Goal: Task Accomplishment & Management: Manage account settings

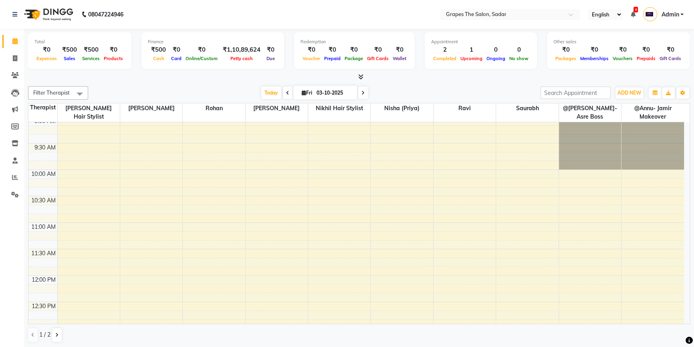
scroll to position [109, 0]
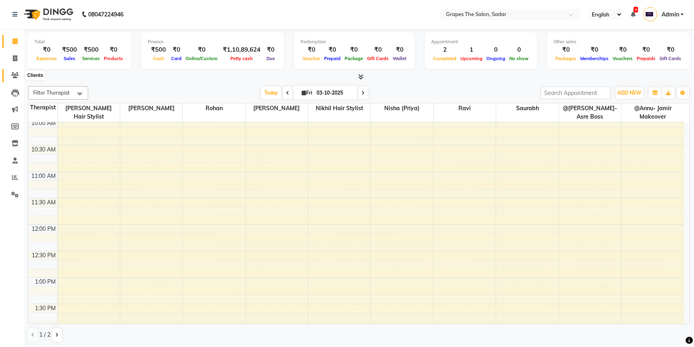
click at [18, 78] on icon at bounding box center [15, 75] width 8 height 6
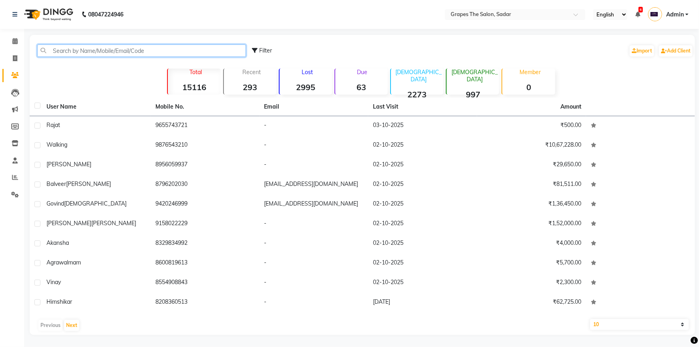
click at [85, 50] on input "text" at bounding box center [141, 50] width 209 height 12
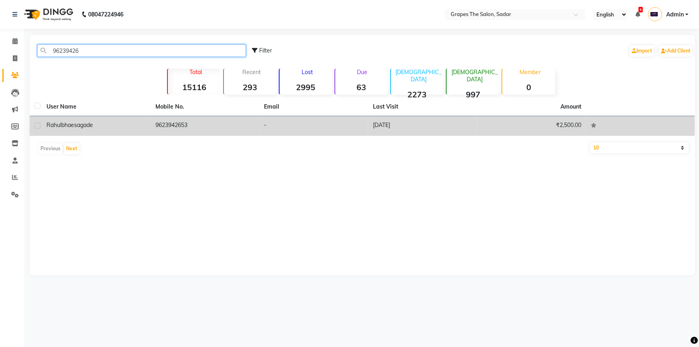
type input "96239426"
click at [127, 126] on div "[PERSON_NAME]" at bounding box center [95, 125] width 99 height 8
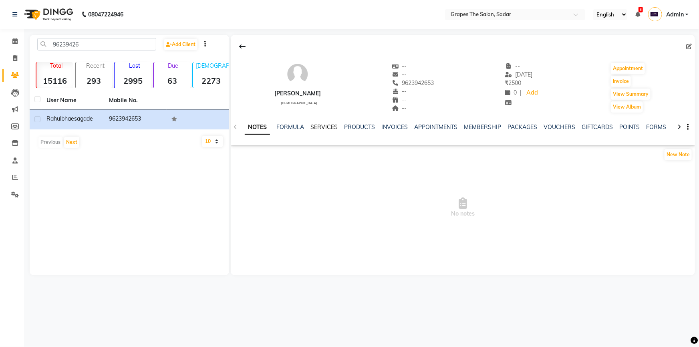
click at [319, 129] on link "SERVICES" at bounding box center [324, 126] width 27 height 7
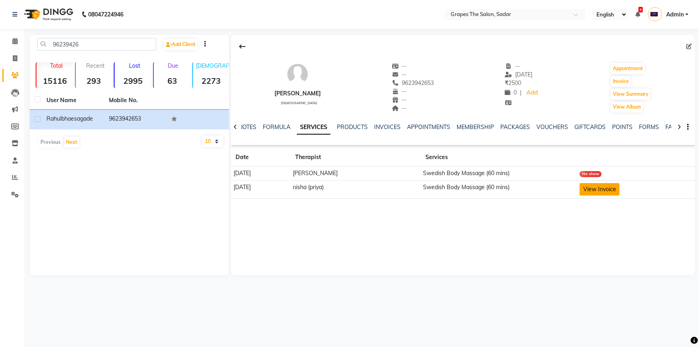
click at [602, 189] on button "View Invoice" at bounding box center [600, 189] width 40 height 12
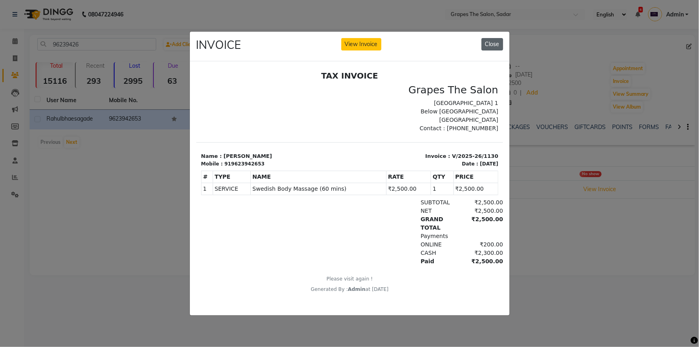
click at [495, 42] on button "Close" at bounding box center [493, 44] width 22 height 12
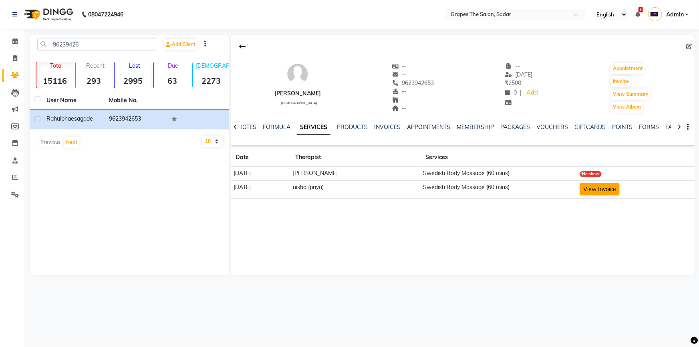
click at [610, 190] on button "View Invoice" at bounding box center [600, 189] width 40 height 12
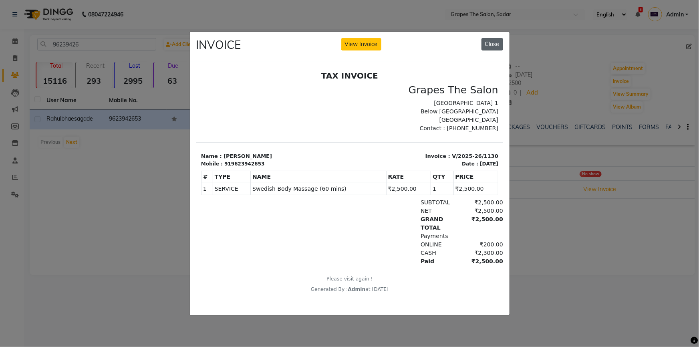
click at [493, 42] on button "Close" at bounding box center [493, 44] width 22 height 12
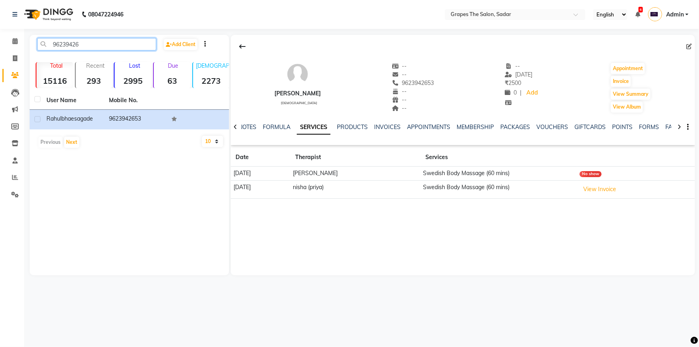
click at [54, 41] on input "96239426" at bounding box center [96, 44] width 119 height 12
click at [19, 40] on span at bounding box center [15, 41] width 14 height 9
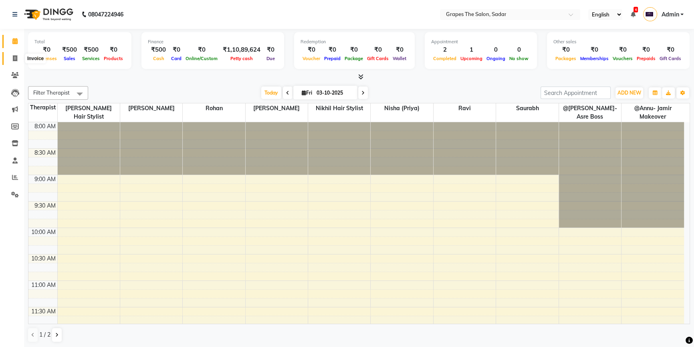
click at [15, 56] on icon at bounding box center [15, 58] width 4 height 6
select select "service"
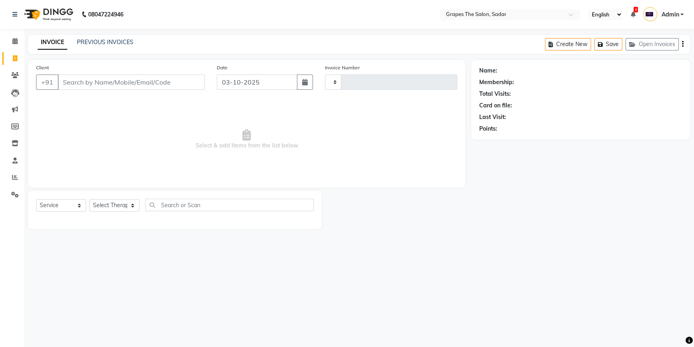
type input "1752"
select select "55"
click at [88, 80] on input "Client" at bounding box center [132, 82] width 148 height 15
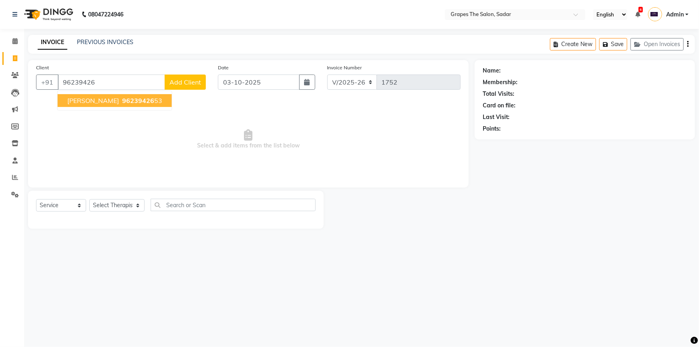
drag, startPoint x: 103, startPoint y: 100, endPoint x: 134, endPoint y: 92, distance: 32.7
click at [103, 100] on span "[PERSON_NAME]" at bounding box center [93, 101] width 52 height 8
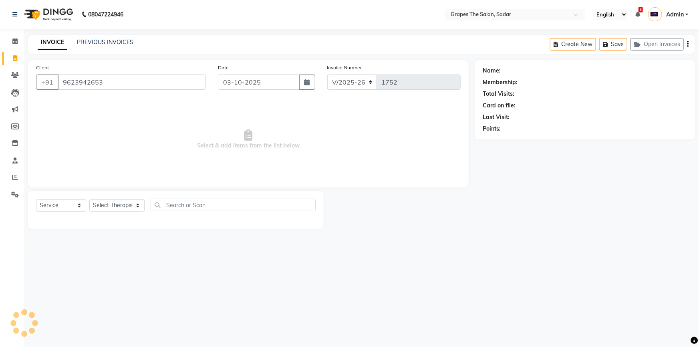
type input "9623942653"
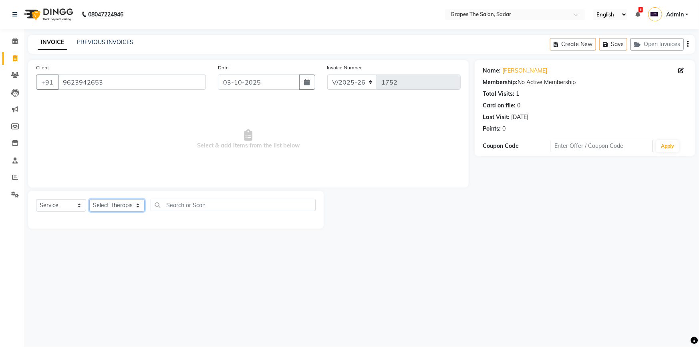
click at [128, 210] on select "Select Therapist @Annu- jamir makeover [PERSON_NAME] @[PERSON_NAME]-Asre Boss […" at bounding box center [116, 205] width 55 height 12
select select "52017"
click at [89, 199] on select "Select Therapist @Annu- jamir makeover [PERSON_NAME] @[PERSON_NAME]-Asre Boss […" at bounding box center [116, 205] width 55 height 12
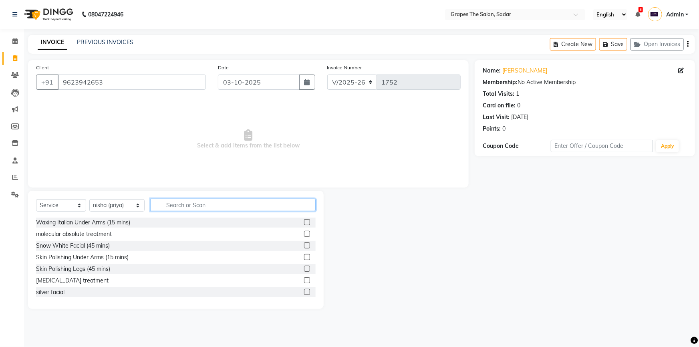
click at [180, 204] on input "text" at bounding box center [233, 205] width 165 height 12
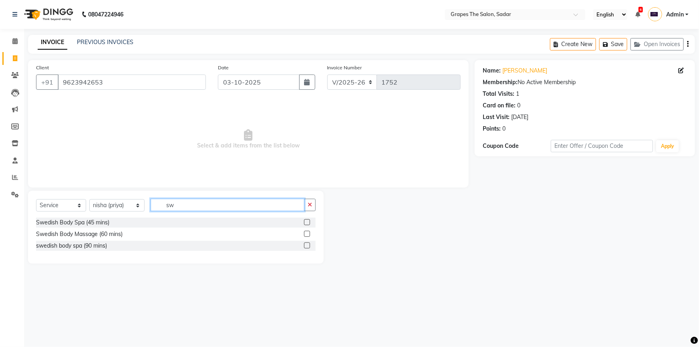
type input "sw"
click at [306, 235] on label at bounding box center [307, 234] width 6 height 6
click at [306, 235] on input "checkbox" at bounding box center [306, 234] width 5 height 5
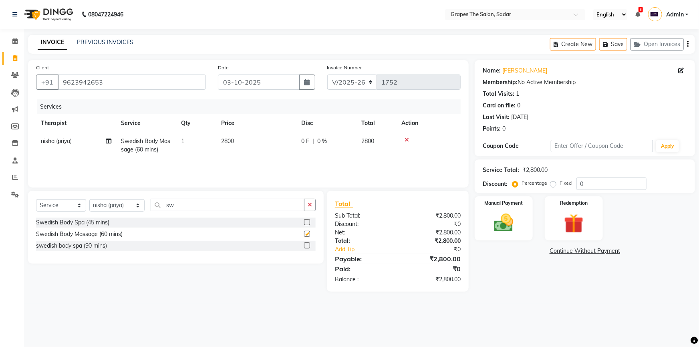
checkbox input "false"
click at [503, 228] on img at bounding box center [504, 222] width 33 height 23
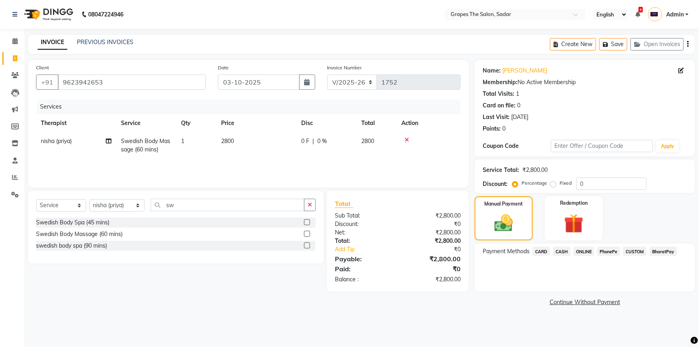
click at [227, 142] on span "2800" at bounding box center [227, 140] width 13 height 7
select select "52017"
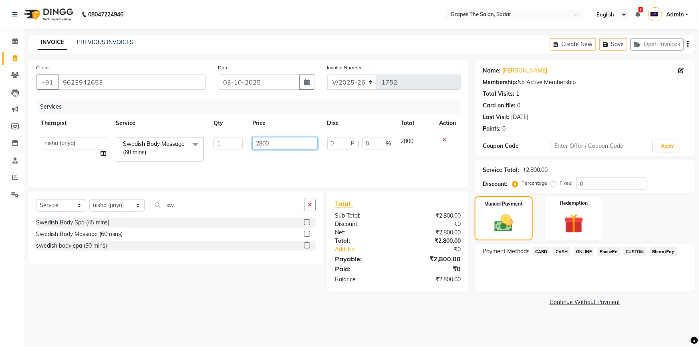
click at [262, 143] on input "2800" at bounding box center [284, 143] width 65 height 12
type input "2500"
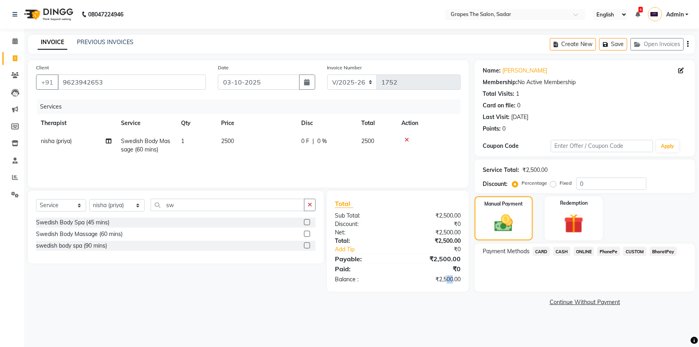
drag, startPoint x: 447, startPoint y: 337, endPoint x: 526, endPoint y: 252, distance: 116.0
click at [462, 330] on div "08047224946 Select Location × Grapes The Salon, Sadar English ENGLISH Español ا…" at bounding box center [349, 173] width 699 height 347
drag, startPoint x: 513, startPoint y: 309, endPoint x: 541, endPoint y: 265, distance: 52.1
click at [513, 308] on main "INVOICE PREVIOUS INVOICES Create New Save Open Invoices Client [PHONE_NUMBER] D…" at bounding box center [361, 177] width 675 height 285
click at [627, 205] on div "Manual Payment Redemption" at bounding box center [585, 218] width 232 height 44
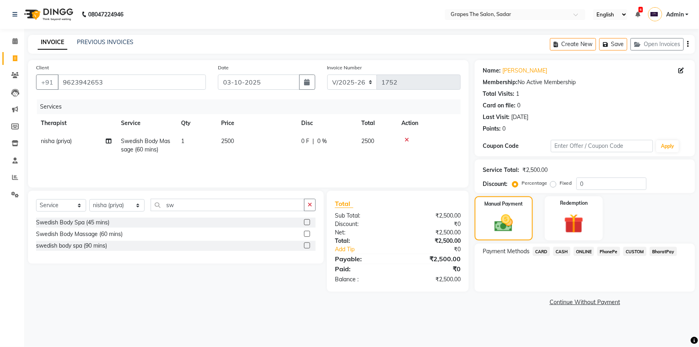
click at [562, 254] on span "CASH" at bounding box center [561, 251] width 17 height 9
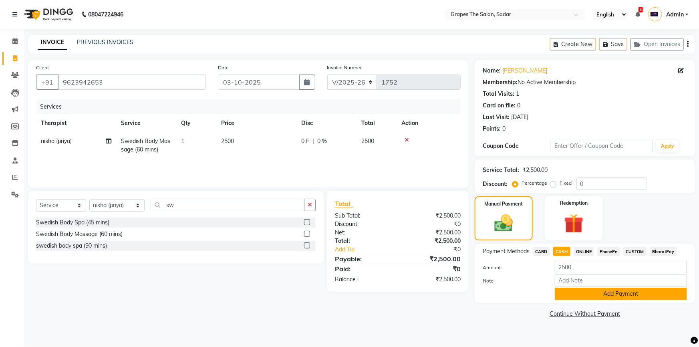
click at [582, 291] on button "Add Payment" at bounding box center [621, 294] width 132 height 12
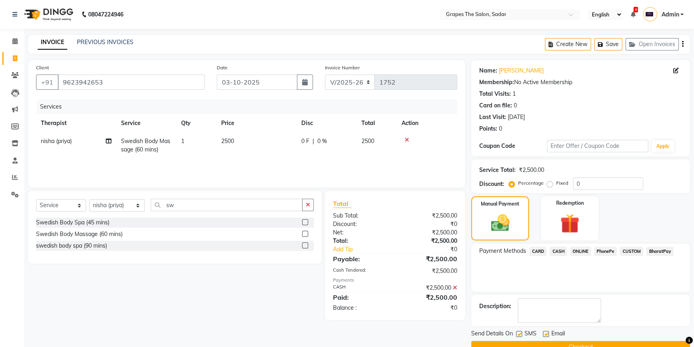
scroll to position [18, 0]
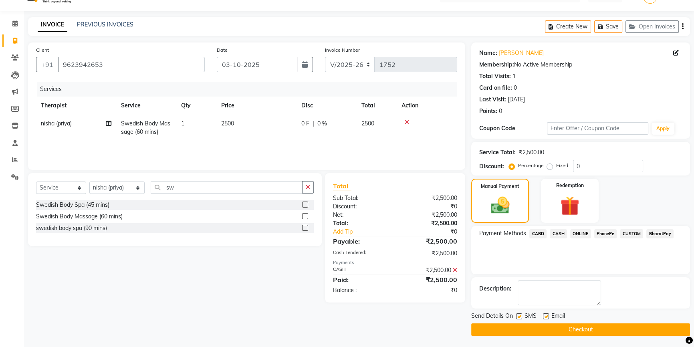
click at [545, 315] on label at bounding box center [546, 316] width 6 height 6
click at [545, 315] on input "checkbox" at bounding box center [545, 316] width 5 height 5
checkbox input "false"
click at [520, 316] on label at bounding box center [519, 316] width 6 height 6
click at [520, 316] on input "checkbox" at bounding box center [518, 316] width 5 height 5
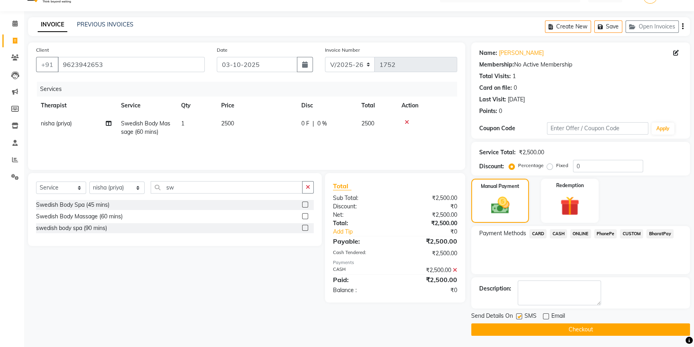
checkbox input "false"
click at [519, 330] on button "Checkout" at bounding box center [580, 329] width 219 height 12
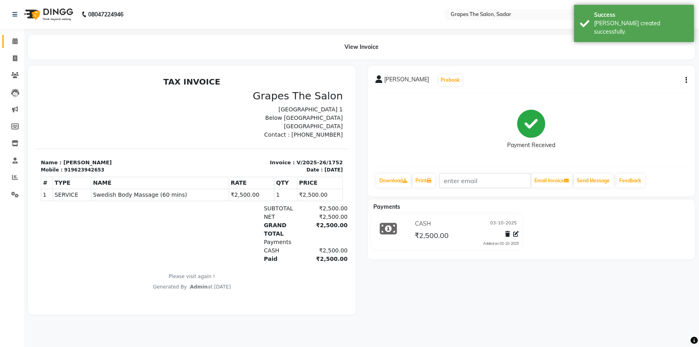
click at [12, 46] on link "Calendar" at bounding box center [11, 41] width 19 height 13
click at [12, 45] on span at bounding box center [15, 41] width 14 height 9
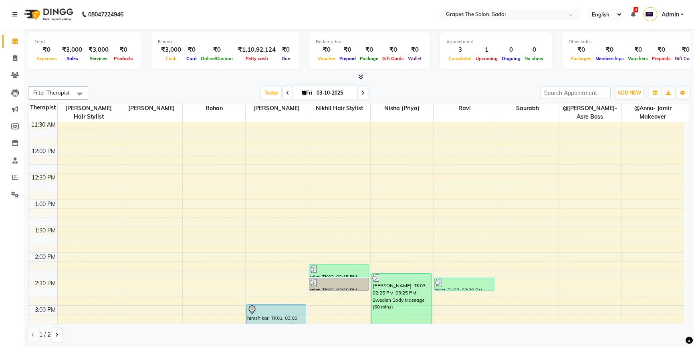
scroll to position [172, 0]
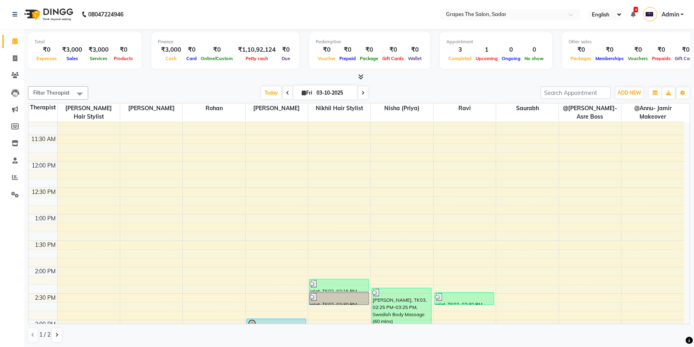
click at [286, 91] on icon at bounding box center [287, 93] width 3 height 5
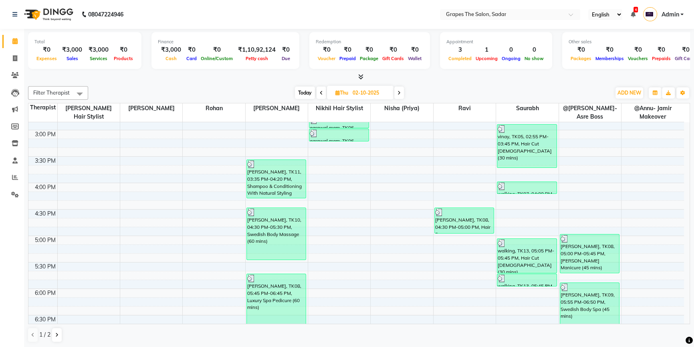
scroll to position [374, 0]
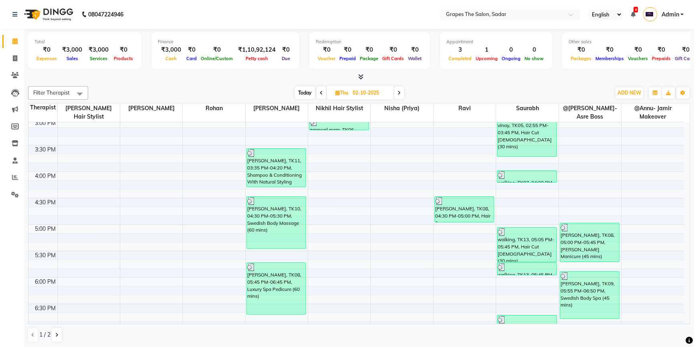
click at [400, 92] on icon at bounding box center [399, 93] width 3 height 5
type input "03-10-2025"
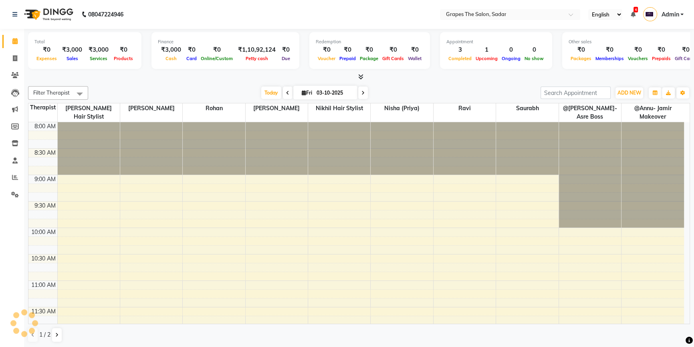
scroll to position [422, 0]
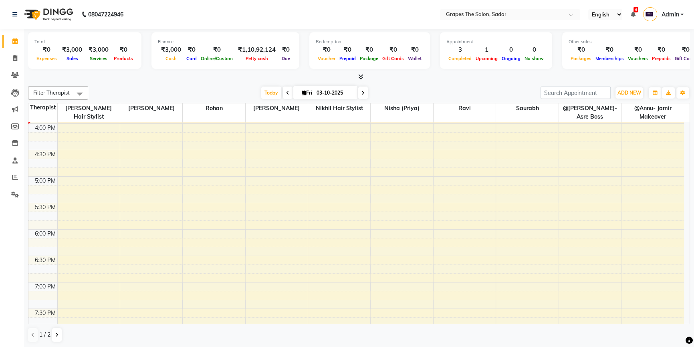
click at [261, 123] on div "8:00 AM 8:30 AM 9:00 AM 9:30 AM 10:00 AM 10:30 AM 11:00 AM 11:30 AM 12:00 PM 12…" at bounding box center [356, 71] width 656 height 740
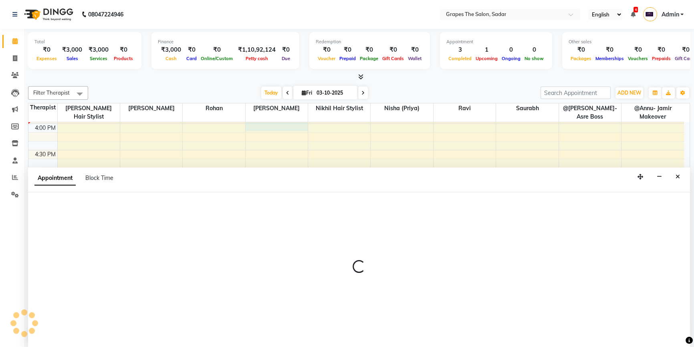
select select "51713"
select select "tentative"
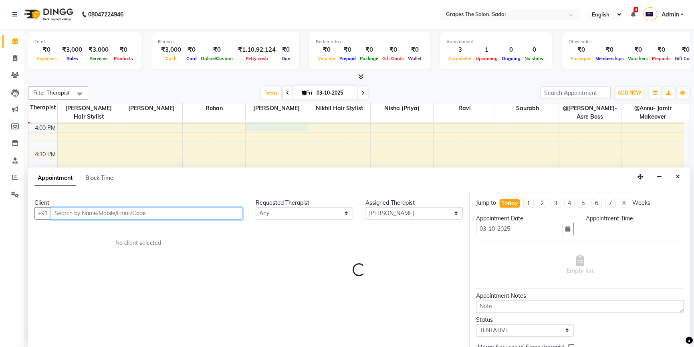
select select "960"
click at [84, 214] on input "text" at bounding box center [147, 213] width 192 height 12
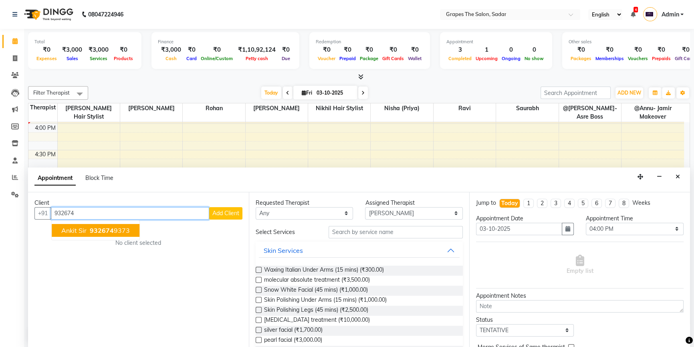
click at [73, 226] on span "ankit sir" at bounding box center [73, 230] width 25 height 8
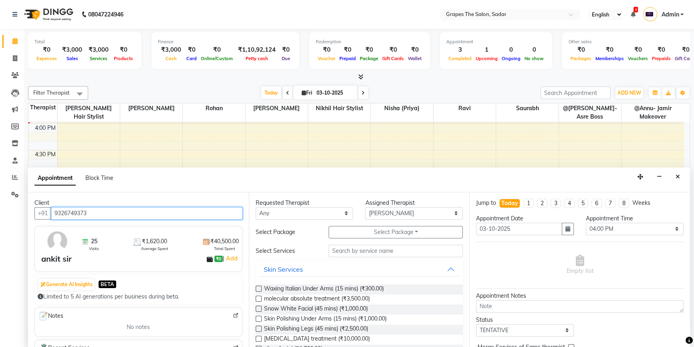
type input "9326749373"
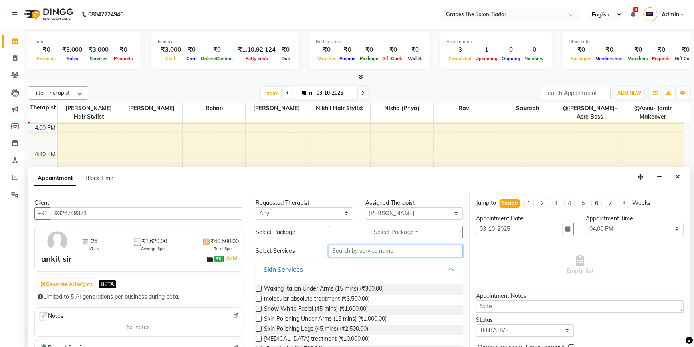
click at [337, 249] on input "text" at bounding box center [396, 251] width 134 height 12
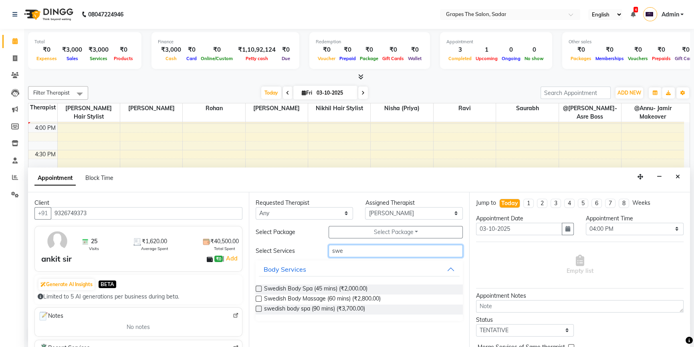
type input "swe"
click at [258, 299] on label at bounding box center [259, 299] width 6 height 6
click at [258, 299] on input "checkbox" at bounding box center [258, 299] width 5 height 5
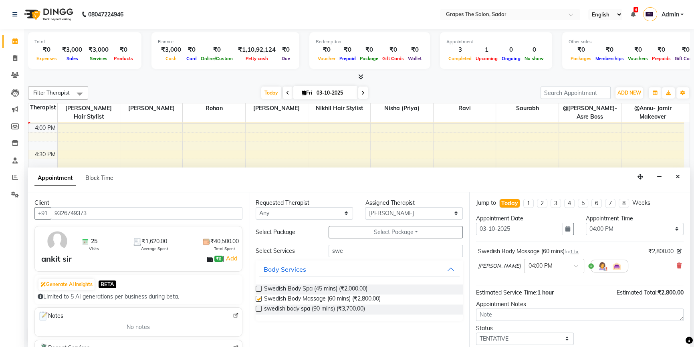
checkbox input "false"
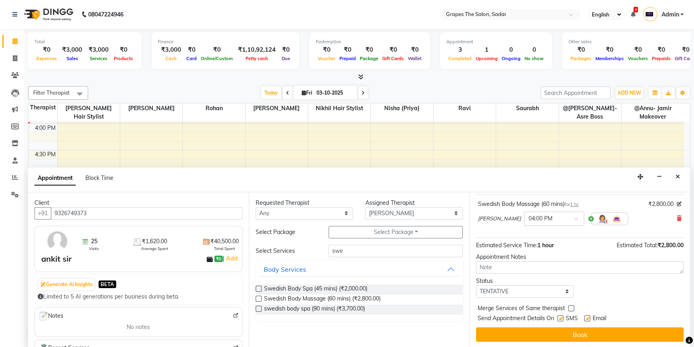
click at [587, 317] on label at bounding box center [587, 318] width 6 height 6
click at [587, 317] on input "checkbox" at bounding box center [586, 319] width 5 height 5
checkbox input "false"
click at [559, 317] on label at bounding box center [560, 318] width 6 height 6
click at [559, 317] on input "checkbox" at bounding box center [559, 319] width 5 height 5
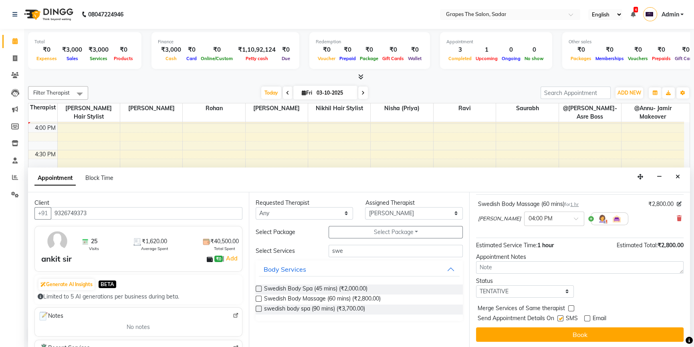
checkbox input "false"
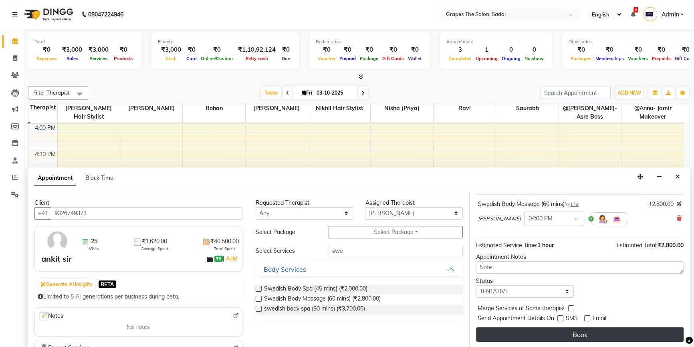
click at [568, 332] on button "Book" at bounding box center [580, 334] width 208 height 14
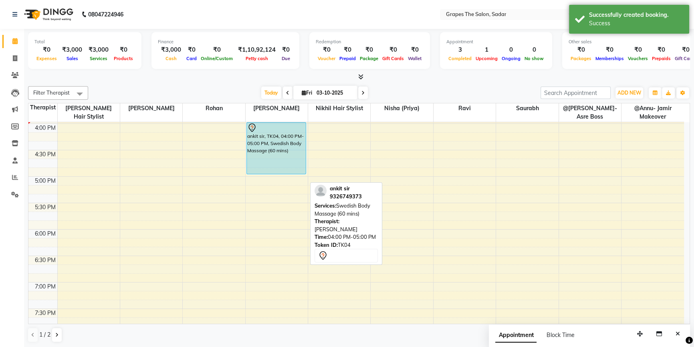
scroll to position [0, 0]
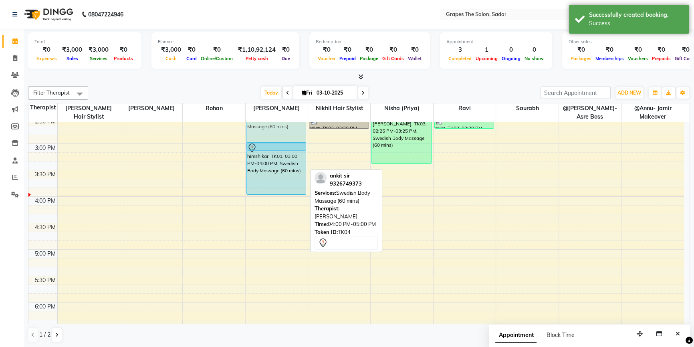
drag, startPoint x: 261, startPoint y: 155, endPoint x: 265, endPoint y: 128, distance: 27.1
click at [265, 128] on div "himshikar, TK01, 03:00 PM-04:00 PM, Swedish Body Massage (60 mins) ankit sir, T…" at bounding box center [277, 144] width 62 height 740
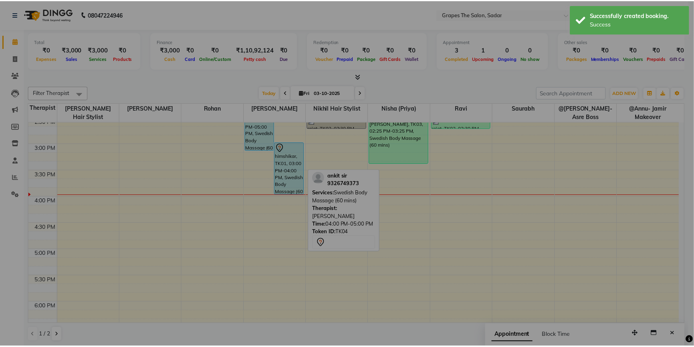
scroll to position [343, 0]
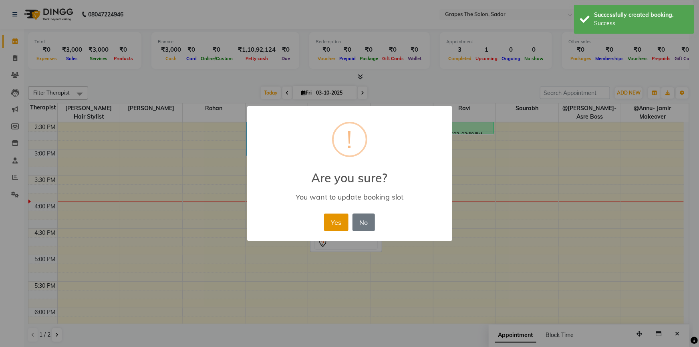
click at [342, 222] on button "Yes" at bounding box center [336, 223] width 24 height 18
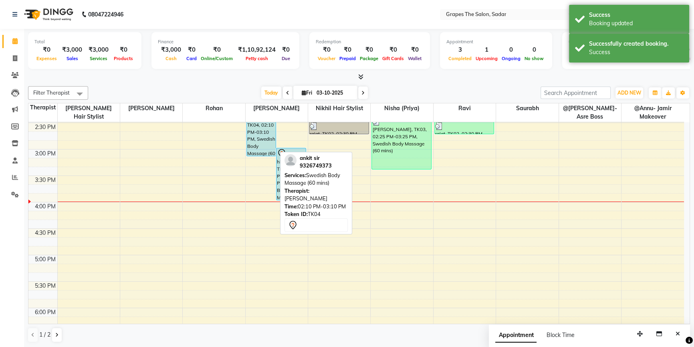
click at [252, 139] on div "ankit sir, TK04, 02:10 PM-03:10 PM, Swedish Body Massage (60 mins)" at bounding box center [261, 130] width 29 height 52
click at [258, 148] on div "ankit sir, TK04, 02:10 PM-03:10 PM, Swedish Body Massage (60 mins)" at bounding box center [261, 130] width 29 height 52
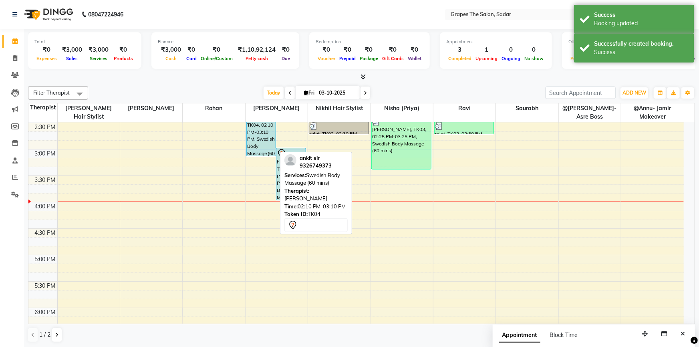
select select "7"
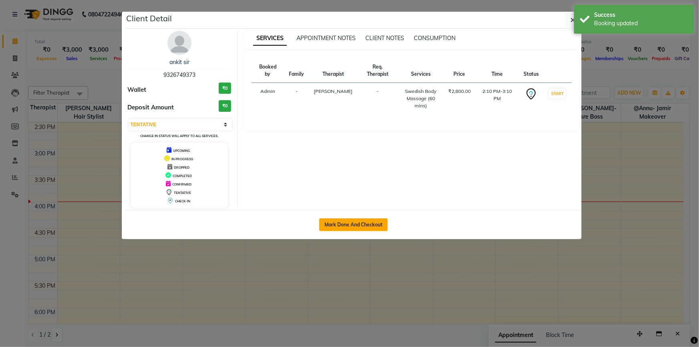
click at [341, 224] on button "Mark Done And Checkout" at bounding box center [353, 224] width 69 height 13
select select "service"
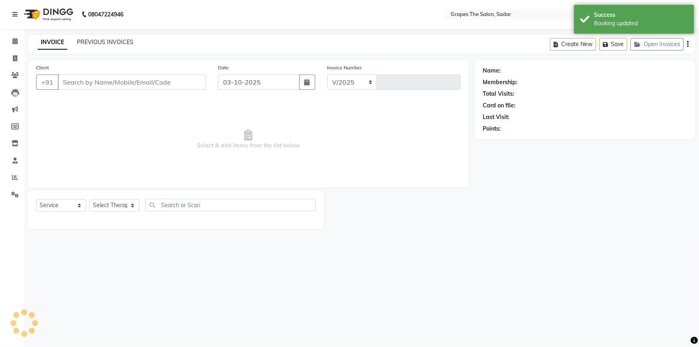
select select "55"
type input "1753"
type input "9326749373"
select select "51713"
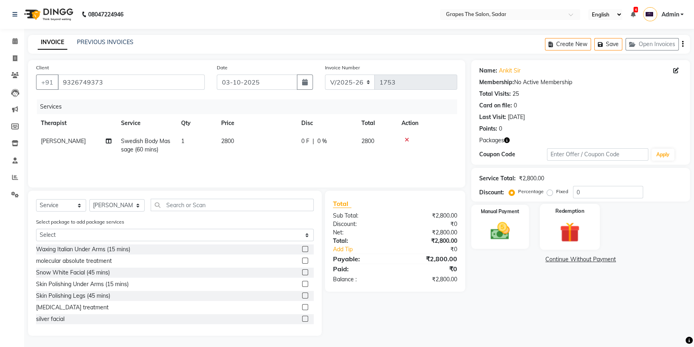
click at [559, 229] on img at bounding box center [570, 232] width 32 height 25
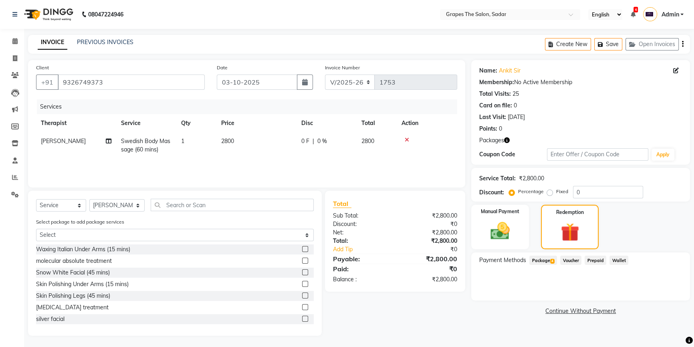
drag, startPoint x: 550, startPoint y: 260, endPoint x: 551, endPoint y: 264, distance: 4.2
click at [549, 261] on span "Package 4" at bounding box center [543, 260] width 28 height 9
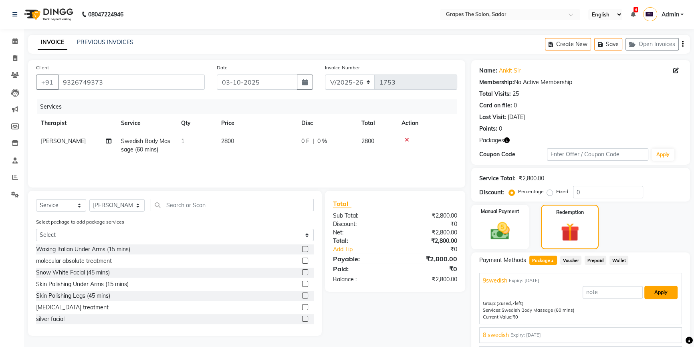
click at [659, 295] on button "Apply" at bounding box center [660, 293] width 33 height 14
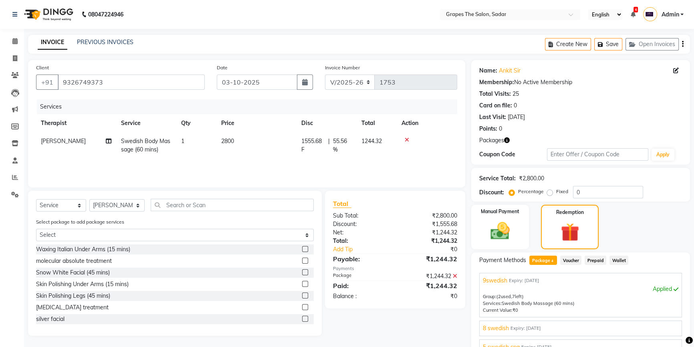
checkbox input "false"
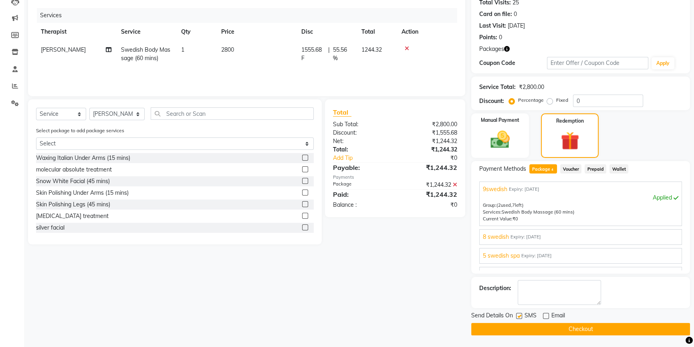
drag, startPoint x: 520, startPoint y: 314, endPoint x: 517, endPoint y: 320, distance: 6.5
click at [520, 314] on label at bounding box center [519, 316] width 6 height 6
click at [520, 314] on input "checkbox" at bounding box center [518, 316] width 5 height 5
checkbox input "false"
click at [517, 324] on button "Checkout" at bounding box center [580, 329] width 219 height 12
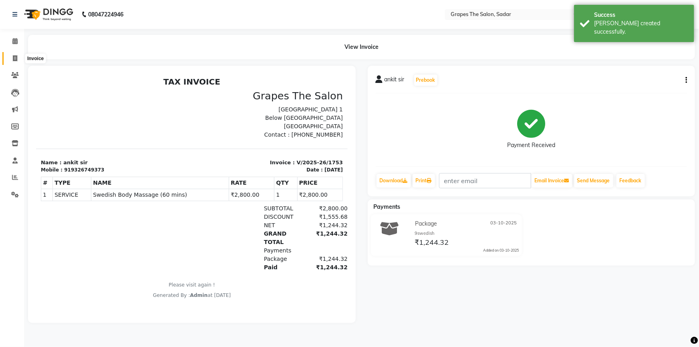
click at [13, 61] on icon at bounding box center [15, 58] width 4 height 6
select select "service"
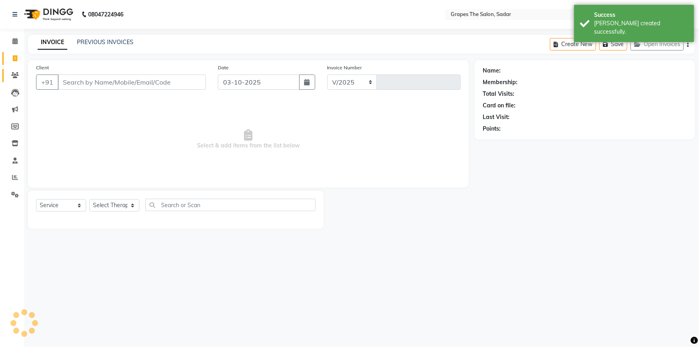
select select "55"
type input "1754"
click at [15, 76] on icon at bounding box center [15, 75] width 8 height 6
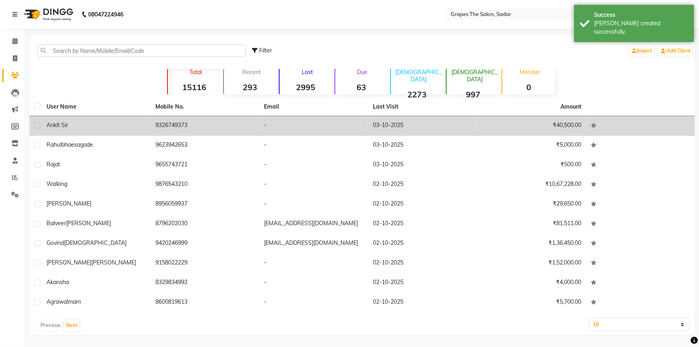
click at [139, 124] on div "ankit sir" at bounding box center [95, 125] width 99 height 8
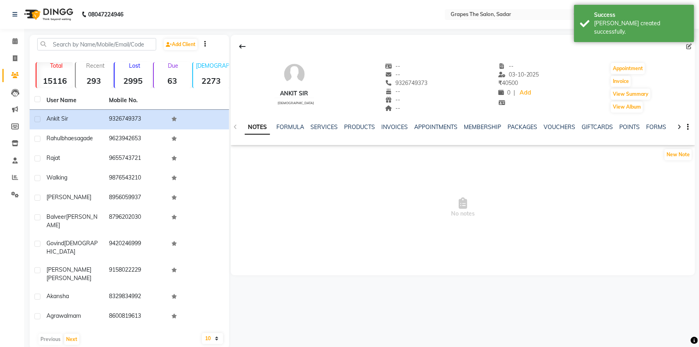
click at [322, 123] on div "SERVICES" at bounding box center [324, 127] width 27 height 8
click at [326, 127] on link "SERVICES" at bounding box center [324, 126] width 27 height 7
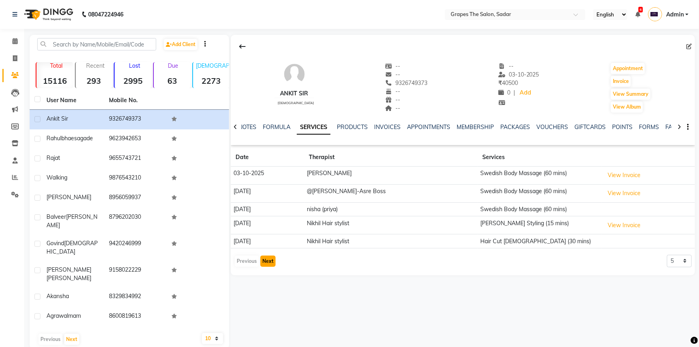
click at [273, 257] on button "Next" at bounding box center [268, 261] width 15 height 11
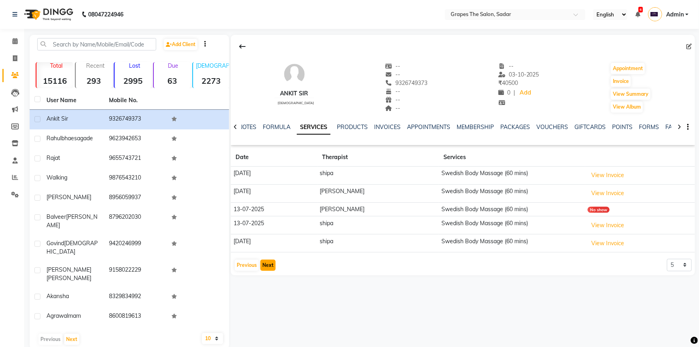
click at [270, 262] on button "Next" at bounding box center [268, 265] width 15 height 11
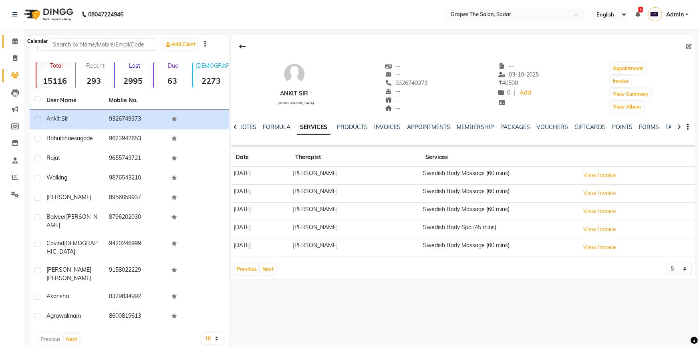
click at [15, 44] on icon at bounding box center [14, 41] width 5 height 6
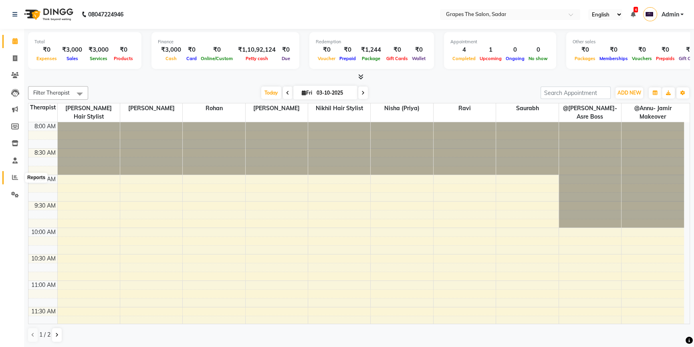
click at [17, 174] on icon at bounding box center [15, 177] width 6 height 6
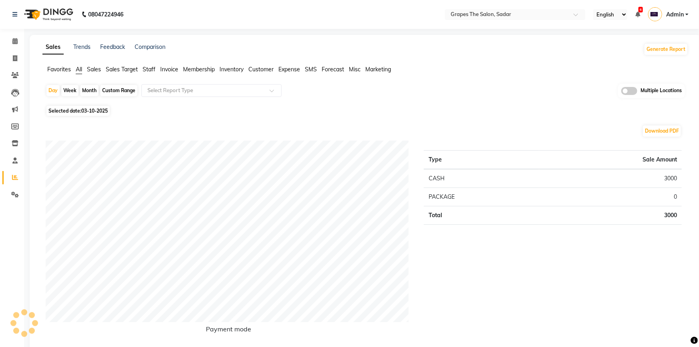
click at [95, 91] on div "Month" at bounding box center [89, 90] width 18 height 11
select select "10"
select select "2025"
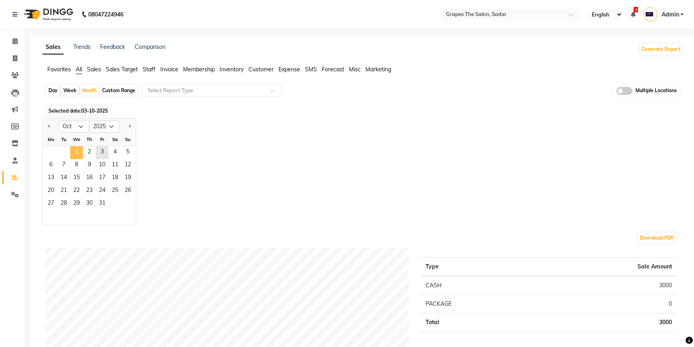
click at [76, 151] on span "1" at bounding box center [76, 152] width 13 height 13
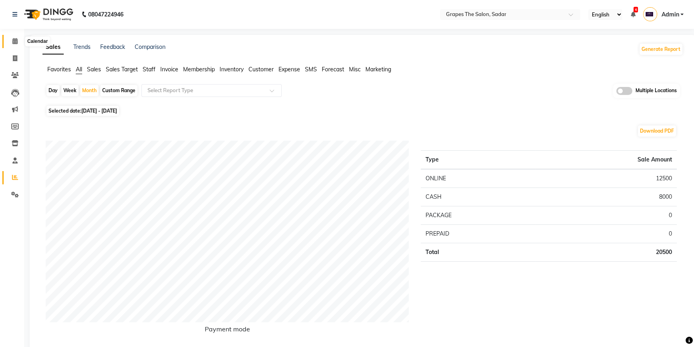
click at [14, 43] on icon at bounding box center [14, 41] width 5 height 6
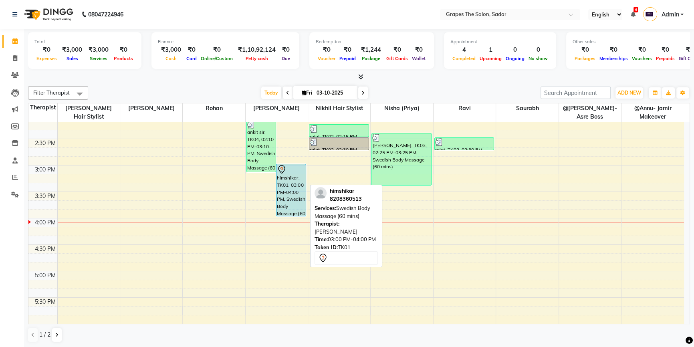
scroll to position [317, 0]
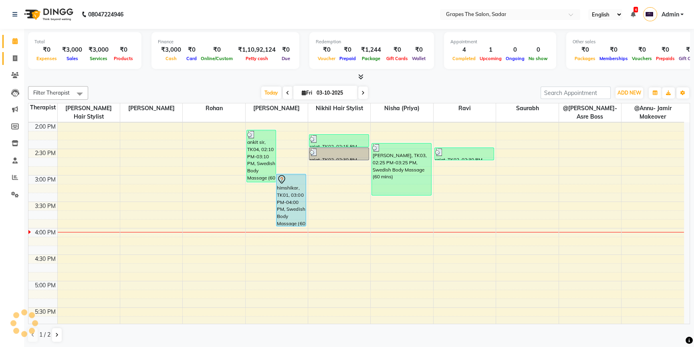
click at [11, 63] on link "Invoice" at bounding box center [11, 58] width 19 height 13
select select "service"
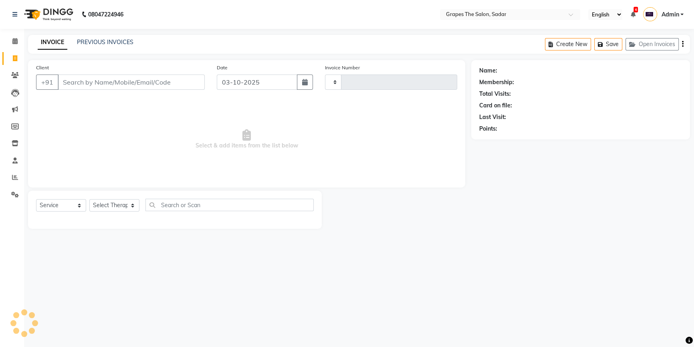
type input "1754"
select select "55"
click at [11, 191] on span at bounding box center [15, 194] width 14 height 9
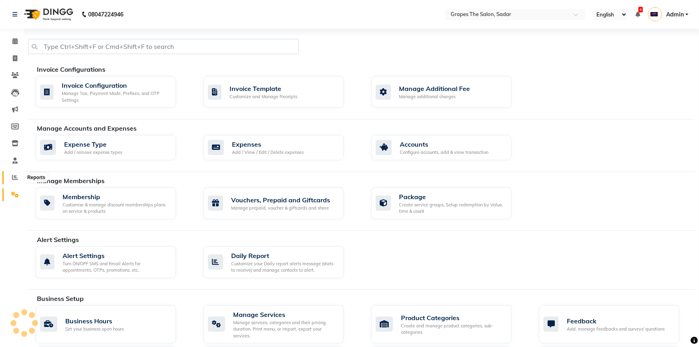
click at [13, 178] on icon at bounding box center [15, 177] width 6 height 6
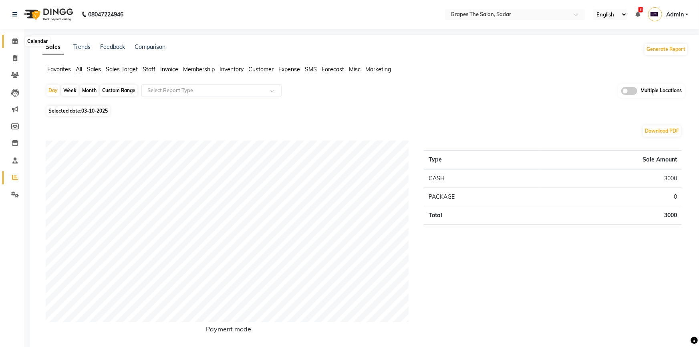
click at [16, 41] on icon at bounding box center [14, 41] width 5 height 6
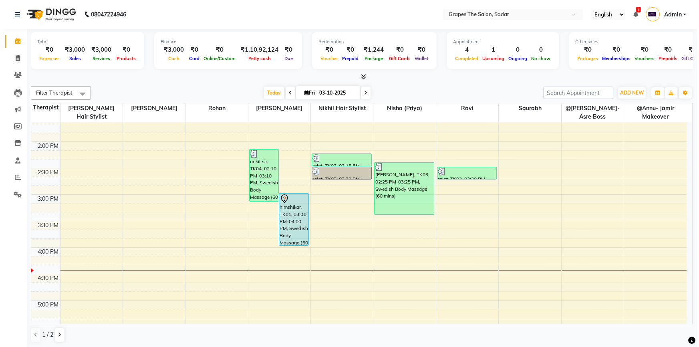
scroll to position [308, 0]
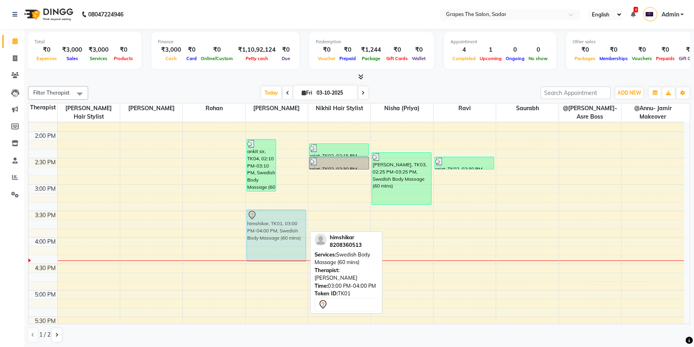
drag, startPoint x: 297, startPoint y: 210, endPoint x: 297, endPoint y: 220, distance: 9.6
click at [292, 237] on div "ankit sir, TK04, 02:10 PM-03:10 PM, Swedish Body Massage (60 mins) himshikar, T…" at bounding box center [277, 184] width 62 height 740
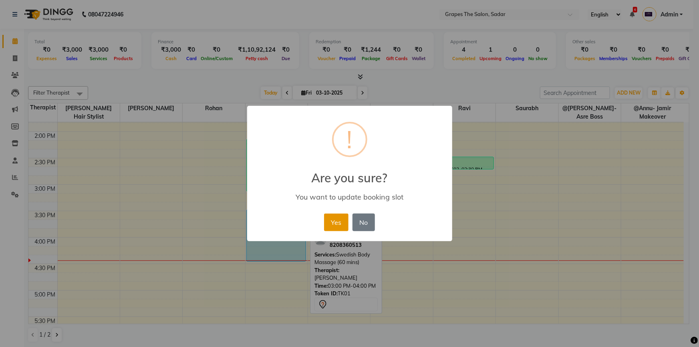
click at [342, 221] on button "Yes" at bounding box center [336, 223] width 24 height 18
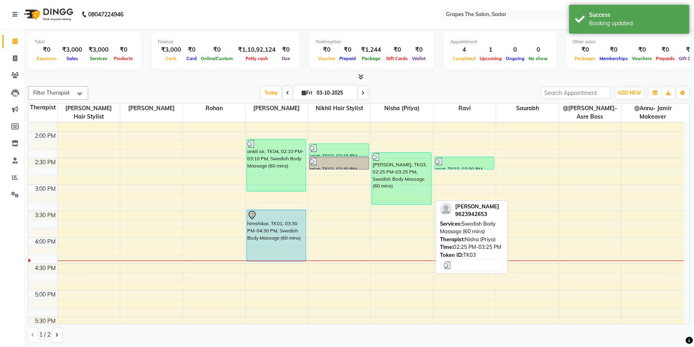
click at [396, 172] on div "[PERSON_NAME], TK03, 02:25 PM-03:25 PM, Swedish Body Massage (60 mins)" at bounding box center [401, 179] width 59 height 52
select select "3"
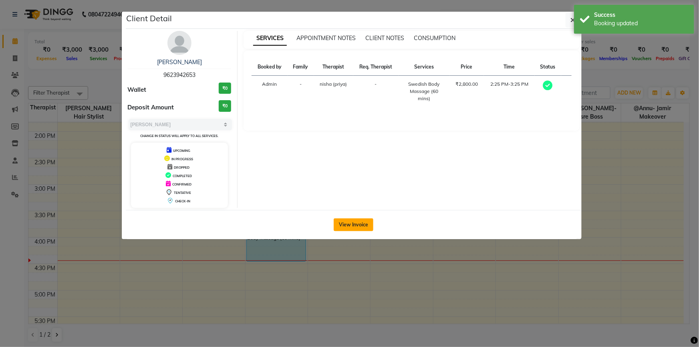
click at [346, 228] on button "View Invoice" at bounding box center [354, 224] width 40 height 13
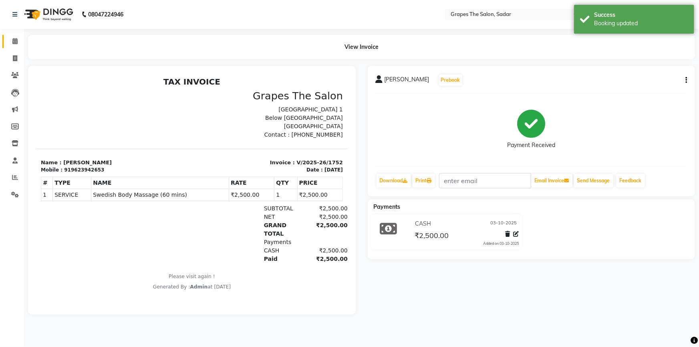
click at [12, 46] on link "Calendar" at bounding box center [11, 41] width 19 height 13
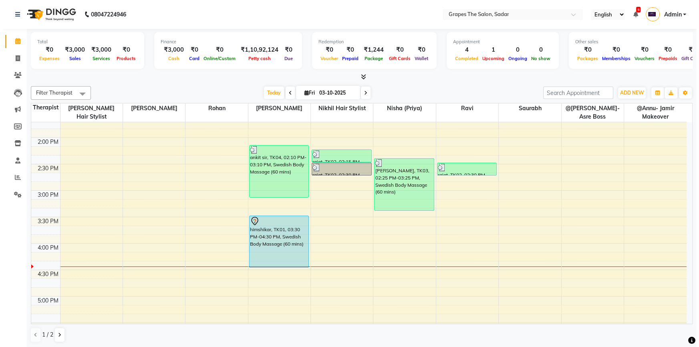
scroll to position [312, 0]
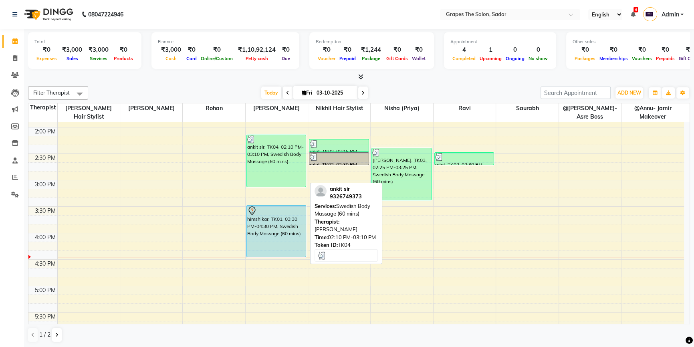
click at [283, 166] on div "ankit sir, TK04, 02:10 PM-03:10 PM, Swedish Body Massage (60 mins)" at bounding box center [276, 161] width 59 height 52
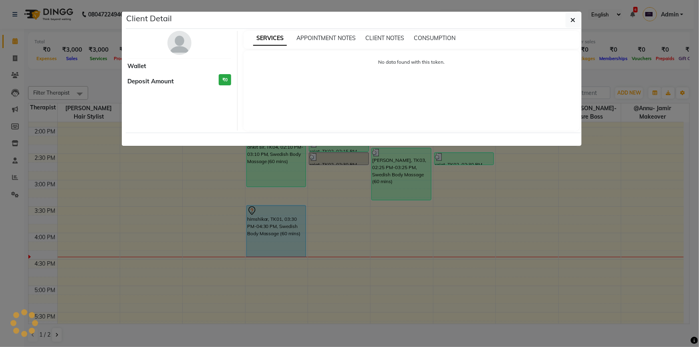
select select "3"
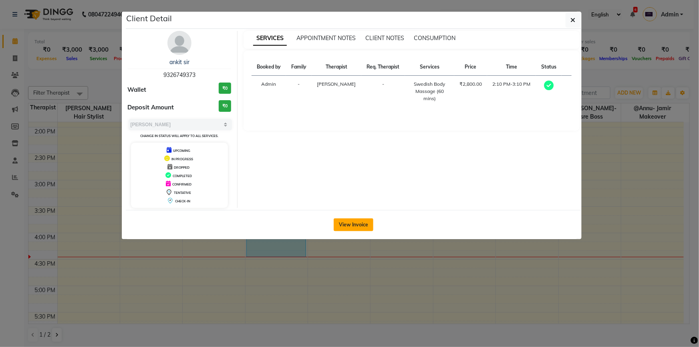
click at [346, 227] on button "View Invoice" at bounding box center [354, 224] width 40 height 13
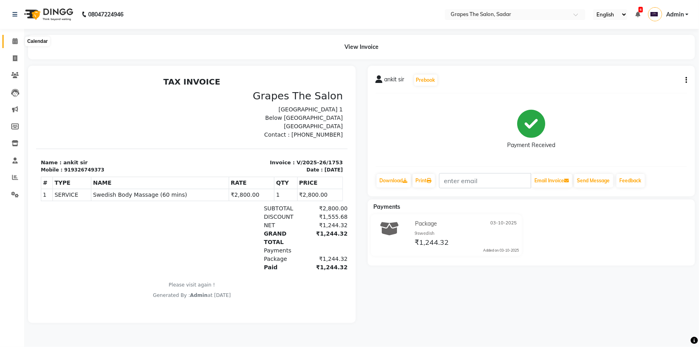
click at [13, 44] on span at bounding box center [15, 41] width 14 height 9
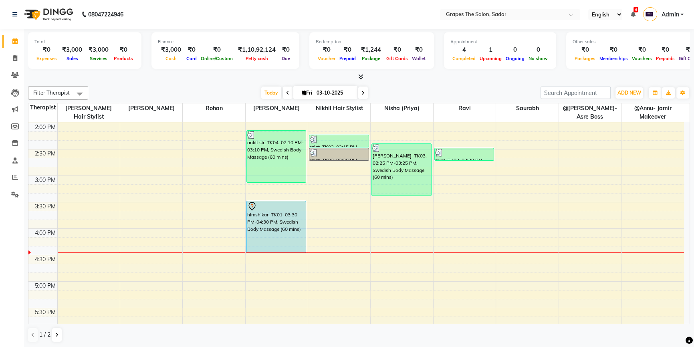
scroll to position [319, 0]
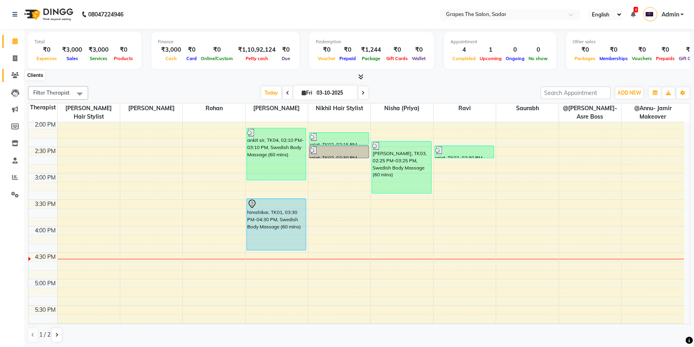
click at [18, 77] on icon at bounding box center [15, 75] width 8 height 6
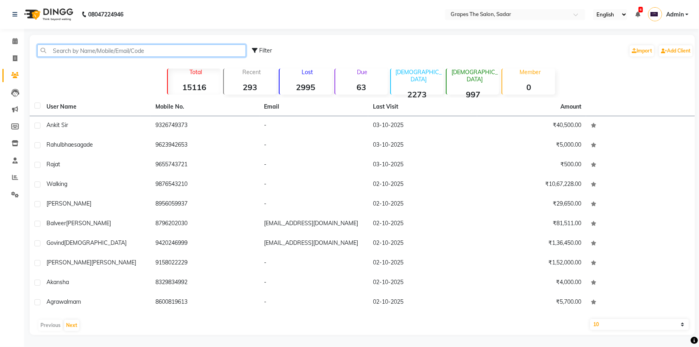
click at [54, 50] on input "text" at bounding box center [141, 50] width 209 height 12
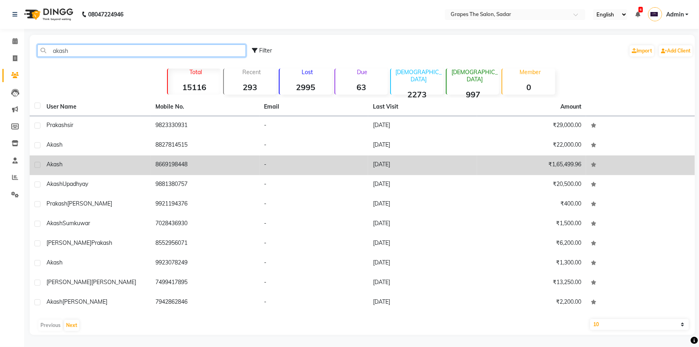
type input "akash"
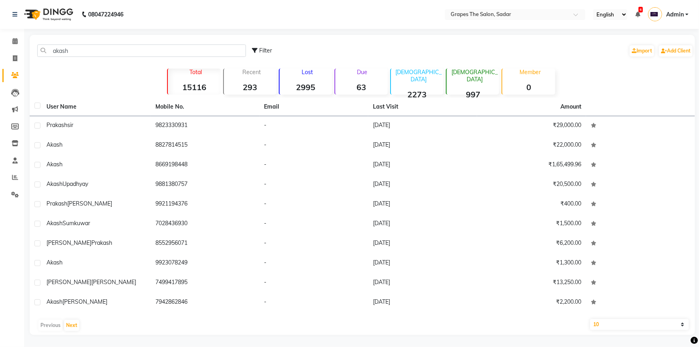
drag, startPoint x: 178, startPoint y: 166, endPoint x: 0, endPoint y: 258, distance: 200.6
click at [178, 166] on td "8669198448" at bounding box center [205, 165] width 109 height 20
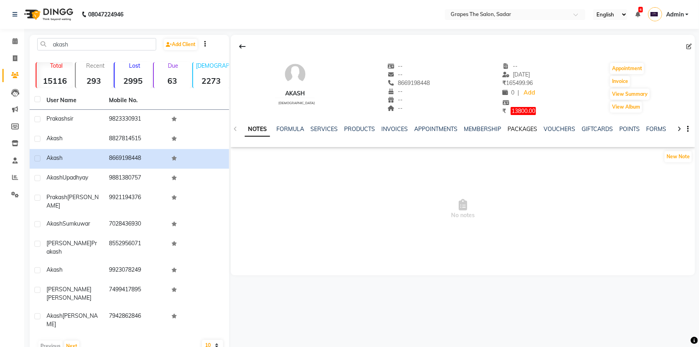
click at [520, 127] on link "PACKAGES" at bounding box center [523, 128] width 30 height 7
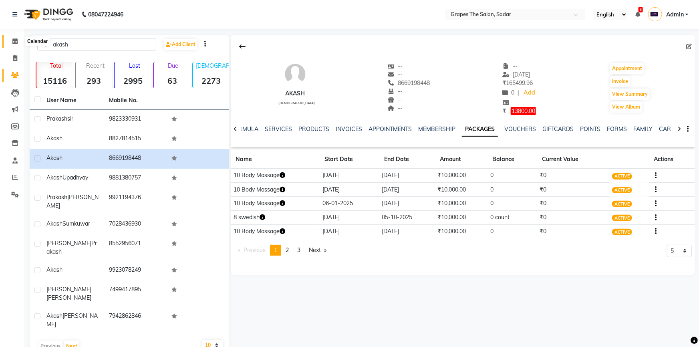
click at [11, 39] on span at bounding box center [15, 41] width 14 height 9
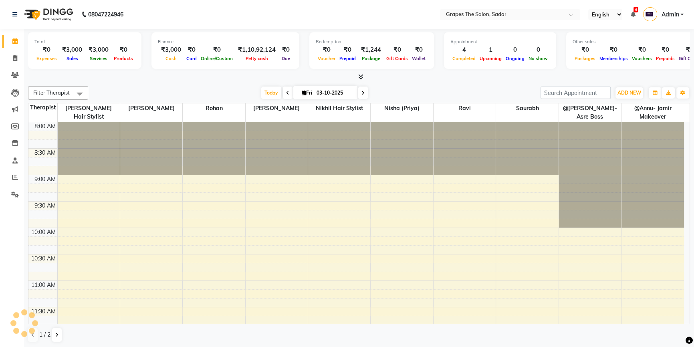
scroll to position [422, 0]
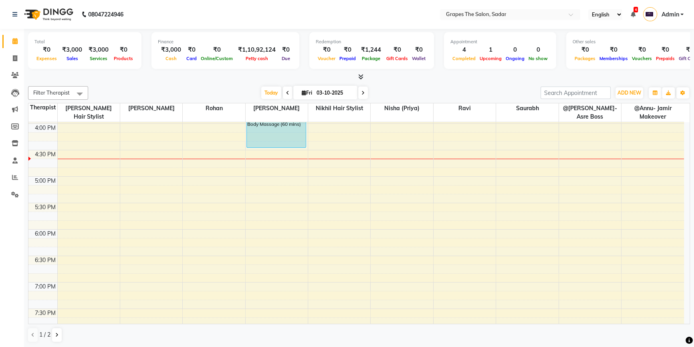
click at [567, 159] on div at bounding box center [590, 159] width 62 height 0
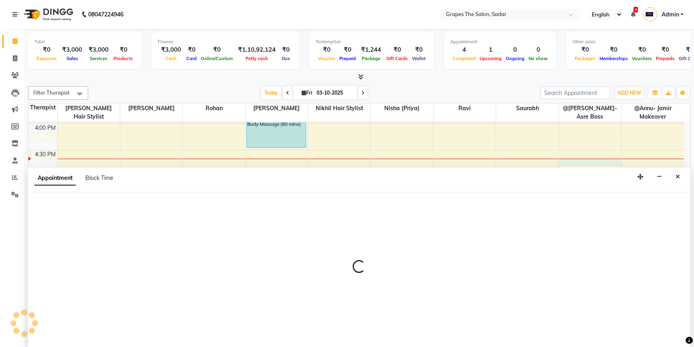
select select "2180"
select select "tentative"
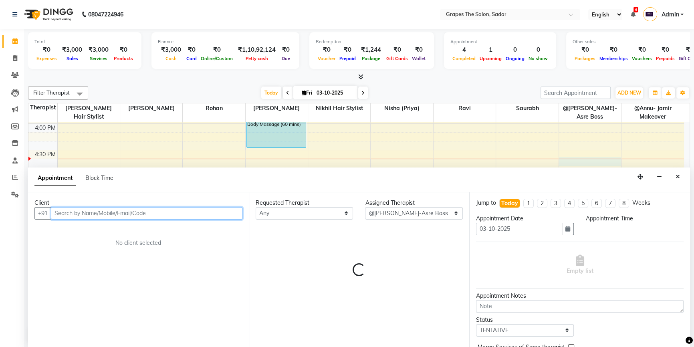
select select "1005"
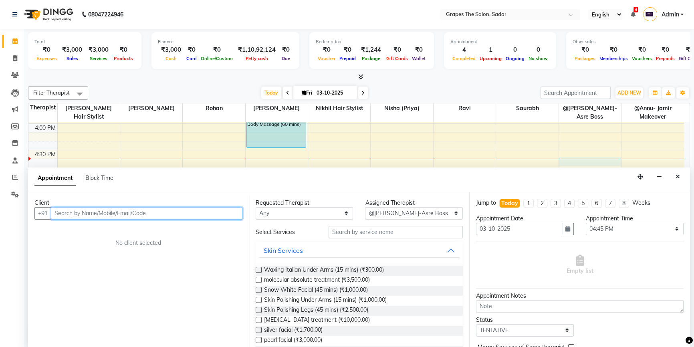
click at [62, 214] on input "text" at bounding box center [147, 213] width 192 height 12
click at [65, 208] on input "text" at bounding box center [147, 213] width 192 height 12
click at [64, 213] on input "text" at bounding box center [147, 213] width 192 height 12
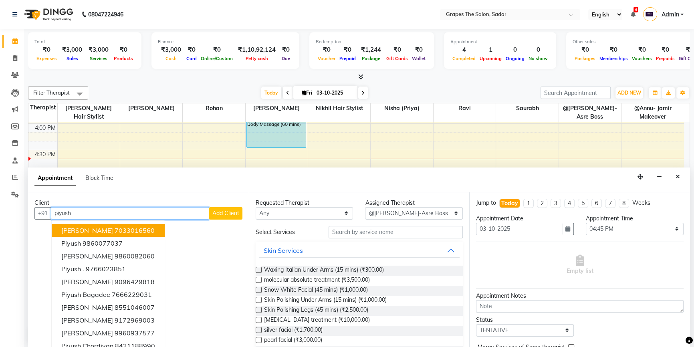
click at [71, 226] on span "[PERSON_NAME]" at bounding box center [87, 230] width 52 height 8
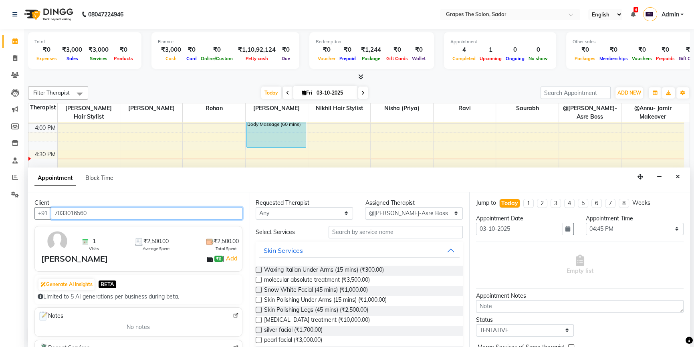
drag, startPoint x: 135, startPoint y: 214, endPoint x: 57, endPoint y: 228, distance: 79.5
click at [57, 228] on div "Client +91 7033016560 1 Visits ₹2,500.00 Average Spent ₹2,500.00 Total Spent [P…" at bounding box center [138, 269] width 221 height 155
type input "7"
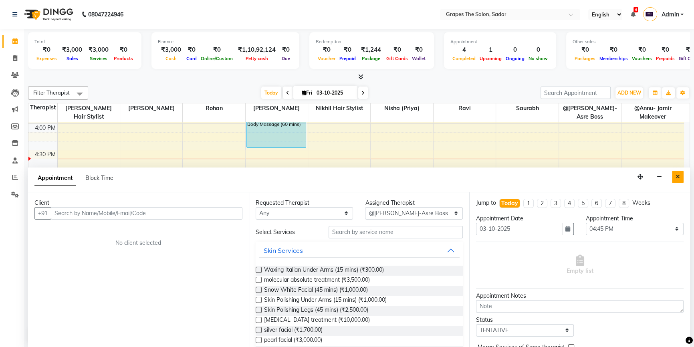
click at [676, 176] on icon "Close" at bounding box center [678, 177] width 4 height 6
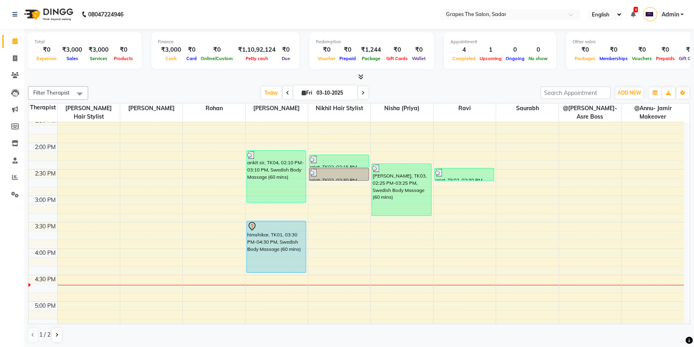
scroll to position [302, 0]
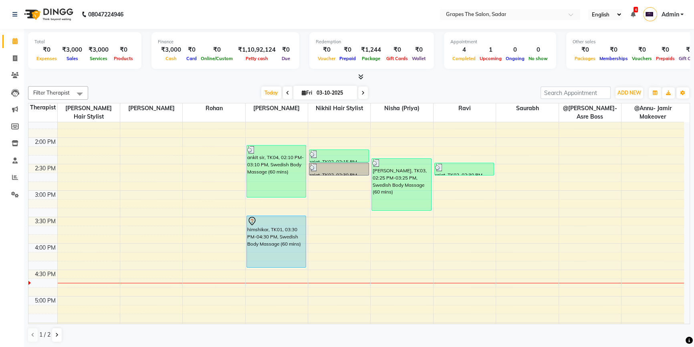
click at [334, 281] on div "8:00 AM 8:30 AM 9:00 AM 9:30 AM 10:00 AM 10:30 AM 11:00 AM 11:30 AM 12:00 PM 12…" at bounding box center [356, 190] width 656 height 740
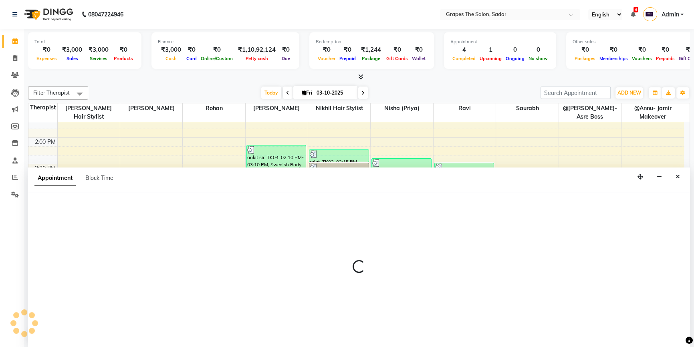
select select "4007"
select select "tentative"
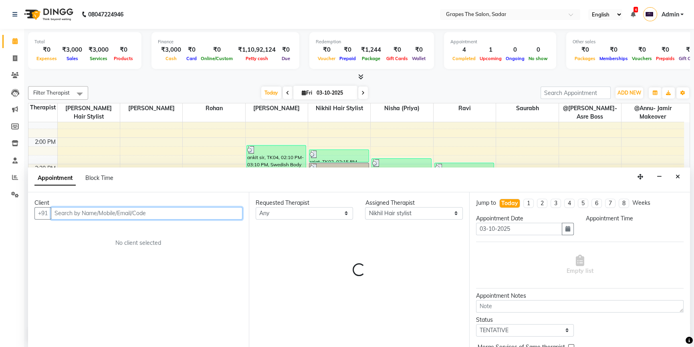
select select "1005"
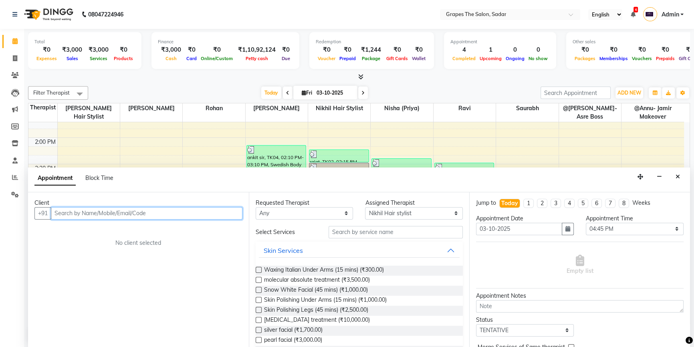
click at [180, 211] on input "text" at bounding box center [147, 213] width 192 height 12
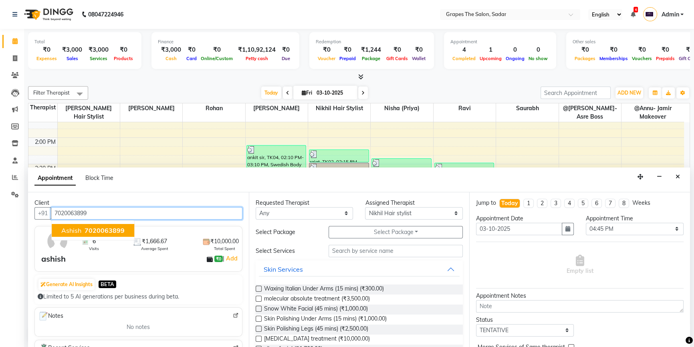
click at [112, 232] on span "7020063899" at bounding box center [105, 230] width 40 height 8
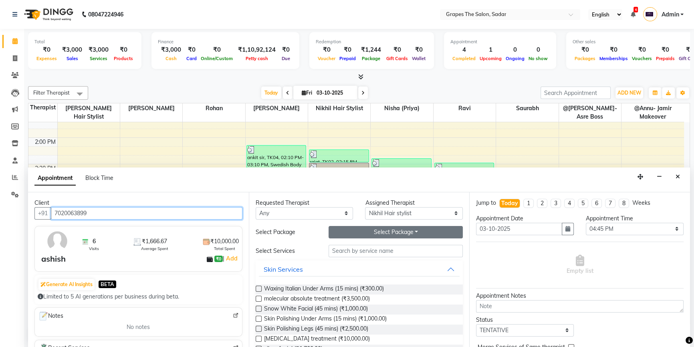
type input "7020063899"
click at [332, 228] on button "Select Package Toggle Dropdown" at bounding box center [396, 232] width 134 height 12
click at [344, 244] on li "9swedish" at bounding box center [360, 249] width 63 height 12
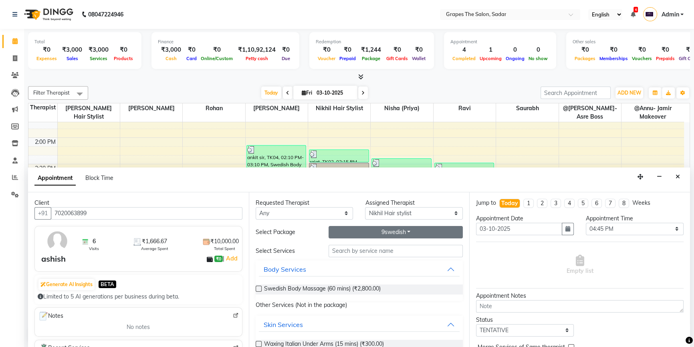
click at [343, 236] on button "9swedish" at bounding box center [396, 232] width 134 height 12
click at [343, 257] on li "9swedish" at bounding box center [360, 260] width 63 height 12
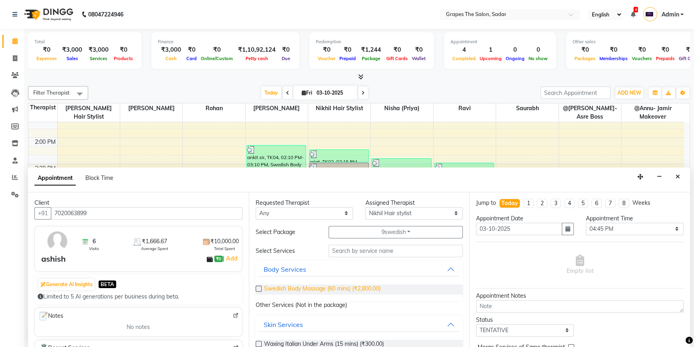
click at [330, 285] on span "Swedish Body Massage (60 mins) (₹2,800.00)" at bounding box center [322, 290] width 117 height 10
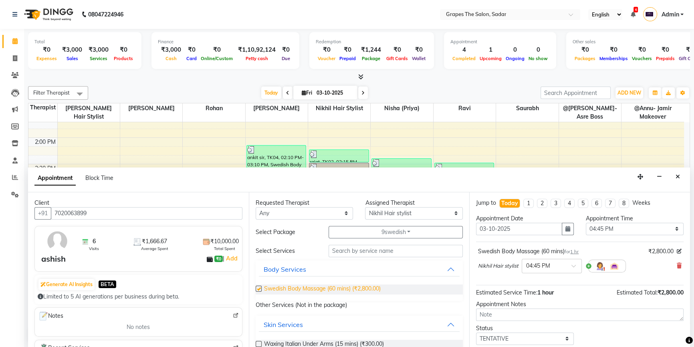
checkbox input "false"
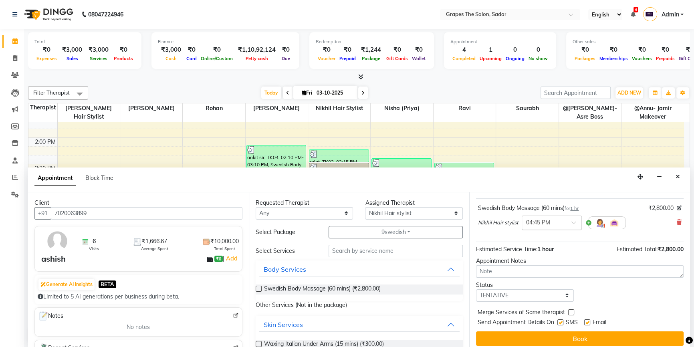
scroll to position [47, 0]
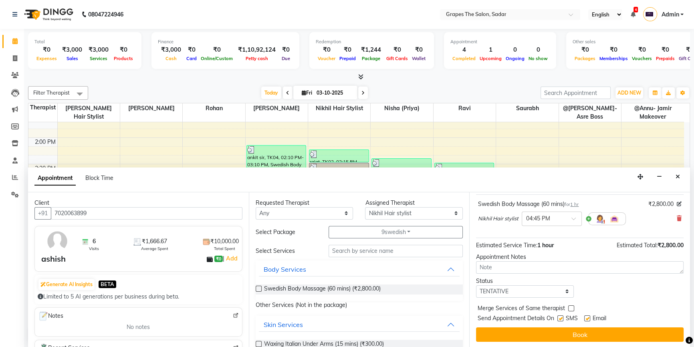
click at [561, 317] on label at bounding box center [560, 318] width 6 height 6
click at [561, 317] on input "checkbox" at bounding box center [559, 319] width 5 height 5
checkbox input "false"
click at [588, 315] on label at bounding box center [587, 318] width 6 height 6
click at [588, 317] on input "checkbox" at bounding box center [586, 319] width 5 height 5
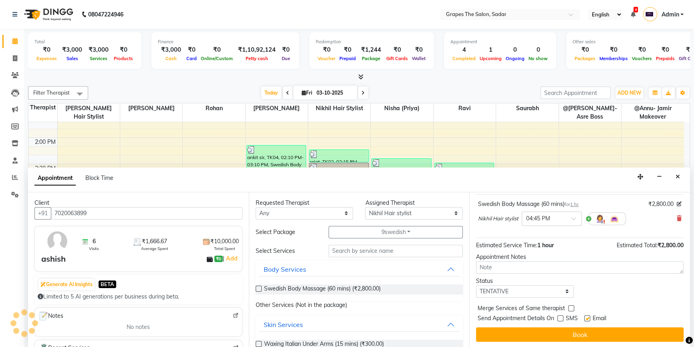
checkbox input "false"
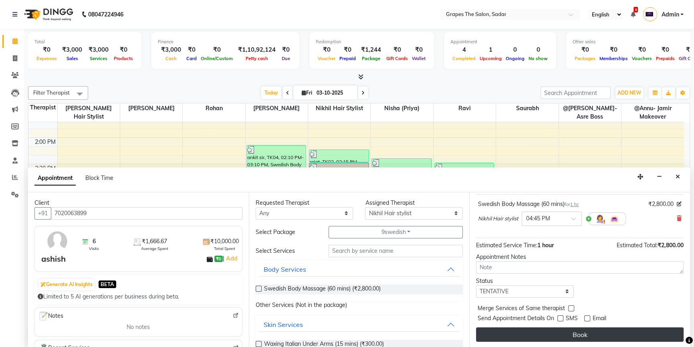
click at [578, 329] on button "Book" at bounding box center [580, 334] width 208 height 14
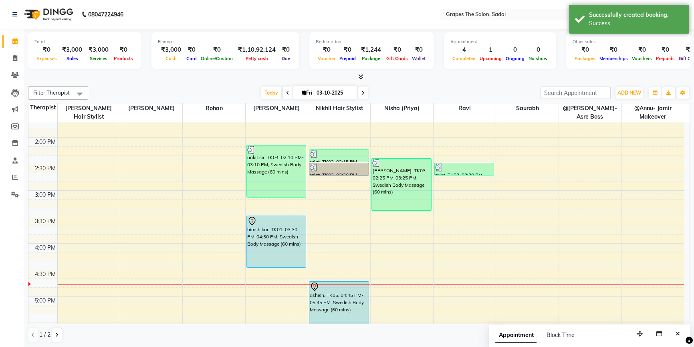
scroll to position [0, 0]
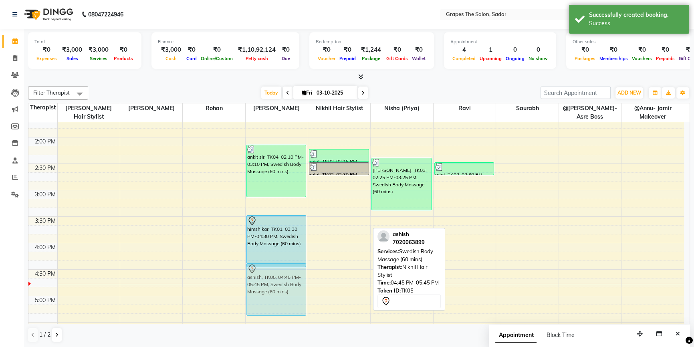
drag, startPoint x: 329, startPoint y: 319, endPoint x: 273, endPoint y: 301, distance: 58.9
click at [272, 305] on tr "ankit sir, TK04, 02:10 PM-03:10 PM, Swedish Body Massage (60 mins) himshikar, T…" at bounding box center [356, 190] width 656 height 740
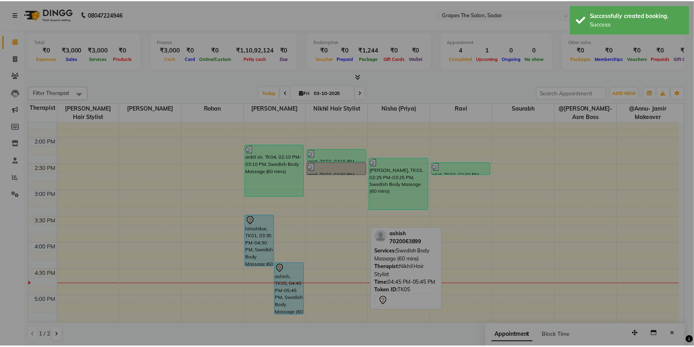
scroll to position [303, 0]
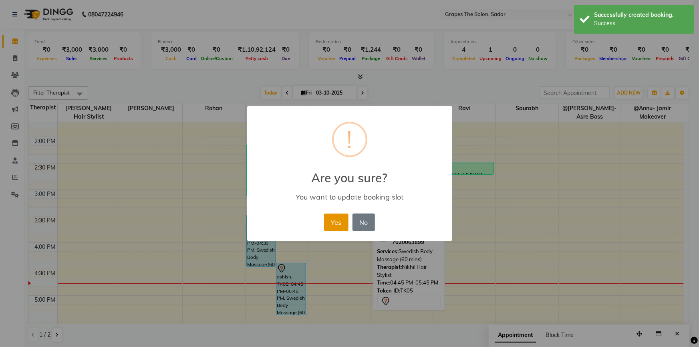
click at [333, 224] on button "Yes" at bounding box center [336, 223] width 24 height 18
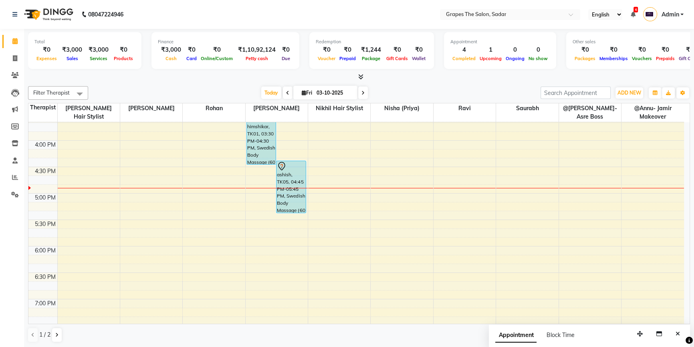
scroll to position [386, 0]
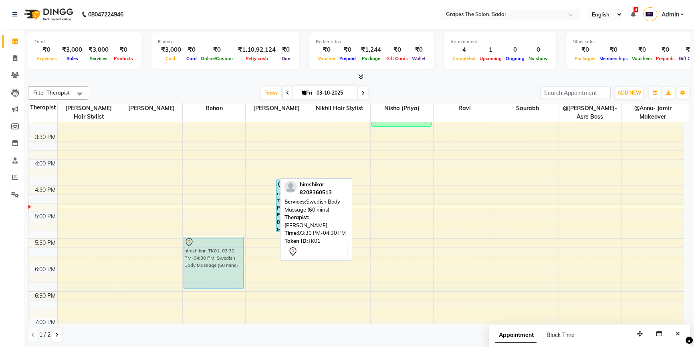
drag, startPoint x: 263, startPoint y: 162, endPoint x: 232, endPoint y: 265, distance: 107.6
click at [232, 265] on tr "himshikar, TK01, 03:30 PM-04:30 PM, Swedish Body Massage (60 mins) himshikar, T…" at bounding box center [356, 106] width 656 height 740
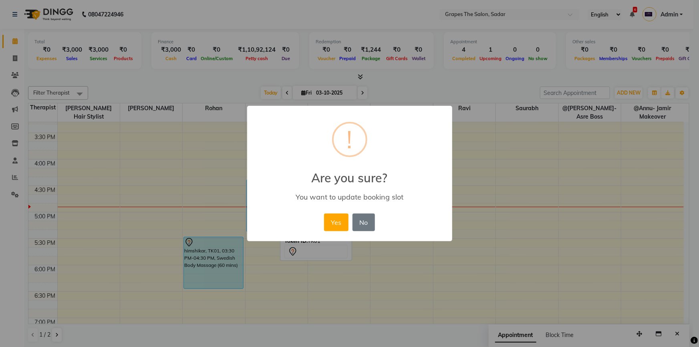
click at [323, 228] on div "Yes No No" at bounding box center [349, 223] width 55 height 22
click at [327, 222] on button "Yes" at bounding box center [336, 223] width 24 height 18
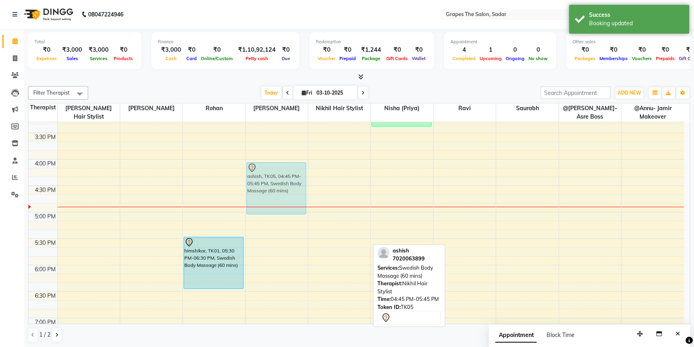
drag, startPoint x: 320, startPoint y: 217, endPoint x: 273, endPoint y: 188, distance: 55.7
click at [258, 180] on tr "himshikar, TK01, 05:30 PM-06:30 PM, Swedish Body Massage (60 mins) ankit sir, T…" at bounding box center [356, 106] width 656 height 740
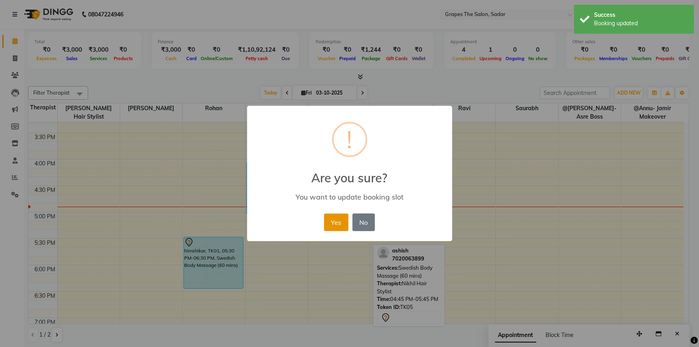
click at [343, 217] on button "Yes" at bounding box center [336, 223] width 24 height 18
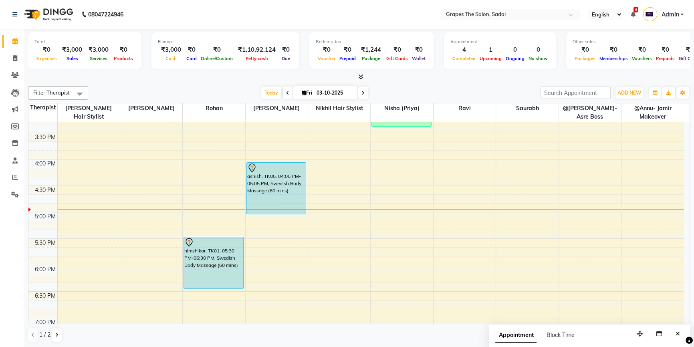
click at [396, 196] on div "8:00 AM 8:30 AM 9:00 AM 9:30 AM 10:00 AM 10:30 AM 11:00 AM 11:30 AM 12:00 PM 12…" at bounding box center [356, 106] width 656 height 740
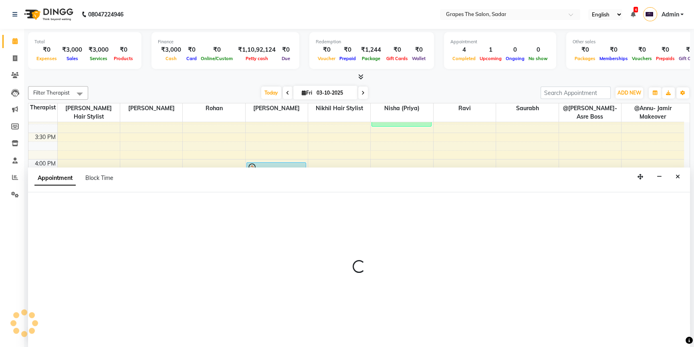
select select "52017"
select select "1005"
select select "tentative"
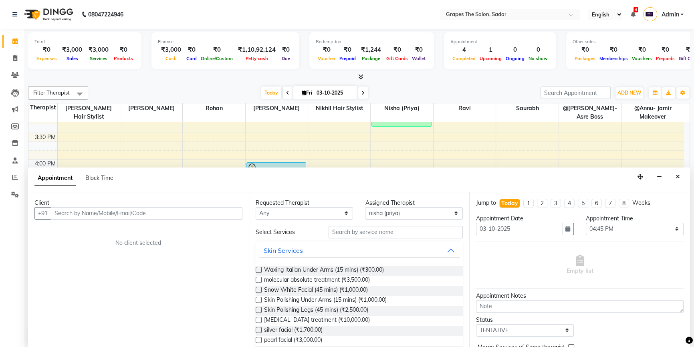
click at [83, 211] on input "text" at bounding box center [147, 213] width 192 height 12
click at [674, 176] on button "Close" at bounding box center [678, 177] width 12 height 12
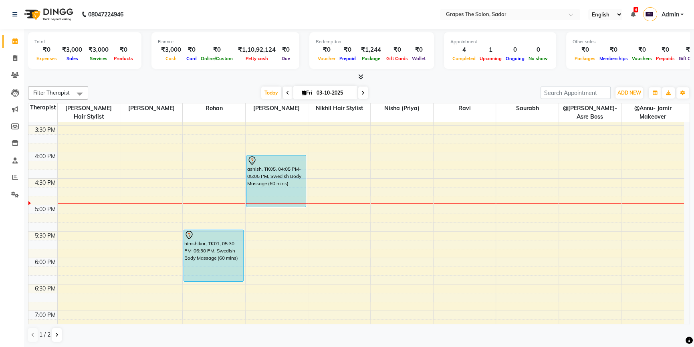
scroll to position [398, 0]
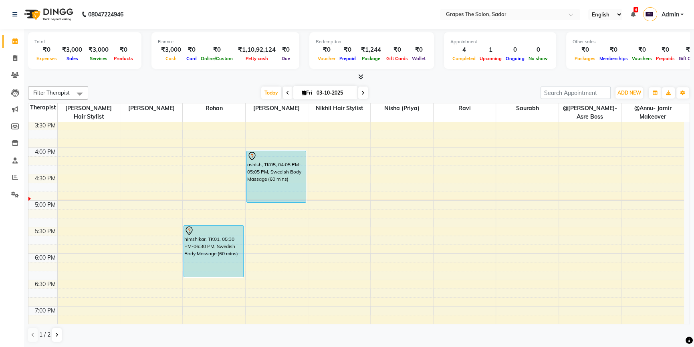
click at [392, 196] on div "8:00 AM 8:30 AM 9:00 AM 9:30 AM 10:00 AM 10:30 AM 11:00 AM 11:30 AM 12:00 PM 12…" at bounding box center [356, 95] width 656 height 740
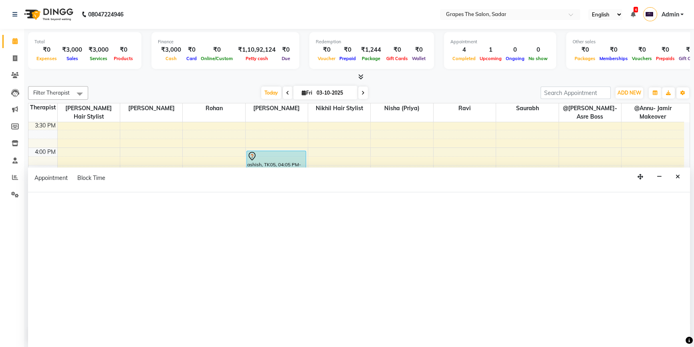
select select "52017"
select select "1005"
select select "tentative"
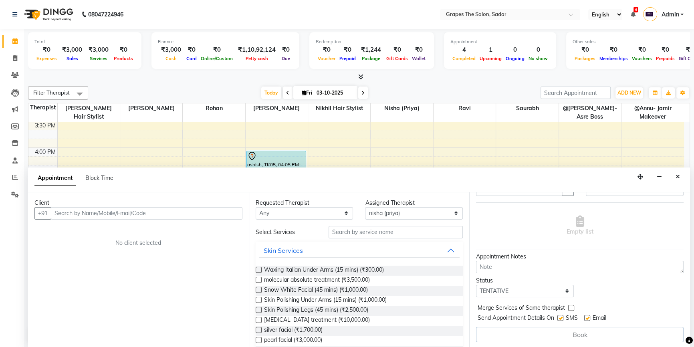
scroll to position [0, 0]
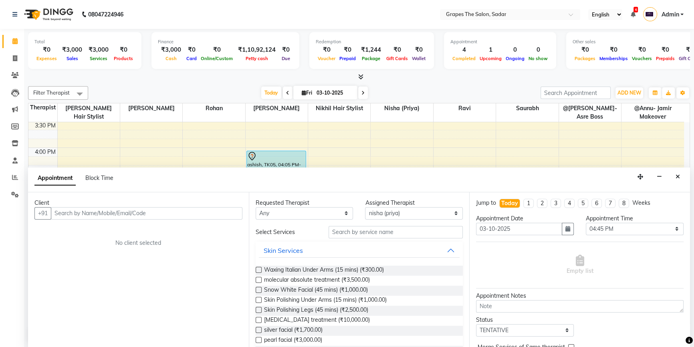
click at [63, 213] on input "text" at bounding box center [147, 213] width 192 height 12
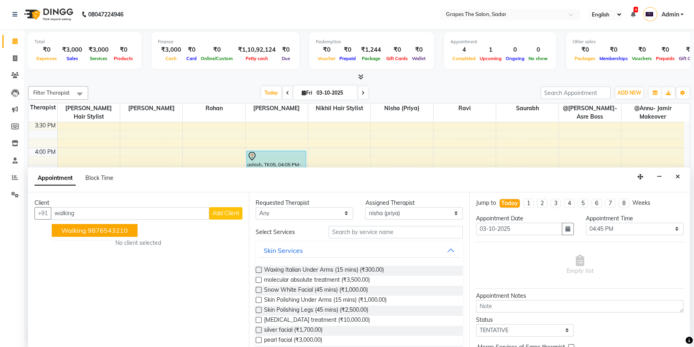
click at [87, 230] on button "walking 9876543210" at bounding box center [95, 230] width 86 height 13
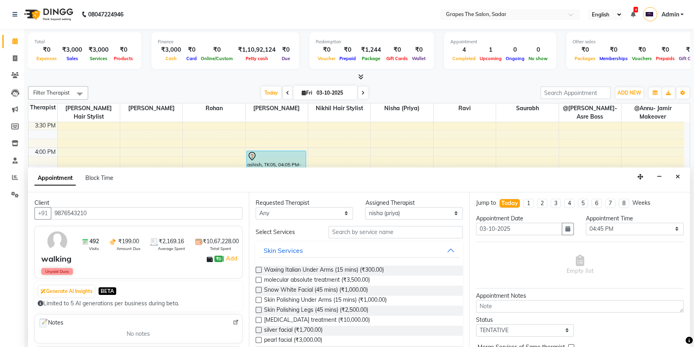
type input "9876543210"
click at [339, 237] on input "text" at bounding box center [396, 232] width 134 height 12
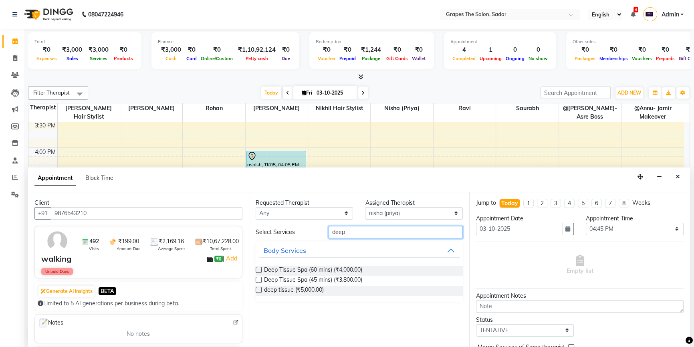
type input "deep"
click at [257, 269] on label at bounding box center [259, 270] width 6 height 6
click at [257, 269] on input "checkbox" at bounding box center [258, 270] width 5 height 5
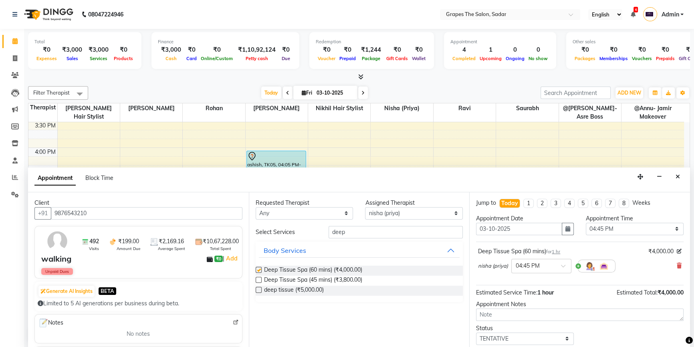
checkbox input "false"
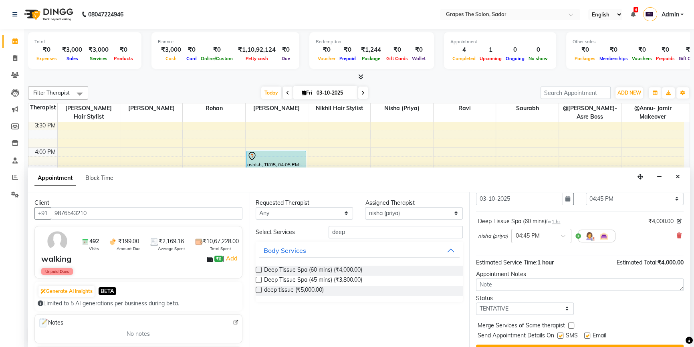
scroll to position [47, 0]
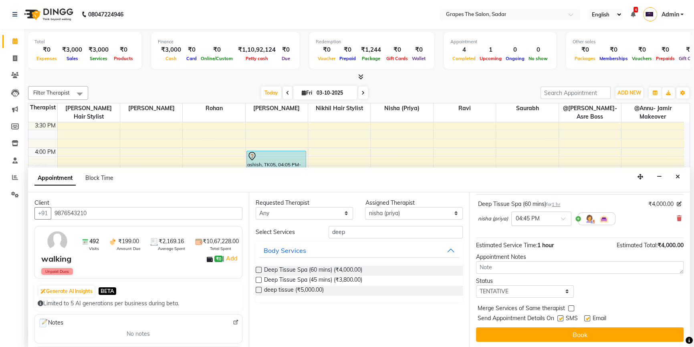
click at [589, 317] on label at bounding box center [587, 318] width 6 height 6
click at [589, 317] on input "checkbox" at bounding box center [586, 319] width 5 height 5
checkbox input "false"
click at [561, 317] on label at bounding box center [560, 318] width 6 height 6
click at [561, 317] on input "checkbox" at bounding box center [559, 319] width 5 height 5
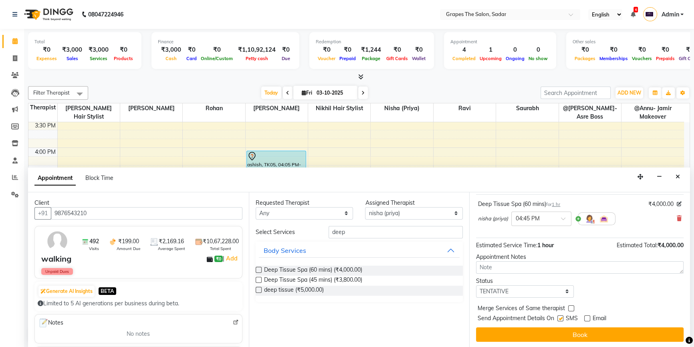
checkbox input "false"
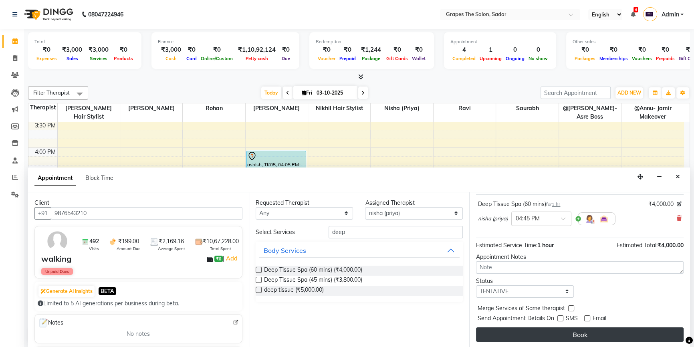
click at [567, 333] on button "Book" at bounding box center [580, 334] width 208 height 14
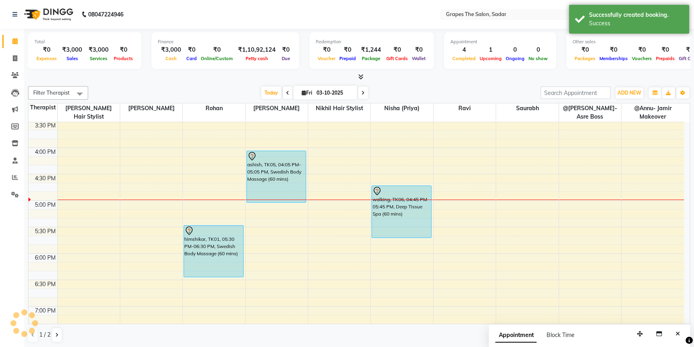
scroll to position [0, 0]
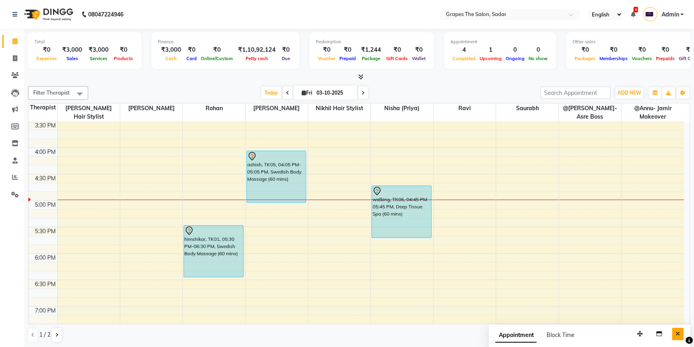
click at [672, 333] on button "Close" at bounding box center [678, 334] width 12 height 12
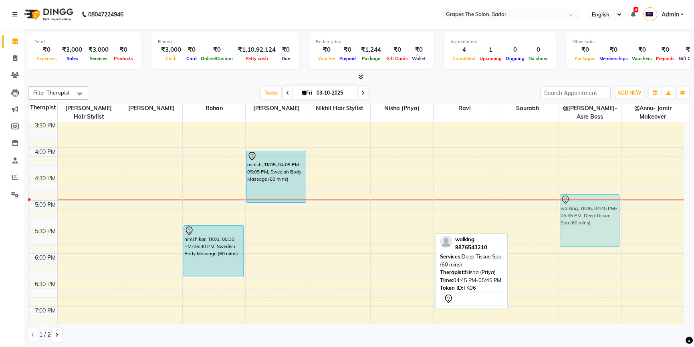
drag, startPoint x: 400, startPoint y: 208, endPoint x: 567, endPoint y: 220, distance: 166.8
click at [567, 220] on tr "himshikar, TK01, 05:30 PM-06:30 PM, Swedish Body Massage (60 mins) ankit sir, T…" at bounding box center [356, 95] width 656 height 740
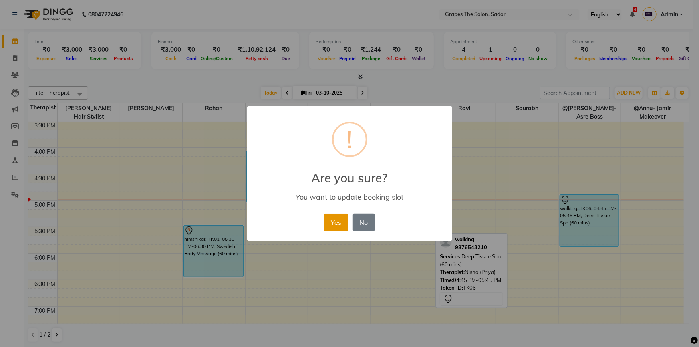
click at [328, 222] on button "Yes" at bounding box center [336, 223] width 24 height 18
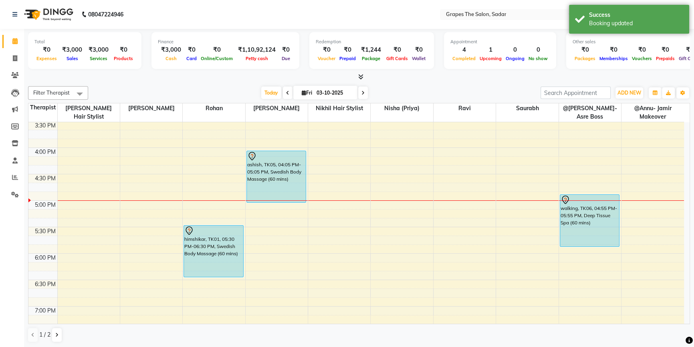
scroll to position [388, 0]
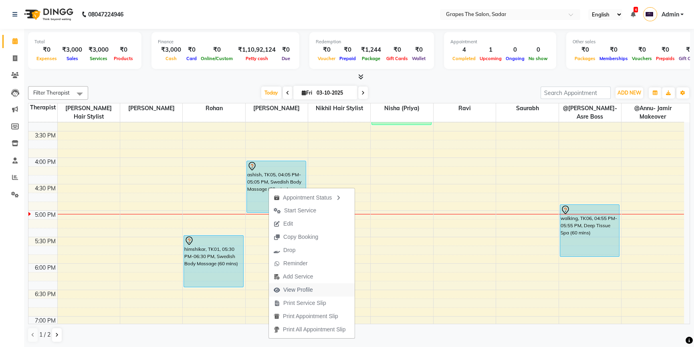
click at [298, 289] on span "View Profile" at bounding box center [298, 290] width 30 height 8
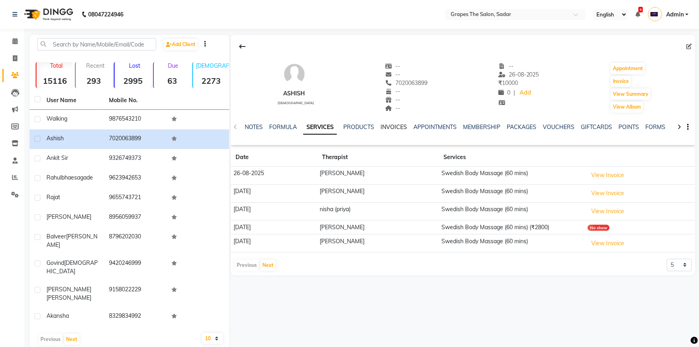
click at [392, 125] on link "INVOICES" at bounding box center [394, 126] width 26 height 7
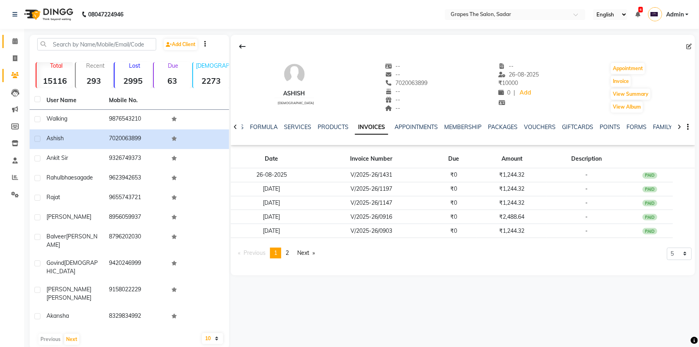
click at [14, 36] on link "Calendar" at bounding box center [11, 41] width 19 height 13
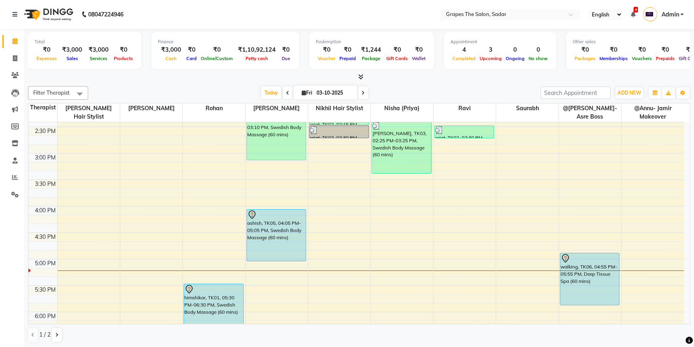
scroll to position [365, 0]
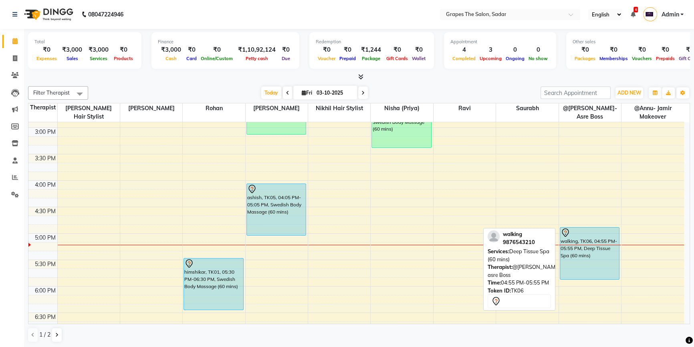
click at [596, 252] on div "walking, TK06, 04:55 PM-05:55 PM, Deep Tissue Spa (60 mins)" at bounding box center [589, 254] width 59 height 52
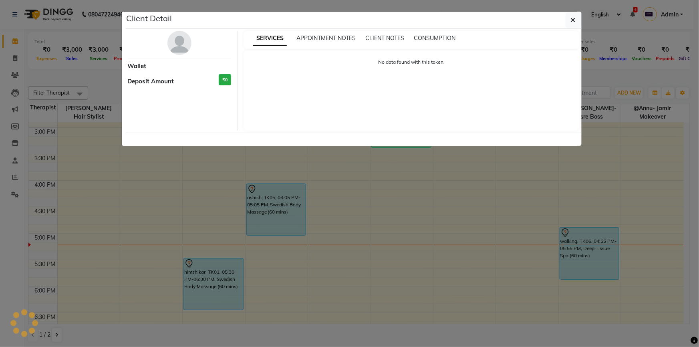
select select "7"
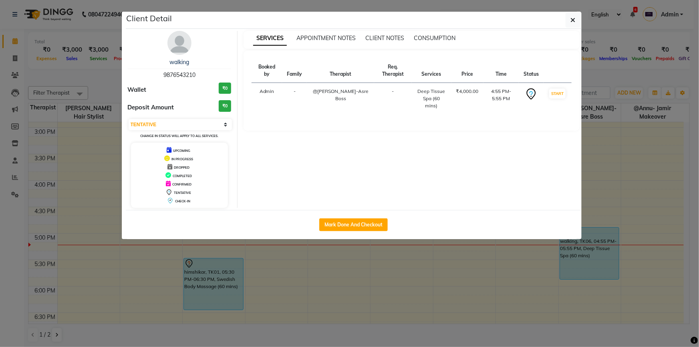
drag, startPoint x: 567, startPoint y: 23, endPoint x: 641, endPoint y: 133, distance: 132.7
click at [567, 24] on button "button" at bounding box center [573, 19] width 15 height 15
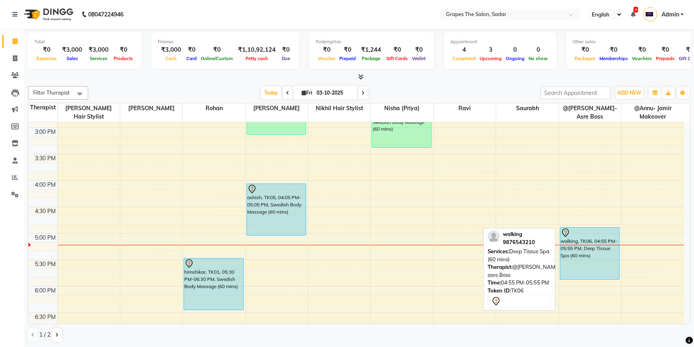
click at [584, 253] on div "walking, TK06, 04:55 PM-05:55 PM, Deep Tissue Spa (60 mins)" at bounding box center [589, 254] width 59 height 52
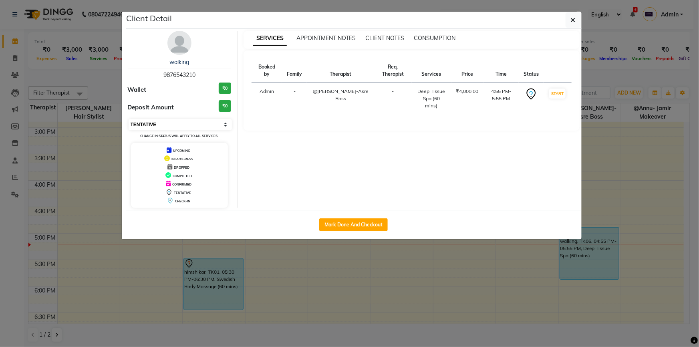
click at [208, 123] on select "Select IN SERVICE CONFIRMED TENTATIVE CHECK IN MARK DONE DROPPED UPCOMING" at bounding box center [181, 124] width 104 height 11
select select "5"
click at [129, 119] on select "Select IN SERVICE CONFIRMED TENTATIVE CHECK IN MARK DONE DROPPED UPCOMING" at bounding box center [181, 124] width 104 height 11
click at [575, 23] on icon "button" at bounding box center [573, 20] width 5 height 6
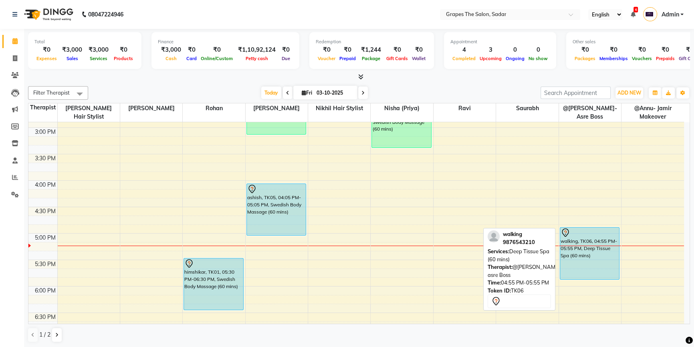
click at [597, 235] on div at bounding box center [590, 233] width 59 height 10
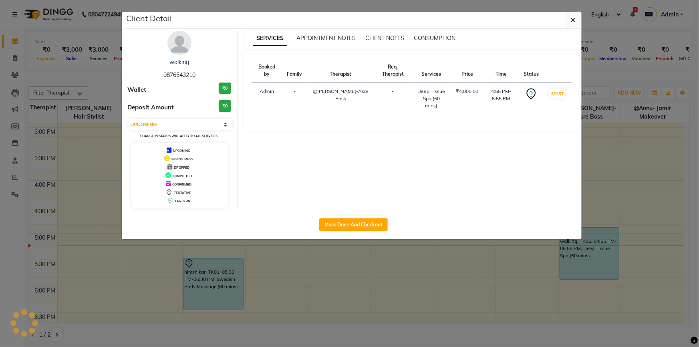
select select "7"
click at [569, 20] on button "button" at bounding box center [573, 19] width 15 height 15
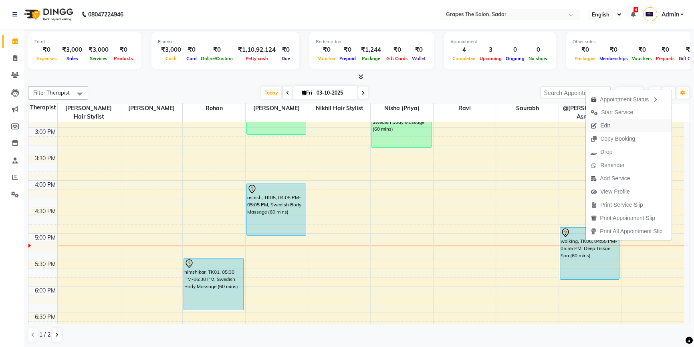
click at [615, 124] on button "Edit" at bounding box center [629, 125] width 86 height 13
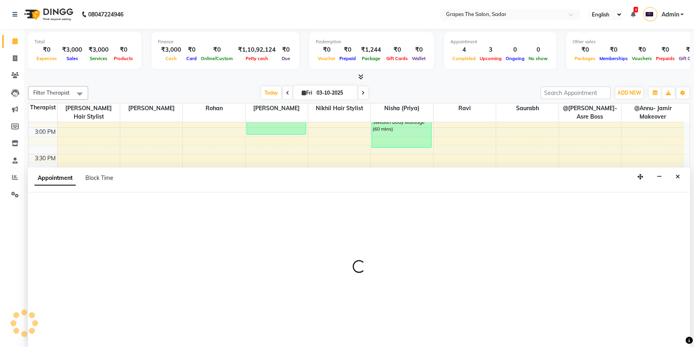
select select "tentative"
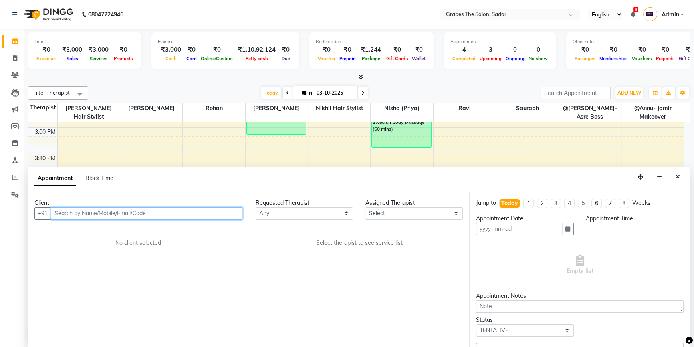
type input "03-10-2025"
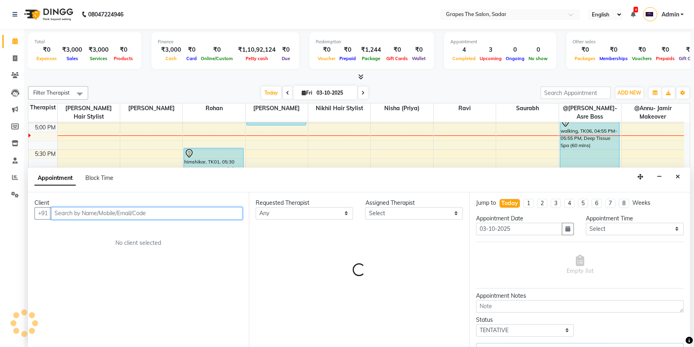
select select "2180"
select select "80"
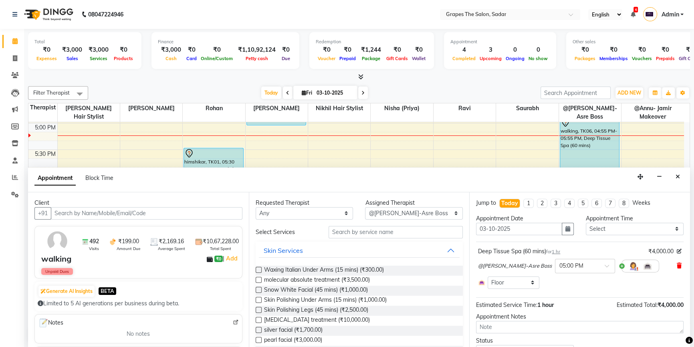
click at [677, 263] on icon at bounding box center [679, 266] width 5 height 6
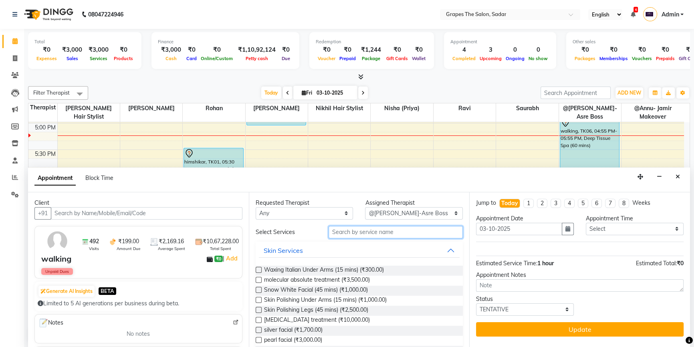
click at [351, 232] on input "text" at bounding box center [396, 232] width 134 height 12
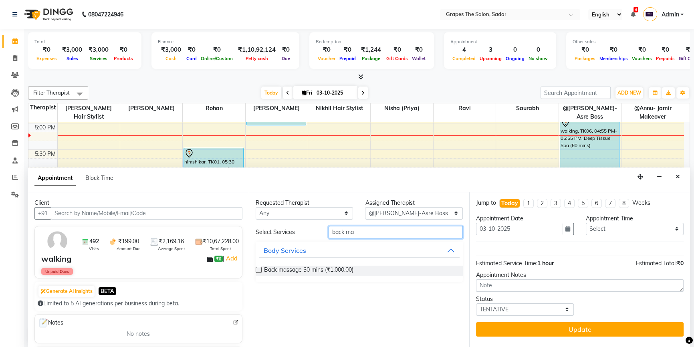
type input "back ma"
click at [258, 267] on label at bounding box center [259, 270] width 6 height 6
click at [258, 268] on input "checkbox" at bounding box center [258, 270] width 5 height 5
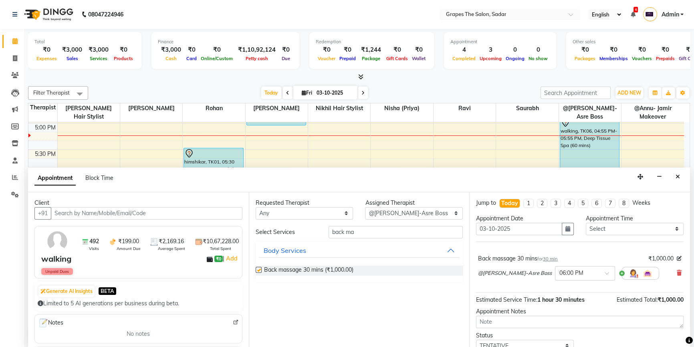
checkbox input "false"
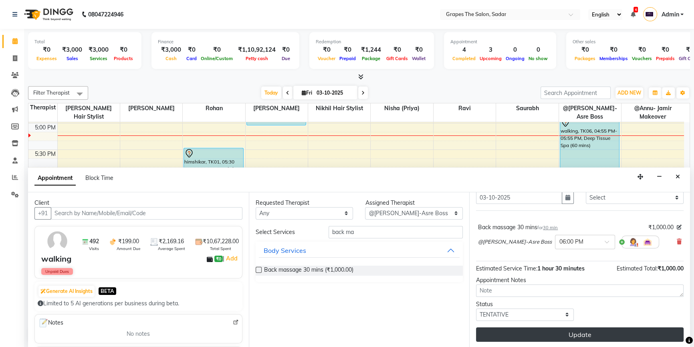
click at [582, 331] on button "Update" at bounding box center [580, 334] width 208 height 14
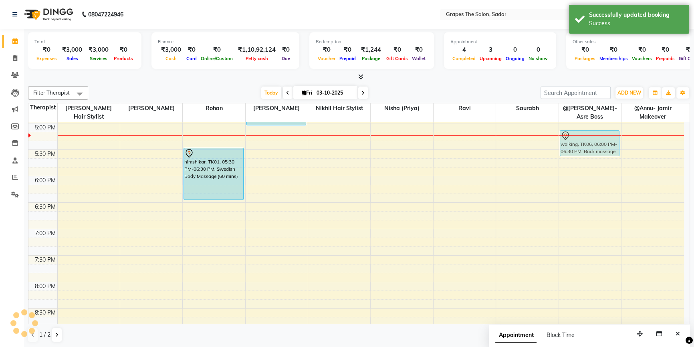
scroll to position [475, 0]
drag, startPoint x: 592, startPoint y: 184, endPoint x: 591, endPoint y: 140, distance: 43.7
click at [591, 140] on div "walking, TK06, 06:00 PM-06:30 PM, Back massage 30 mins walking, TK06, 06:00 PM-…" at bounding box center [590, 18] width 62 height 740
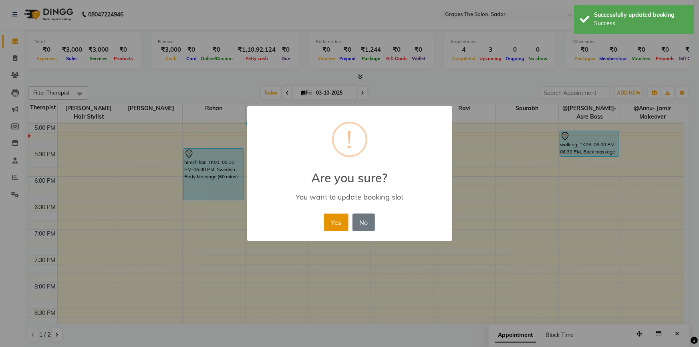
click at [345, 228] on button "Yes" at bounding box center [336, 223] width 24 height 18
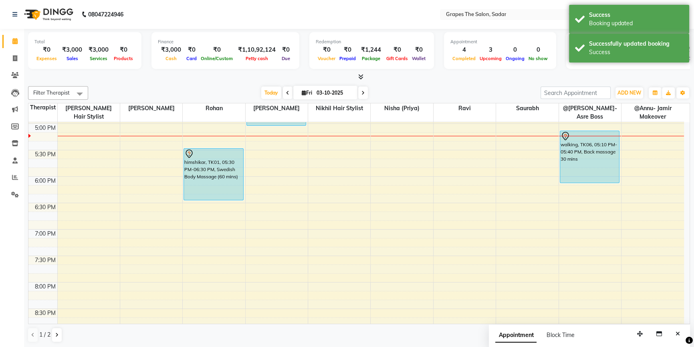
drag, startPoint x: 590, startPoint y: 154, endPoint x: 585, endPoint y: 176, distance: 22.5
click at [585, 176] on div "walking, TK06, 05:10 PM-05:40 PM, Back massage 30 mins walking, TK06, 05:10 PM-…" at bounding box center [590, 18] width 62 height 740
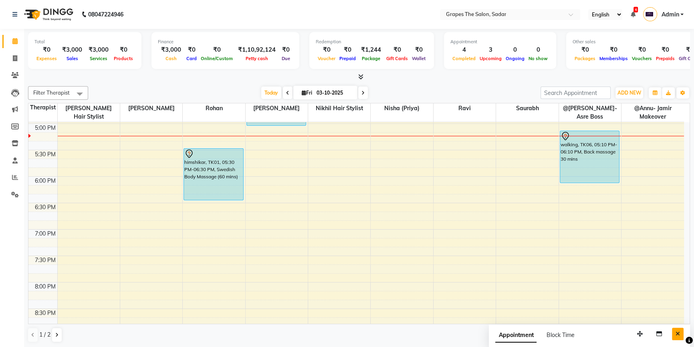
click at [677, 333] on icon "Close" at bounding box center [678, 334] width 4 height 6
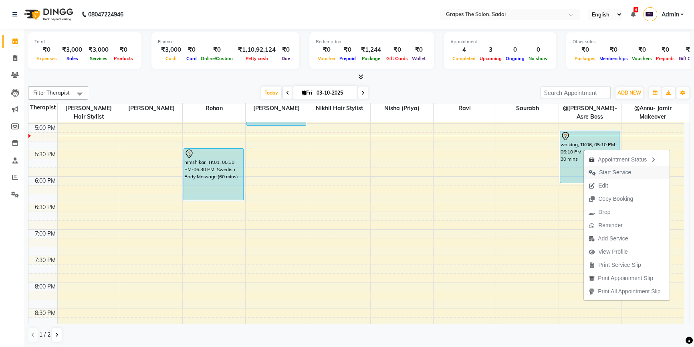
click at [607, 175] on span "Start Service" at bounding box center [615, 172] width 32 height 8
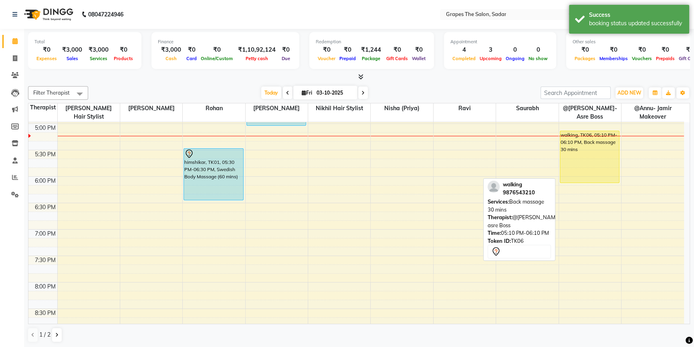
click at [569, 164] on div "walking, TK06, 05:10 PM-06:10 PM, Back massage 30 mins" at bounding box center [589, 157] width 59 height 52
select select "1"
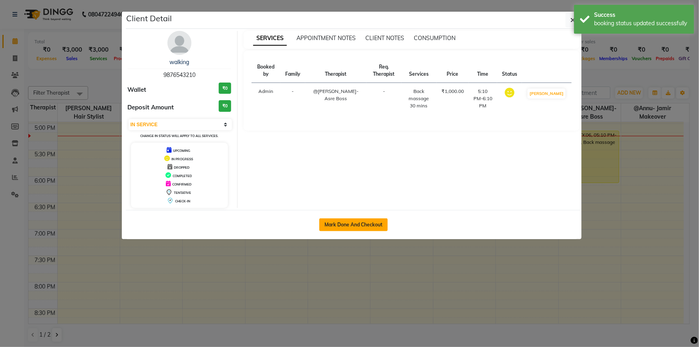
click at [347, 222] on button "Mark Done And Checkout" at bounding box center [353, 224] width 69 height 13
select select "55"
select select "service"
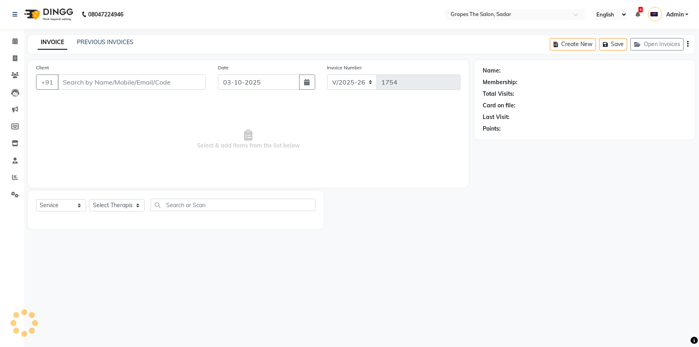
type input "9876543210"
select select "2180"
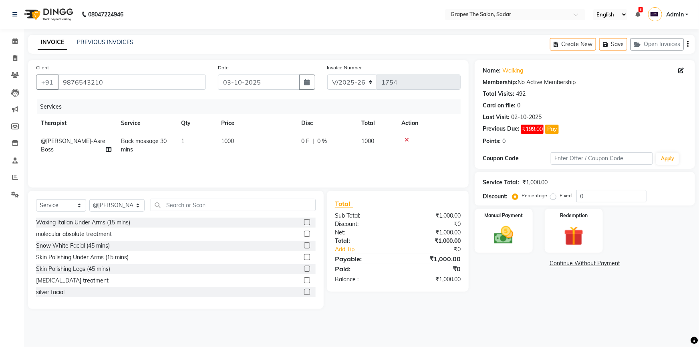
click at [219, 147] on td "1000" at bounding box center [256, 145] width 80 height 26
select select "2180"
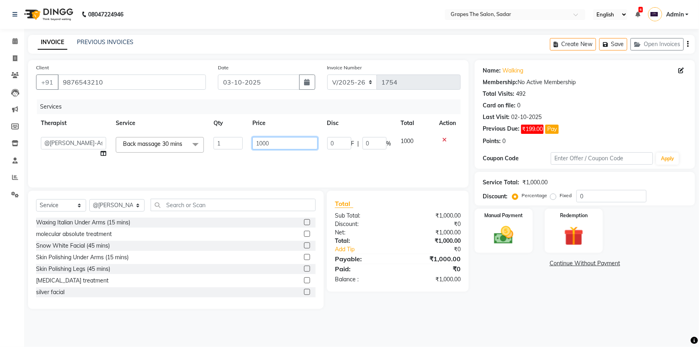
drag, startPoint x: 283, startPoint y: 140, endPoint x: 228, endPoint y: 159, distance: 58.0
click at [228, 159] on tr "@Annu- jamir makeover [PERSON_NAME] @[PERSON_NAME]-Asre Boss [PERSON_NAME] Nikh…" at bounding box center [248, 147] width 425 height 30
type input "1500"
click at [226, 160] on div "Services Therapist Service Qty Price Disc Total Action @Annu- jamir makeover [P…" at bounding box center [248, 139] width 425 height 80
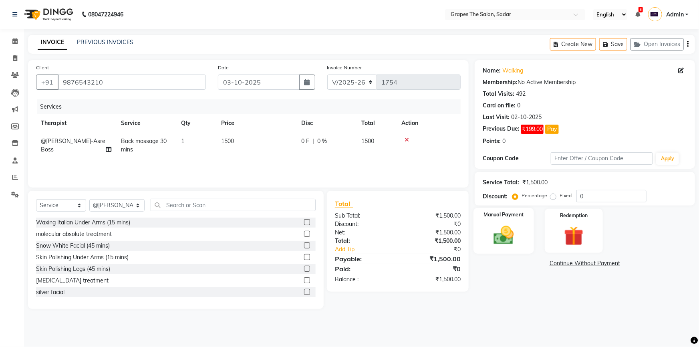
click at [513, 224] on img at bounding box center [504, 235] width 33 height 23
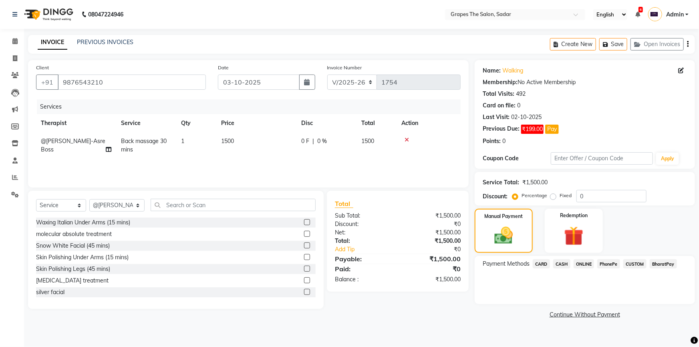
click at [581, 264] on span "ONLINE" at bounding box center [584, 263] width 21 height 9
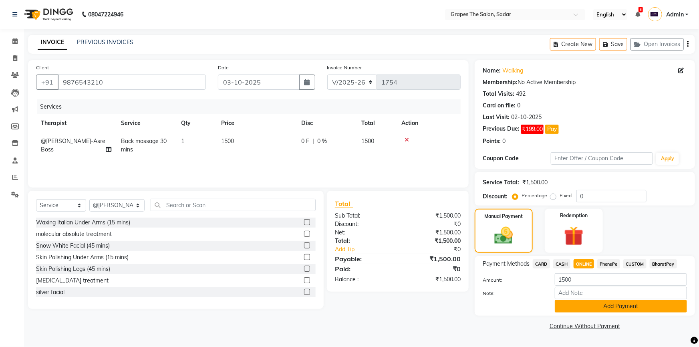
click at [597, 308] on button "Add Payment" at bounding box center [621, 306] width 132 height 12
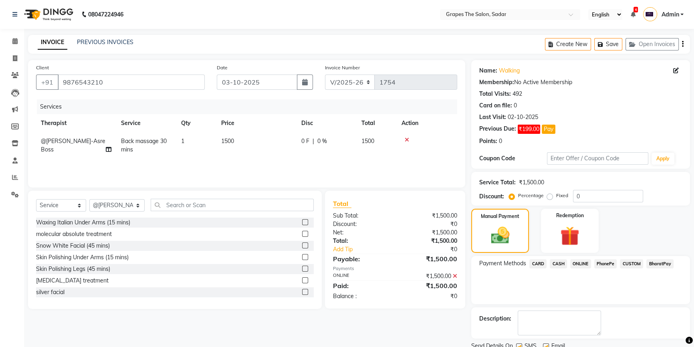
click at [544, 343] on label at bounding box center [546, 346] width 6 height 6
click at [544, 344] on input "checkbox" at bounding box center [545, 346] width 5 height 5
checkbox input "false"
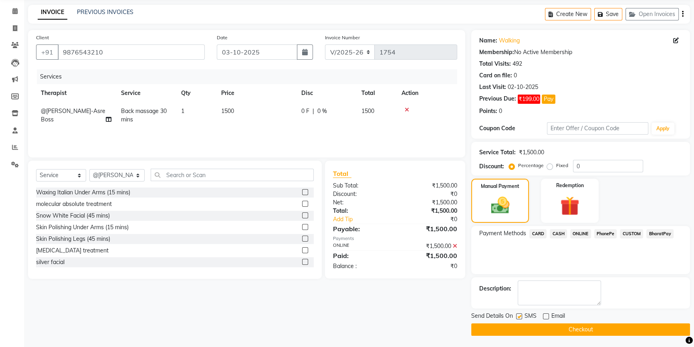
click at [519, 317] on label at bounding box center [519, 316] width 6 height 6
click at [519, 317] on input "checkbox" at bounding box center [518, 316] width 5 height 5
checkbox input "false"
click at [531, 329] on button "Checkout" at bounding box center [580, 329] width 219 height 12
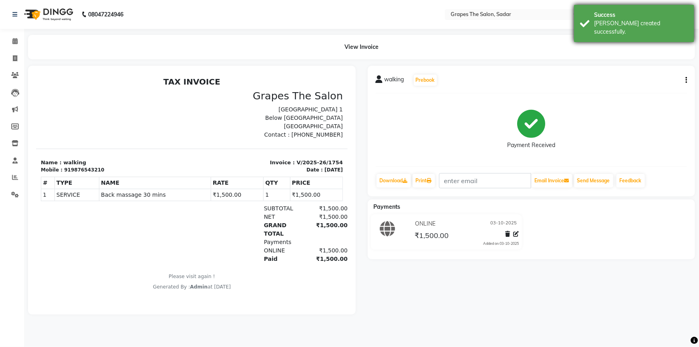
click at [584, 24] on div "Success [PERSON_NAME] created successfully." at bounding box center [634, 23] width 120 height 37
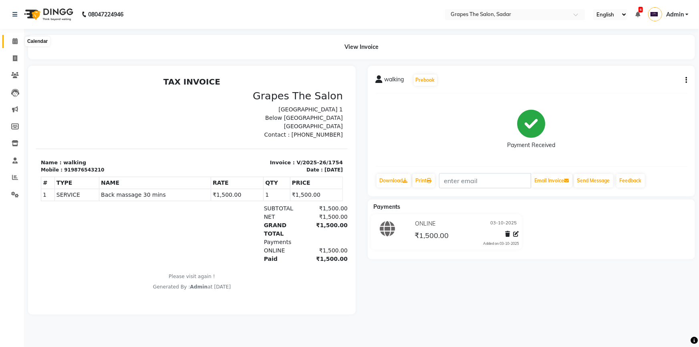
click at [14, 40] on icon at bounding box center [14, 41] width 5 height 6
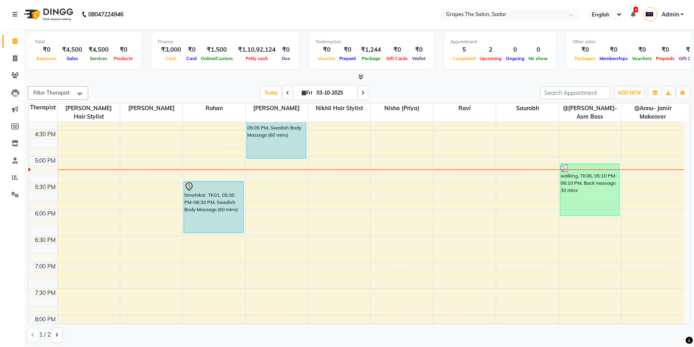
scroll to position [375, 0]
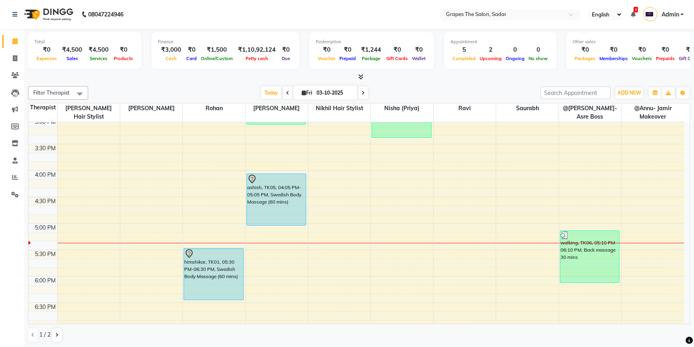
click at [380, 243] on div "8:00 AM 8:30 AM 9:00 AM 9:30 AM 10:00 AM 10:30 AM 11:00 AM 11:30 AM 12:00 PM 12…" at bounding box center [356, 118] width 656 height 740
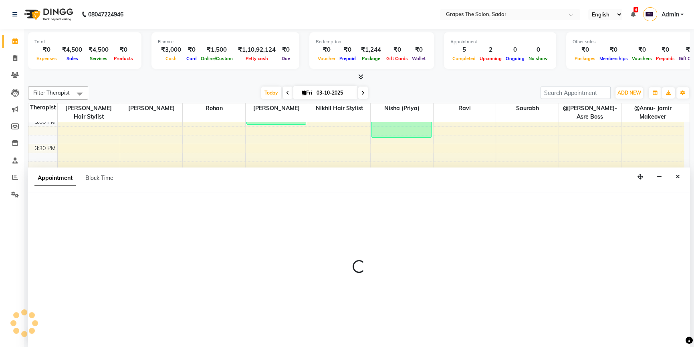
select select "52017"
select select "tentative"
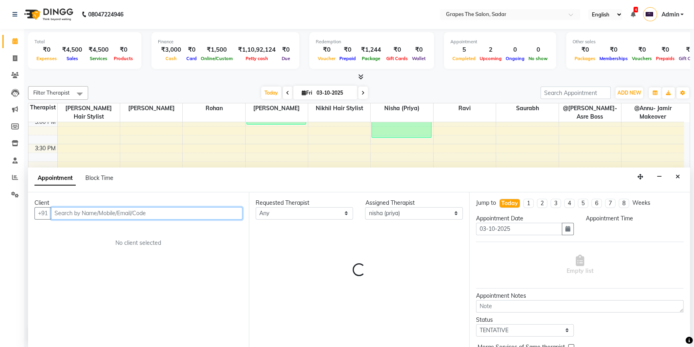
select select "1035"
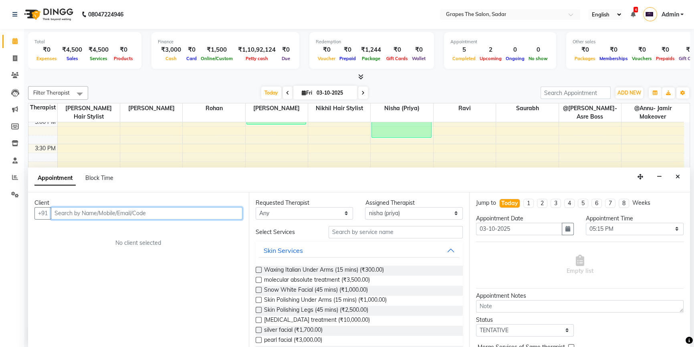
scroll to position [0, 0]
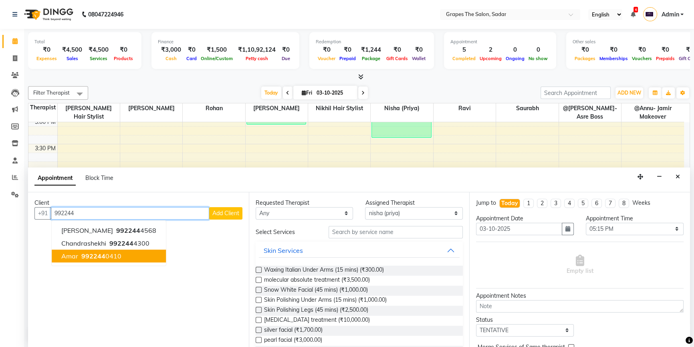
click at [127, 255] on button "amar 992244 0410" at bounding box center [109, 256] width 114 height 13
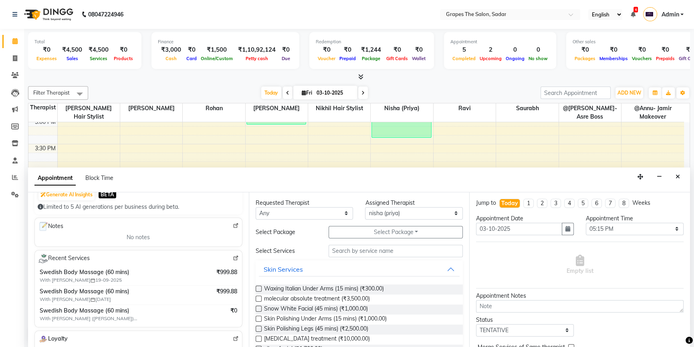
scroll to position [92, 0]
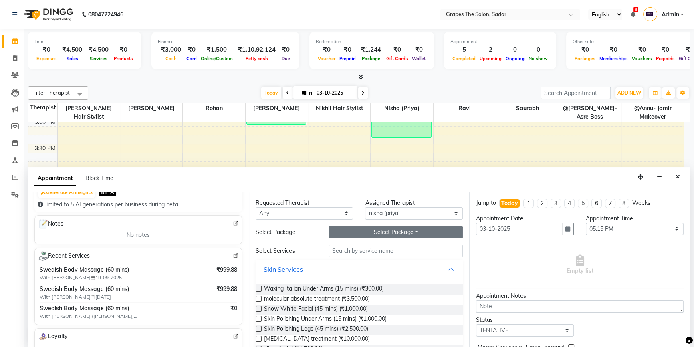
type input "9922440410"
click at [350, 232] on button "Select Package Toggle Dropdown" at bounding box center [396, 232] width 134 height 12
click at [351, 249] on li "10 Body Massage" at bounding box center [362, 249] width 67 height 12
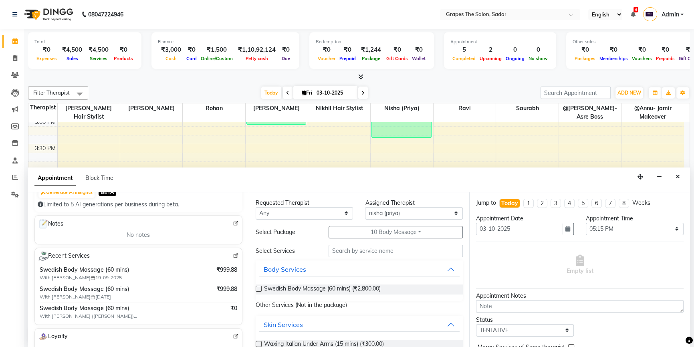
click at [256, 288] on label at bounding box center [259, 289] width 6 height 6
click at [256, 288] on input "checkbox" at bounding box center [258, 289] width 5 height 5
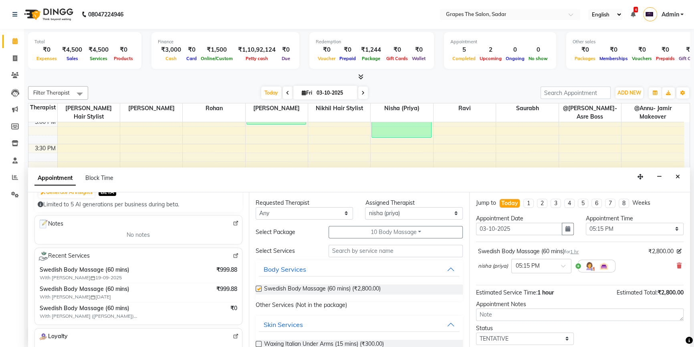
checkbox input "false"
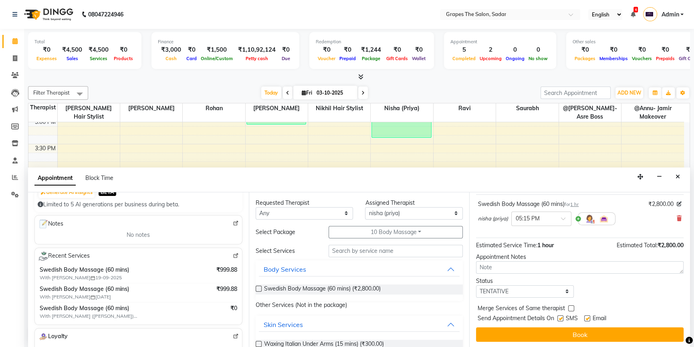
drag, startPoint x: 587, startPoint y: 317, endPoint x: 566, endPoint y: 319, distance: 20.9
click at [587, 317] on label at bounding box center [587, 318] width 6 height 6
click at [587, 317] on input "checkbox" at bounding box center [586, 319] width 5 height 5
checkbox input "false"
click at [560, 317] on label at bounding box center [560, 318] width 6 height 6
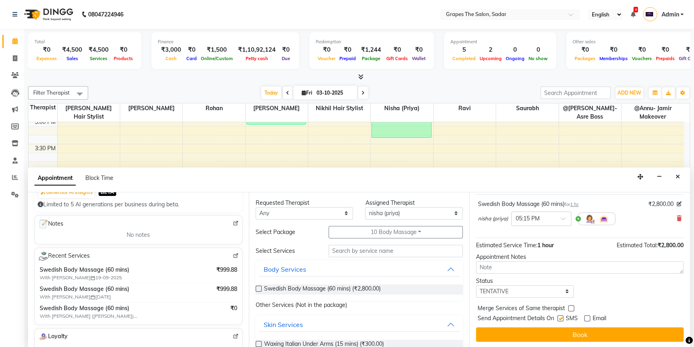
click at [560, 317] on input "checkbox" at bounding box center [559, 319] width 5 height 5
checkbox input "false"
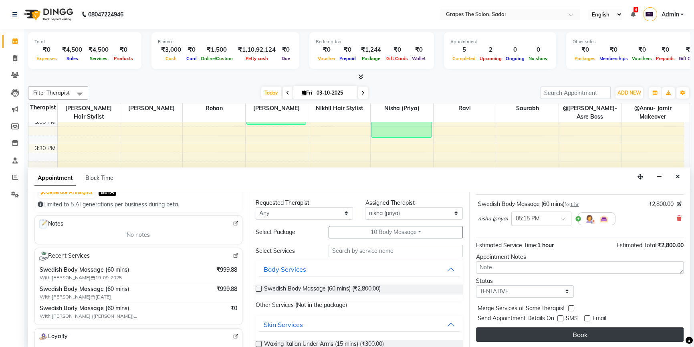
click at [568, 333] on button "Book" at bounding box center [580, 334] width 208 height 14
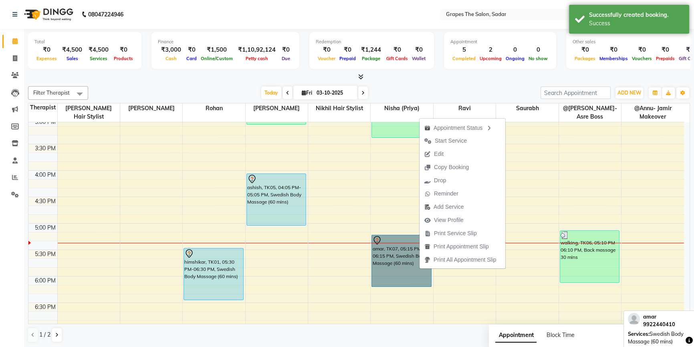
scroll to position [0, 0]
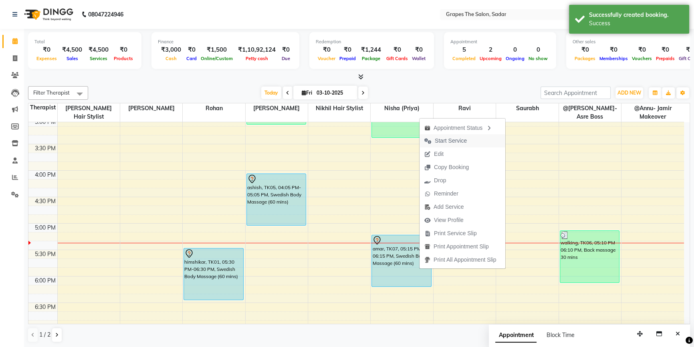
click at [468, 137] on span "Start Service" at bounding box center [446, 140] width 52 height 13
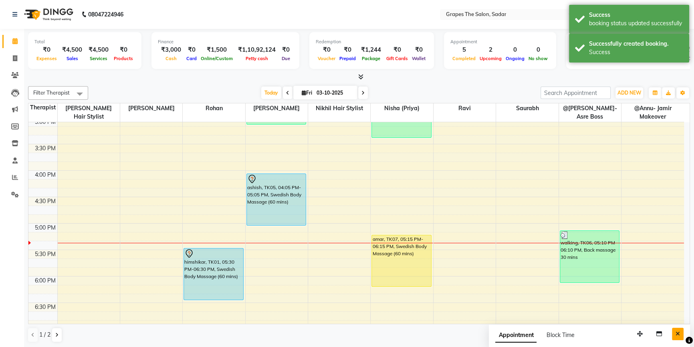
click at [680, 335] on icon "Close" at bounding box center [678, 334] width 4 height 6
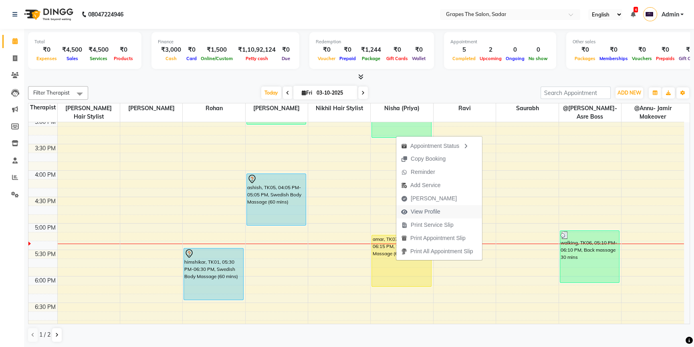
click at [435, 212] on span "View Profile" at bounding box center [426, 212] width 30 height 8
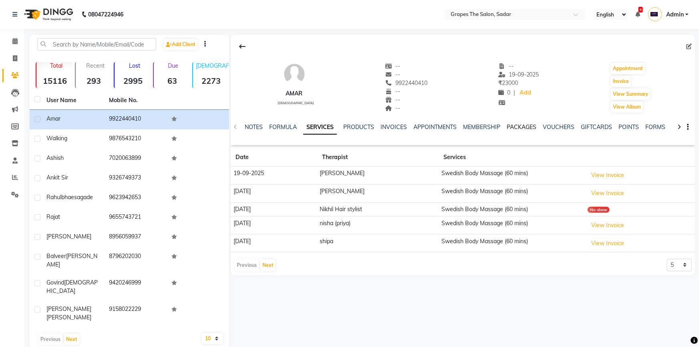
click at [525, 127] on link "PACKAGES" at bounding box center [522, 126] width 30 height 7
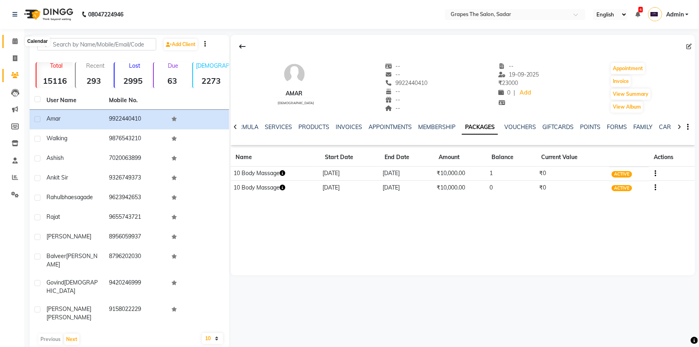
click at [15, 44] on icon at bounding box center [14, 41] width 5 height 6
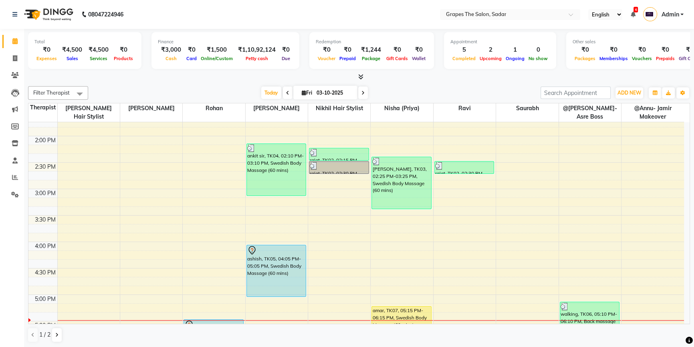
scroll to position [357, 0]
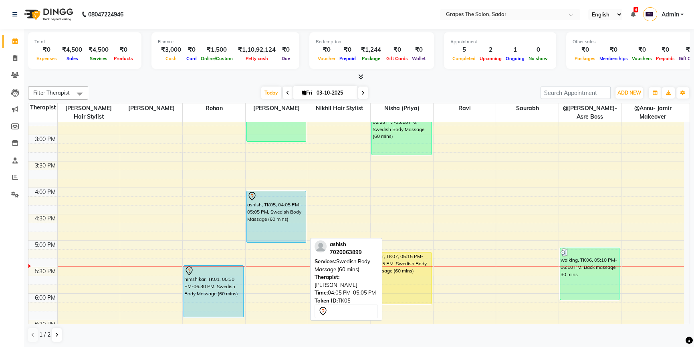
click at [263, 214] on div "ashish, TK05, 04:05 PM-05:05 PM, Swedish Body Massage (60 mins)" at bounding box center [276, 216] width 59 height 51
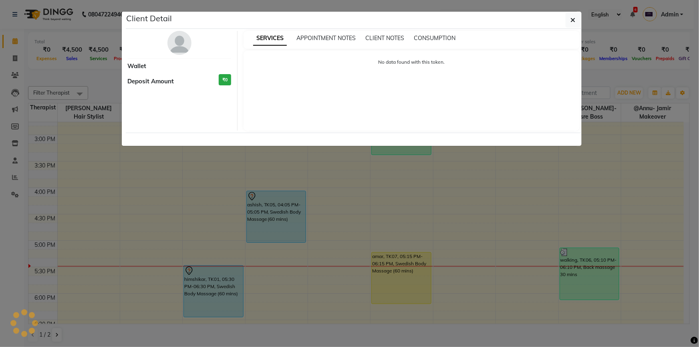
select select "7"
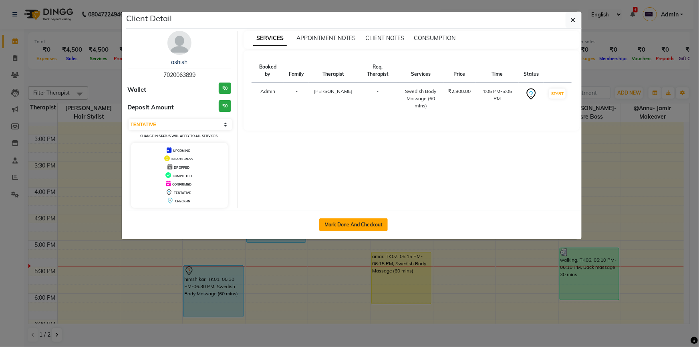
click at [372, 224] on button "Mark Done And Checkout" at bounding box center [353, 224] width 69 height 13
select select "55"
select select "service"
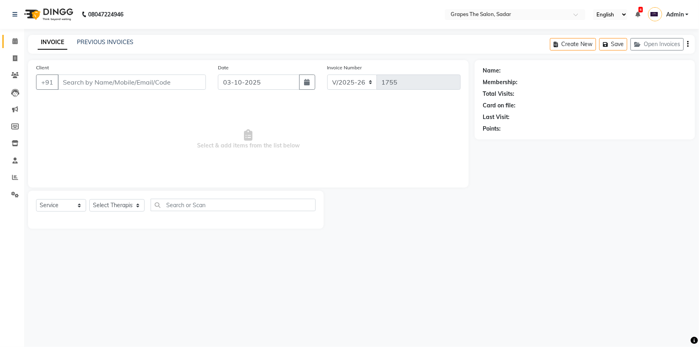
type input "7020063899"
select select "51713"
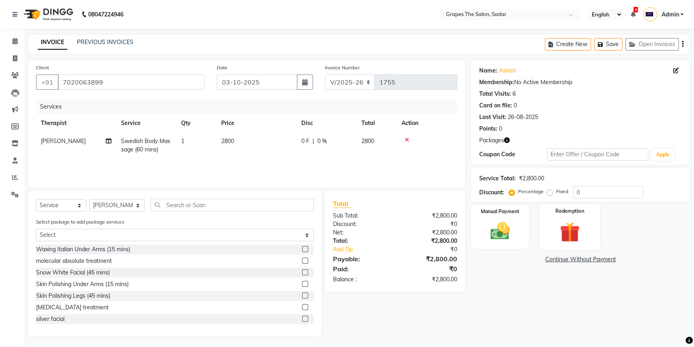
click at [587, 233] on div "Redemption" at bounding box center [570, 227] width 60 height 46
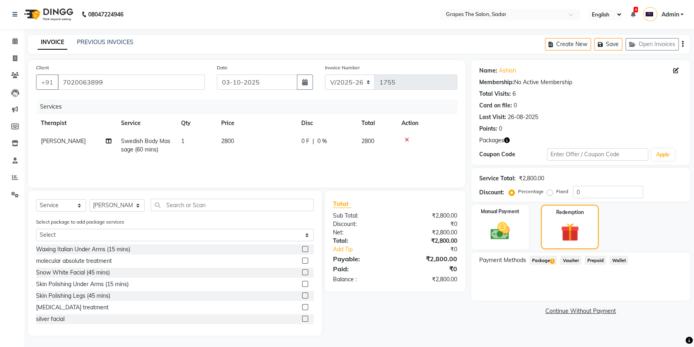
click at [552, 263] on span "1" at bounding box center [552, 261] width 4 height 5
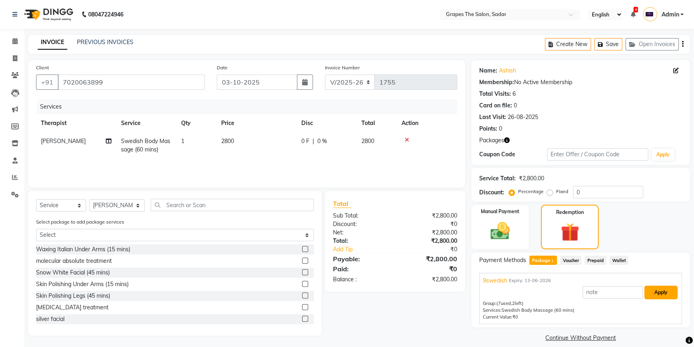
click at [669, 295] on button "Apply" at bounding box center [660, 293] width 33 height 14
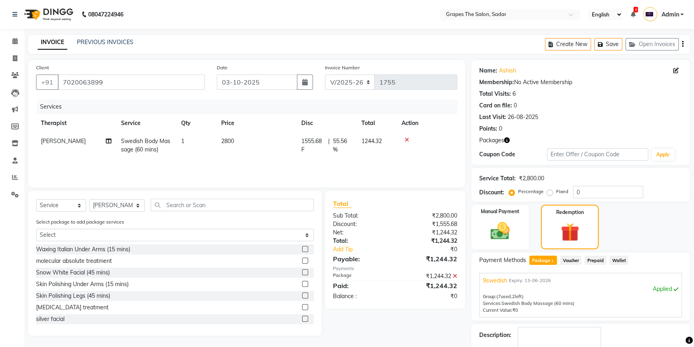
checkbox input "false"
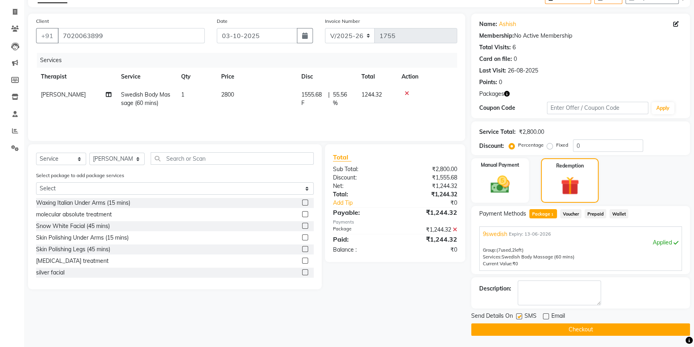
click at [518, 315] on label at bounding box center [519, 316] width 6 height 6
click at [518, 315] on input "checkbox" at bounding box center [518, 316] width 5 height 5
checkbox input "false"
click at [522, 324] on button "Checkout" at bounding box center [580, 329] width 219 height 12
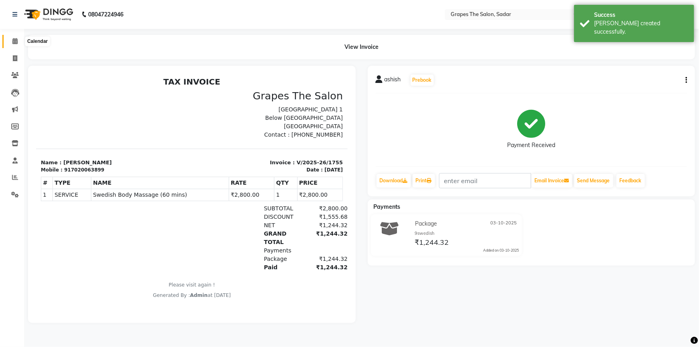
click at [17, 43] on icon at bounding box center [14, 41] width 5 height 6
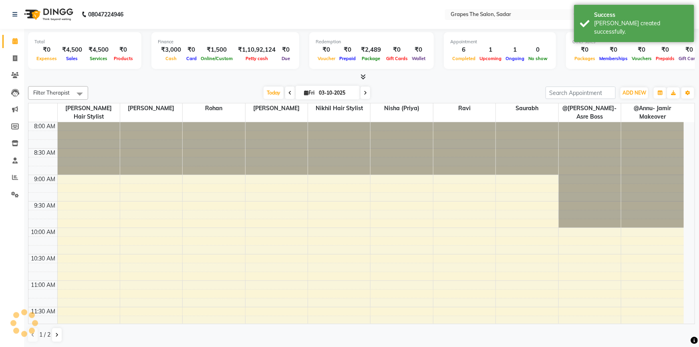
click at [582, 17] on div "Success [PERSON_NAME] created successfully." at bounding box center [634, 23] width 120 height 37
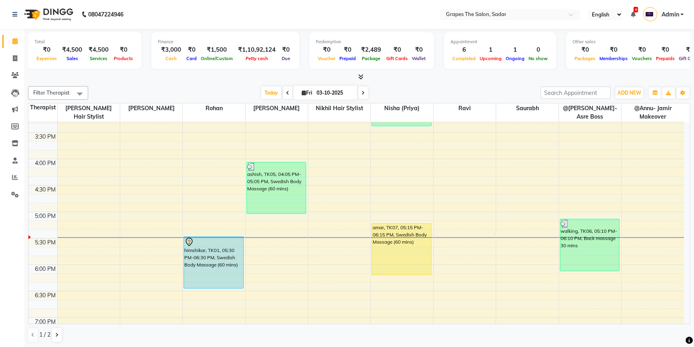
scroll to position [382, 0]
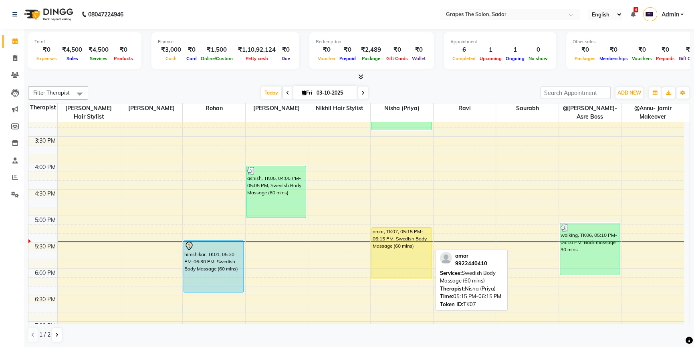
click at [399, 263] on div "amar, TK07, 05:15 PM-06:15 PM, Swedish Body Massage (60 mins)" at bounding box center [401, 253] width 59 height 51
select select "1"
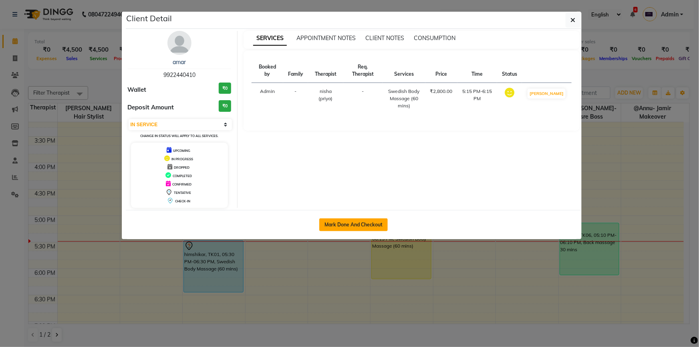
click at [356, 221] on button "Mark Done And Checkout" at bounding box center [353, 224] width 69 height 13
select select "service"
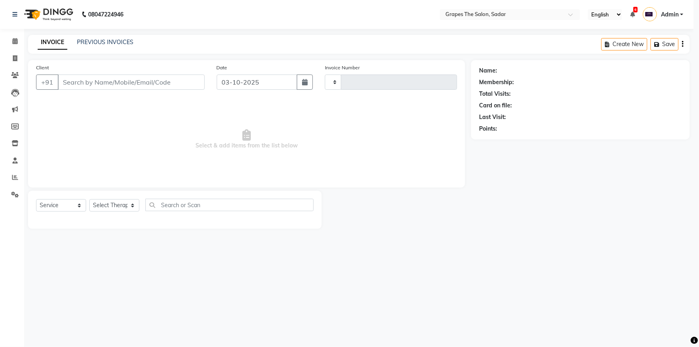
type input "1756"
select select "55"
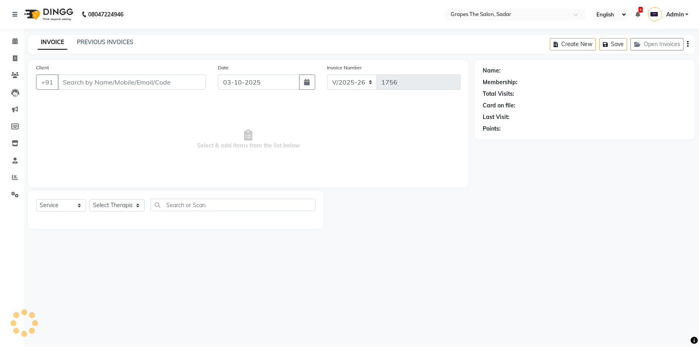
type input "9922440410"
select select "52017"
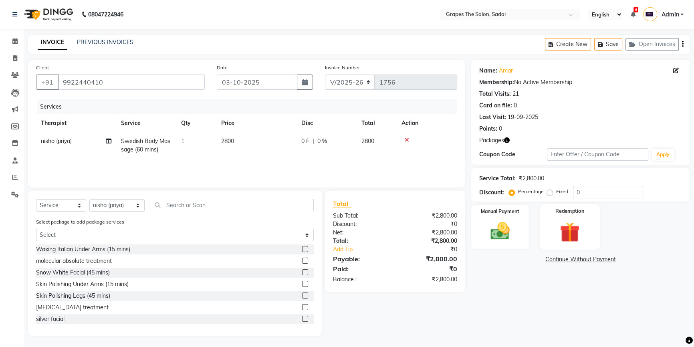
click at [580, 236] on img at bounding box center [570, 232] width 32 height 25
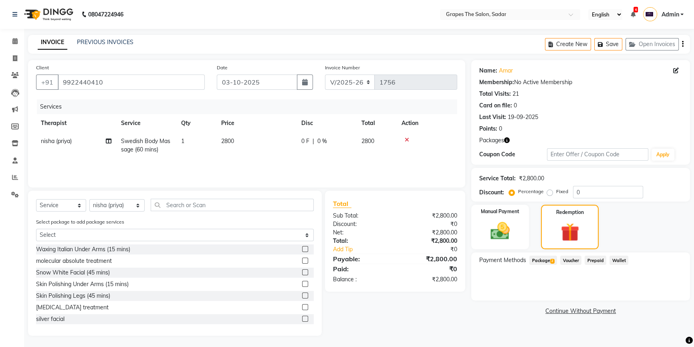
click at [550, 256] on span "Package 2" at bounding box center [543, 260] width 28 height 9
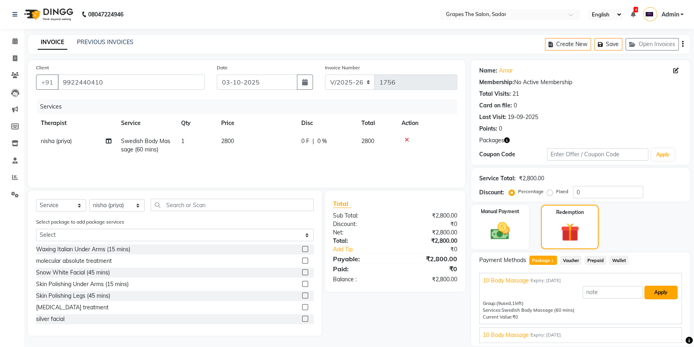
click at [651, 295] on button "Apply" at bounding box center [660, 293] width 33 height 14
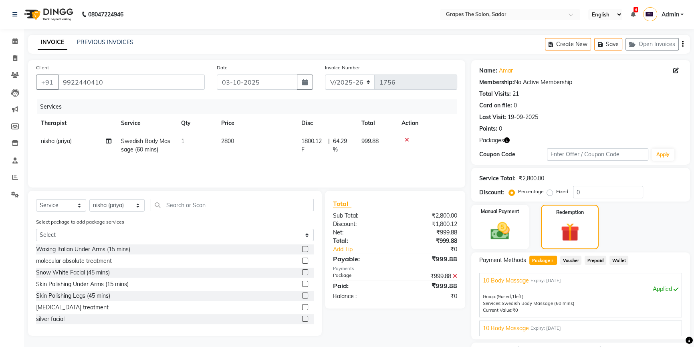
checkbox input "false"
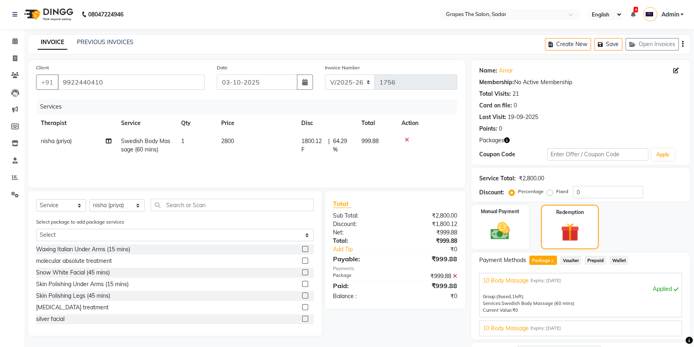
checkbox input "false"
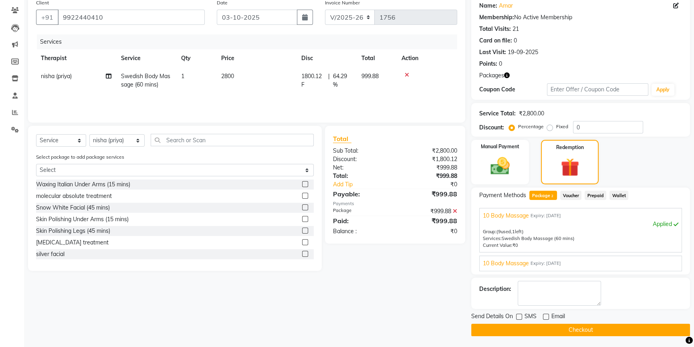
click at [528, 329] on button "Checkout" at bounding box center [580, 330] width 219 height 12
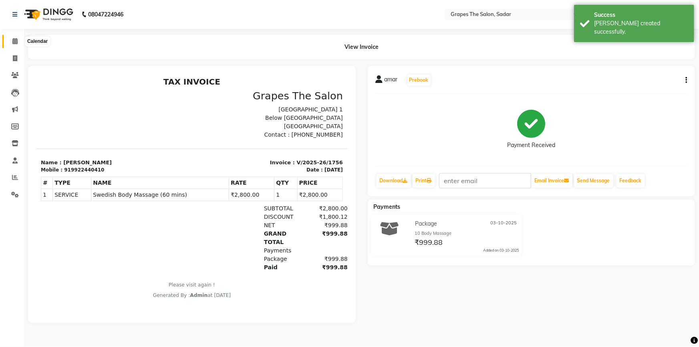
click at [10, 40] on span at bounding box center [15, 41] width 14 height 9
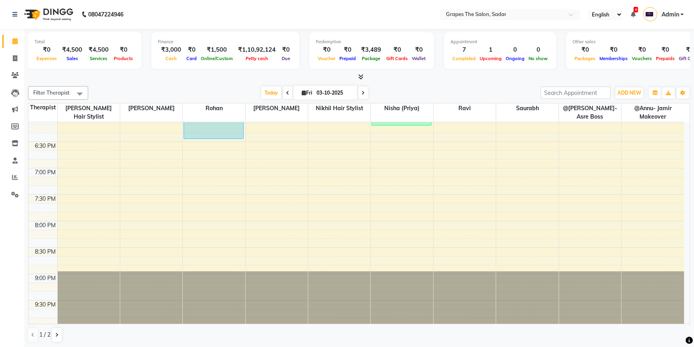
scroll to position [443, 0]
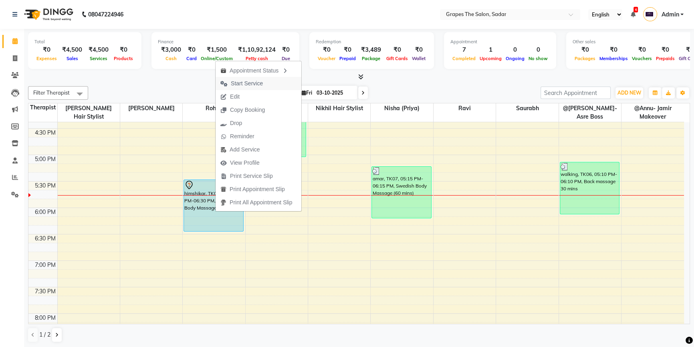
click at [242, 88] on span "Start Service" at bounding box center [242, 83] width 52 height 13
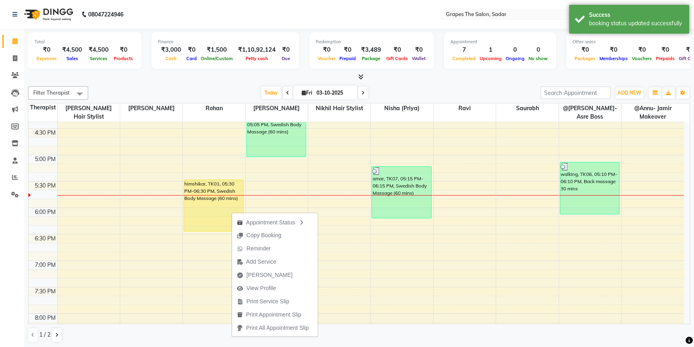
click at [204, 329] on div "1 / 2" at bounding box center [359, 334] width 662 height 15
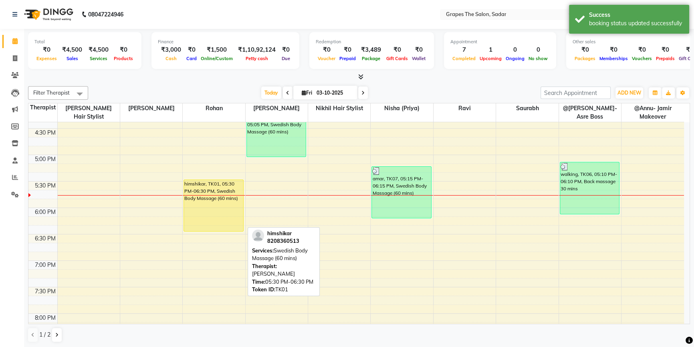
click at [202, 197] on div "himshikar, TK01, 05:30 PM-06:30 PM, Swedish Body Massage (60 mins)" at bounding box center [213, 205] width 59 height 51
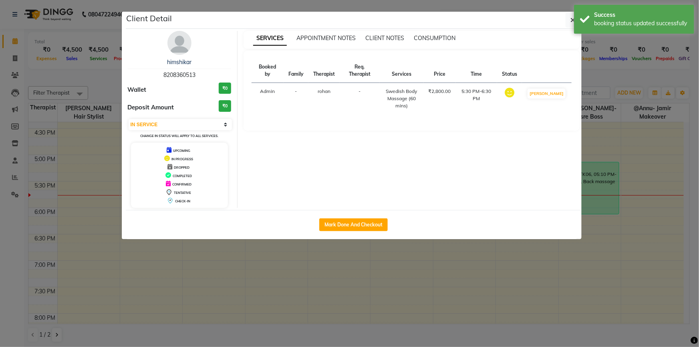
click at [195, 116] on div "himshikar 8208360513 Wallet ₹0 Deposit Amount ₹0 Select IN SERVICE CONFIRMED TE…" at bounding box center [180, 119] width 116 height 177
click at [191, 124] on select "Select IN SERVICE CONFIRMED TENTATIVE CHECK IN MARK DONE DROPPED UPCOMING" at bounding box center [181, 124] width 104 height 11
select select "5"
click at [129, 119] on select "Select IN SERVICE CONFIRMED TENTATIVE CHECK IN MARK DONE DROPPED UPCOMING" at bounding box center [181, 124] width 104 height 11
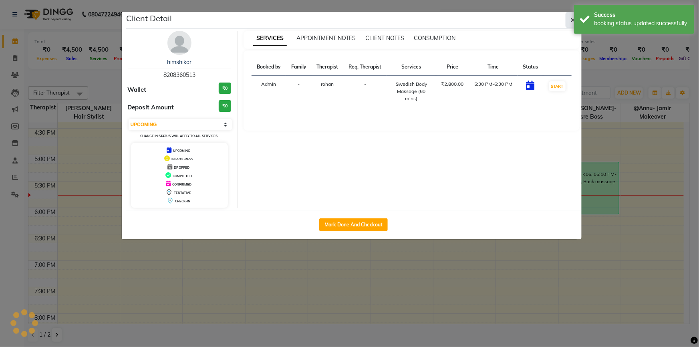
click at [572, 17] on icon "button" at bounding box center [573, 20] width 5 height 6
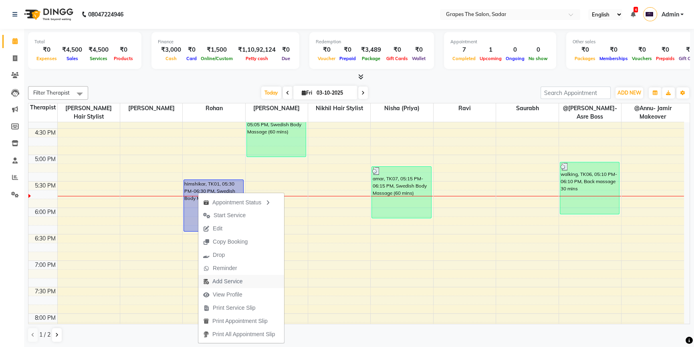
click at [216, 282] on span "Add Service" at bounding box center [227, 281] width 30 height 8
select select "86067"
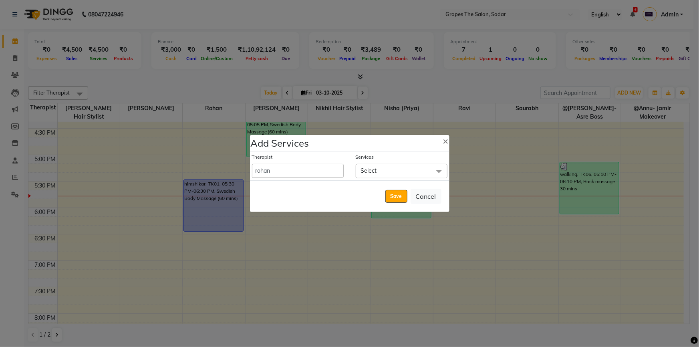
click at [391, 166] on span "Select" at bounding box center [402, 171] width 92 height 14
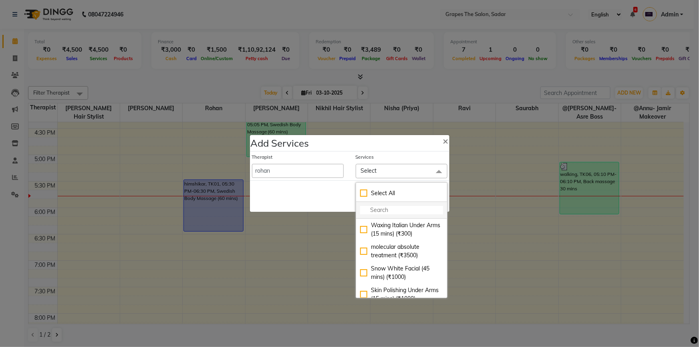
click at [370, 209] on input "multiselect-search" at bounding box center [401, 210] width 83 height 8
type input "HYD"
click at [442, 143] on button "×" at bounding box center [446, 140] width 18 height 22
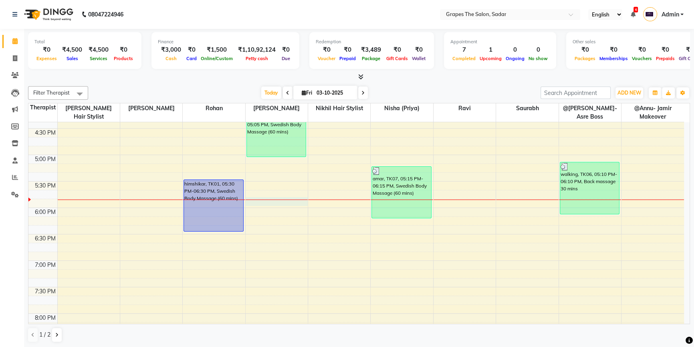
click at [261, 198] on div "8:00 AM 8:30 AM 9:00 AM 9:30 AM 10:00 AM 10:30 AM 11:00 AM 11:30 AM 12:00 PM 12…" at bounding box center [356, 49] width 656 height 740
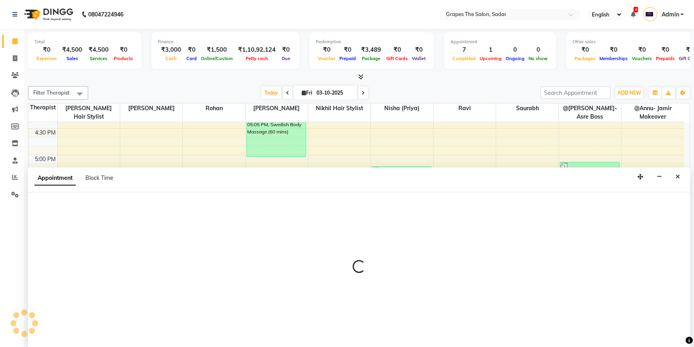
select select "51713"
select select "tentative"
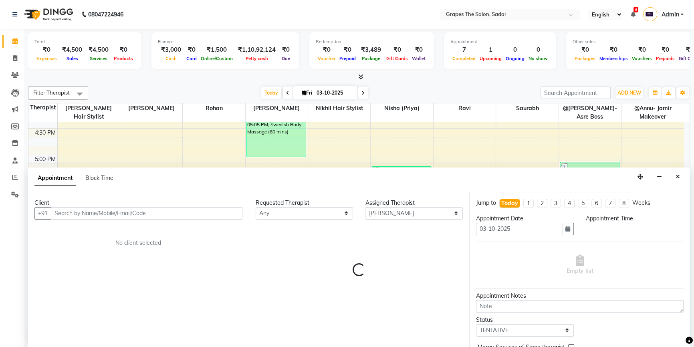
scroll to position [0, 0]
select select "1065"
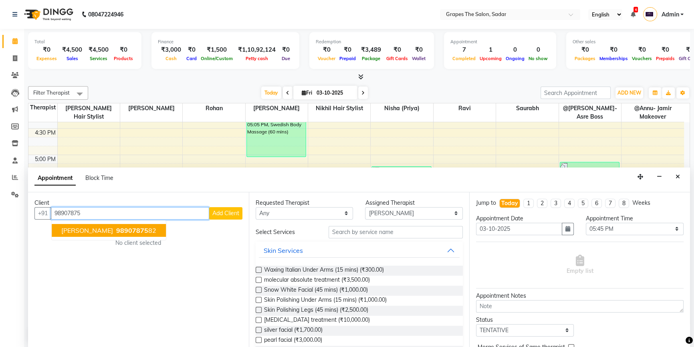
click at [116, 230] on span "98907875" at bounding box center [132, 230] width 32 height 8
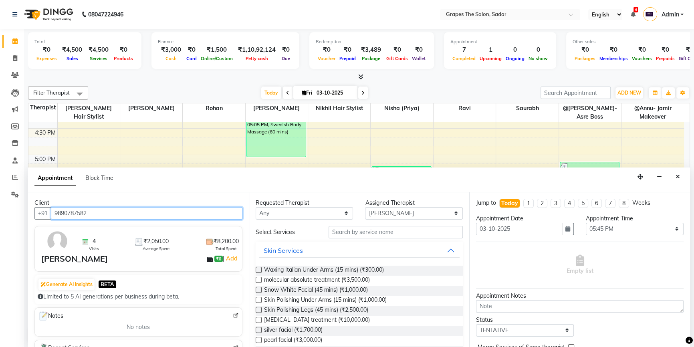
type input "9890787582"
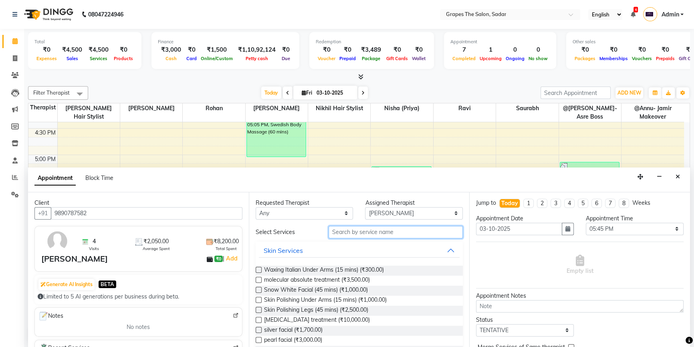
click at [338, 230] on input "text" at bounding box center [396, 232] width 134 height 12
click at [396, 212] on select "Select @Annu- jamir makeover [PERSON_NAME] @[PERSON_NAME]-Asre Boss [PERSON_NAM…" at bounding box center [414, 213] width 98 height 12
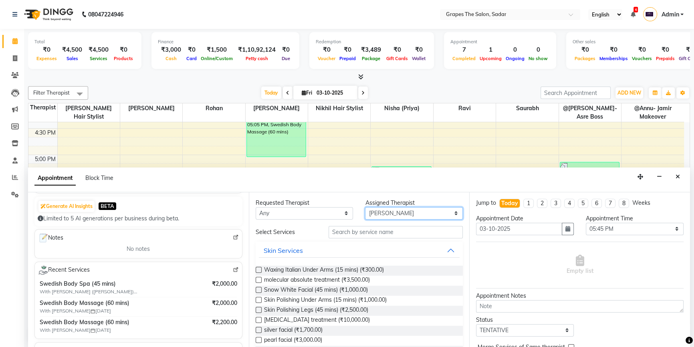
scroll to position [36, 0]
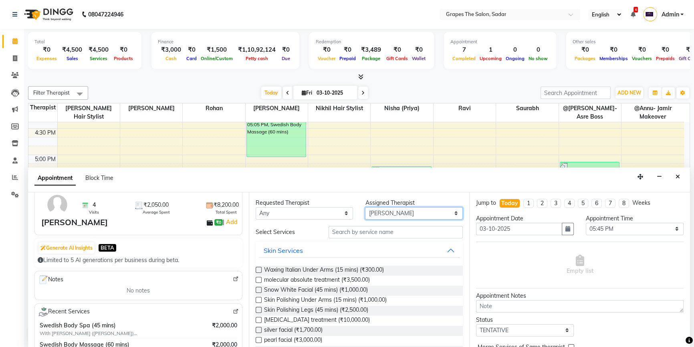
select select "52626"
click at [365, 231] on input "text" at bounding box center [396, 232] width 134 height 12
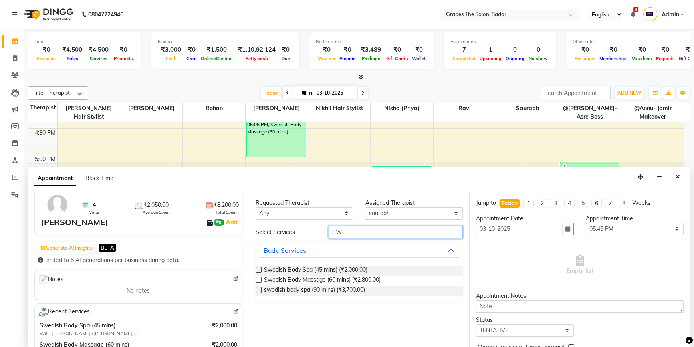
type input "SWE"
click at [258, 277] on label at bounding box center [259, 280] width 6 height 6
click at [258, 278] on input "checkbox" at bounding box center [258, 280] width 5 height 5
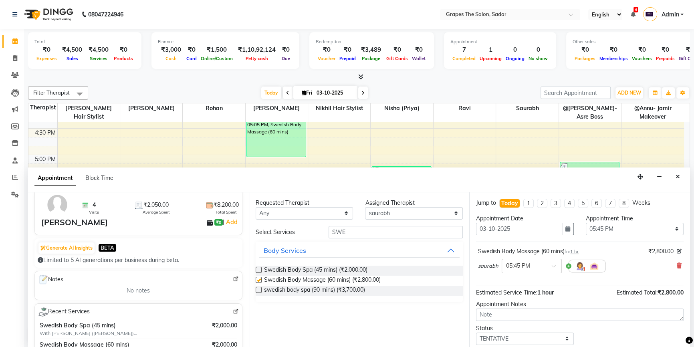
checkbox input "false"
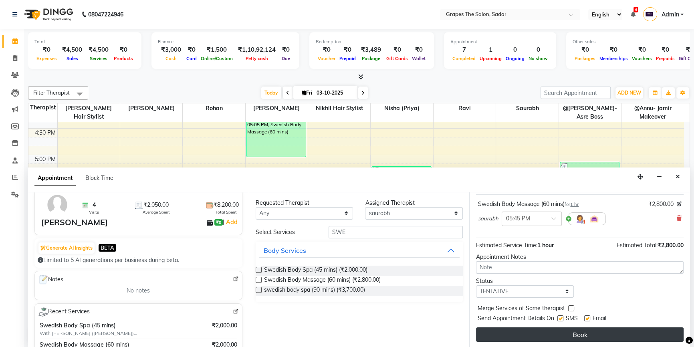
drag, startPoint x: 588, startPoint y: 317, endPoint x: 566, endPoint y: 328, distance: 24.0
click at [587, 317] on label at bounding box center [587, 318] width 6 height 6
click at [587, 317] on input "checkbox" at bounding box center [586, 319] width 5 height 5
checkbox input "false"
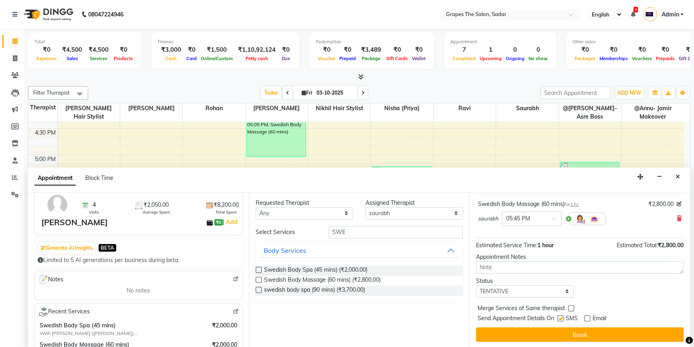
click at [563, 320] on label at bounding box center [560, 318] width 6 height 6
click at [563, 320] on input "checkbox" at bounding box center [559, 319] width 5 height 5
checkbox input "false"
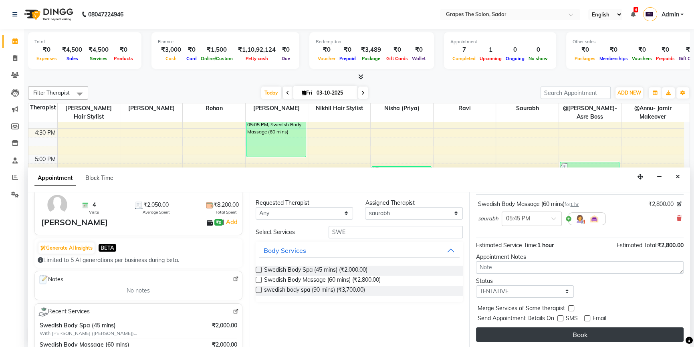
click at [565, 333] on button "Book" at bounding box center [580, 334] width 208 height 14
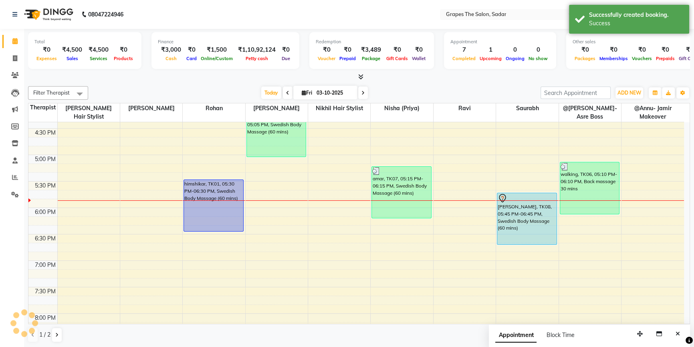
scroll to position [0, 0]
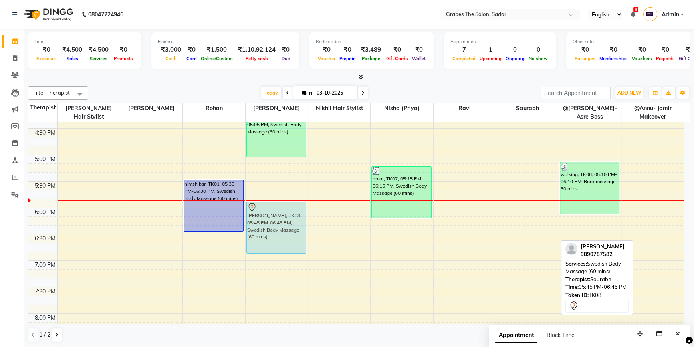
drag, startPoint x: 521, startPoint y: 219, endPoint x: 299, endPoint y: 224, distance: 222.9
click at [291, 224] on tr "himshikar, TK01, 05:30 PM-06:30 PM, Swedish Body Massage (60 mins) ankit sir, T…" at bounding box center [356, 49] width 656 height 740
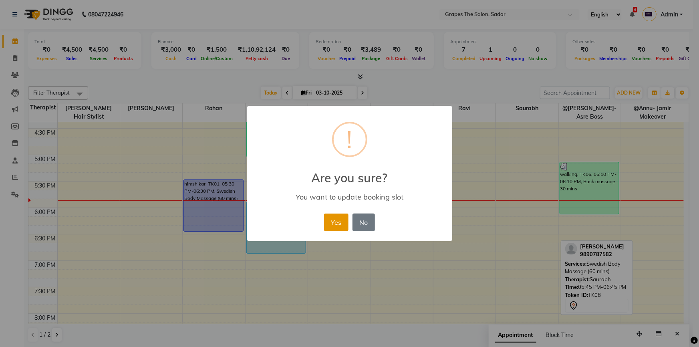
click at [343, 224] on button "Yes" at bounding box center [336, 223] width 24 height 18
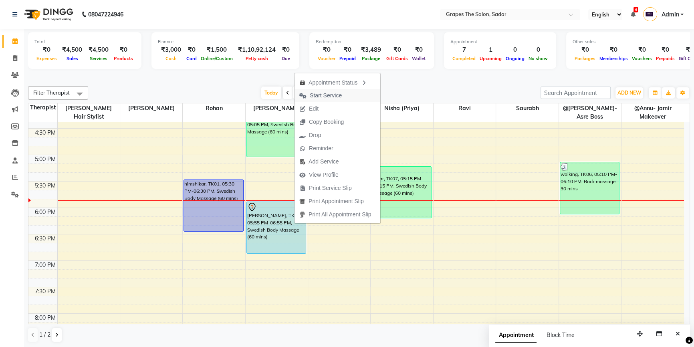
click at [335, 95] on span "Start Service" at bounding box center [326, 95] width 32 height 8
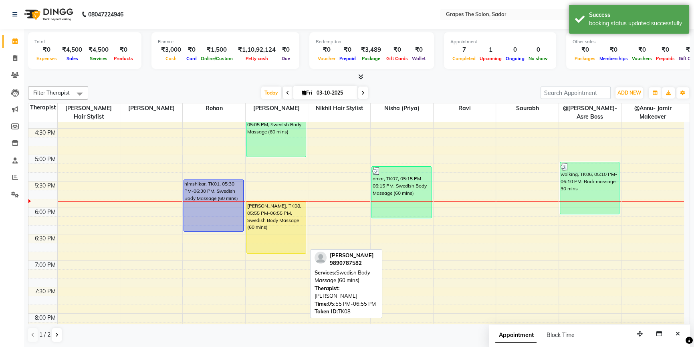
click at [281, 225] on div "[PERSON_NAME], TK08, 05:55 PM-06:55 PM, Swedish Body Massage (60 mins)" at bounding box center [276, 227] width 59 height 51
select select "1"
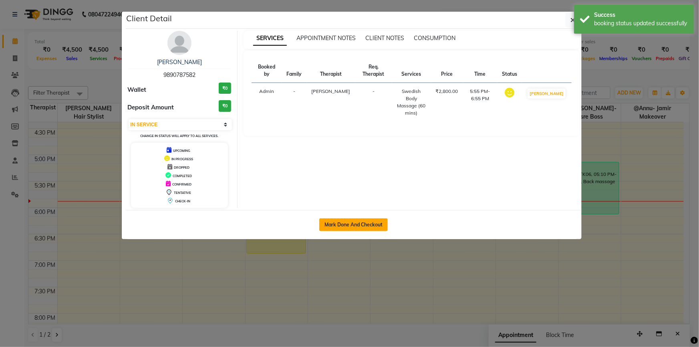
click at [360, 224] on button "Mark Done And Checkout" at bounding box center [353, 224] width 69 height 13
select select "service"
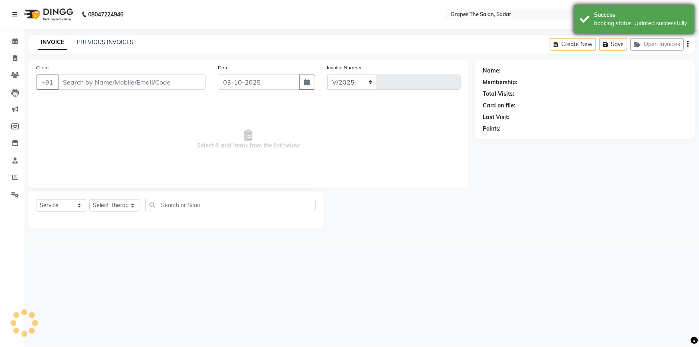
select select "55"
type input "1757"
click at [587, 23] on div "Success booking status updated successfully" at bounding box center [634, 19] width 120 height 29
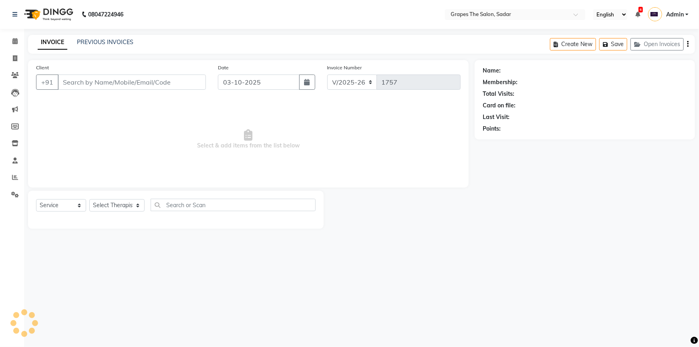
type input "9890787582"
select select "51713"
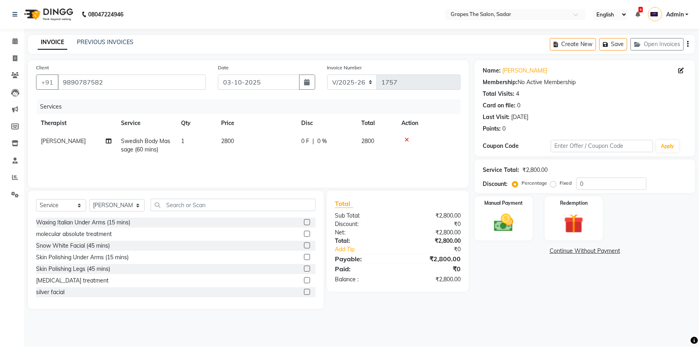
click at [234, 155] on td "2800" at bounding box center [256, 145] width 80 height 26
select select "51713"
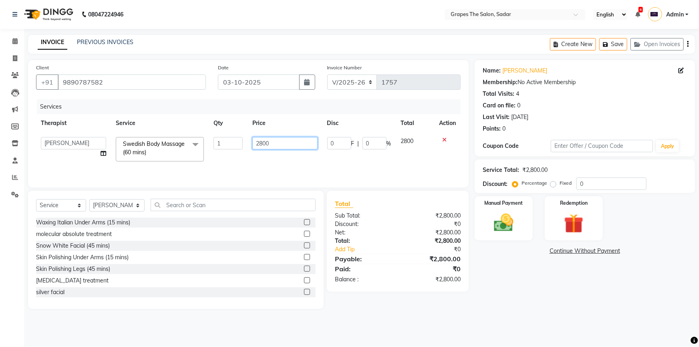
drag, startPoint x: 293, startPoint y: 143, endPoint x: 216, endPoint y: 163, distance: 78.7
click at [216, 163] on tr "@Annu- jamir makeover [PERSON_NAME] @[PERSON_NAME]-Asre Boss [PERSON_NAME] Nikh…" at bounding box center [248, 149] width 425 height 34
type input "2000"
click at [214, 163] on div "Services Therapist Service Qty Price Disc Total Action @Annu- jamir makeover [P…" at bounding box center [248, 139] width 425 height 80
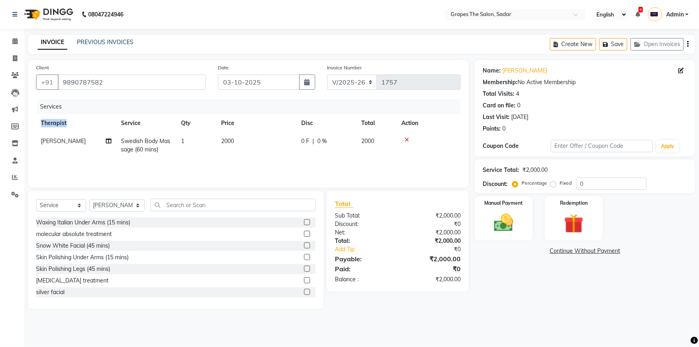
click at [214, 163] on div "Services Therapist Service Qty Price Disc Total Action [PERSON_NAME] Swedish Bo…" at bounding box center [248, 139] width 425 height 80
click at [521, 229] on div "Manual Payment" at bounding box center [504, 219] width 61 height 46
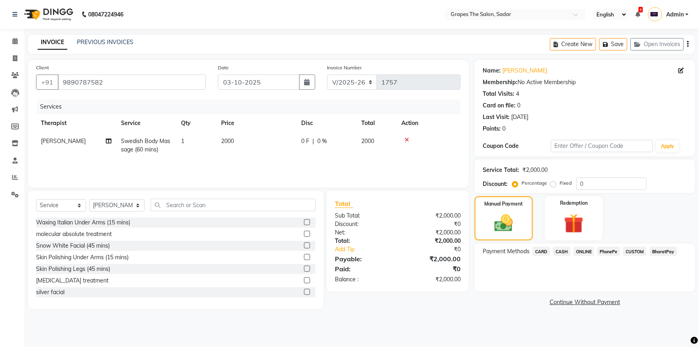
click at [584, 251] on span "ONLINE" at bounding box center [584, 251] width 21 height 9
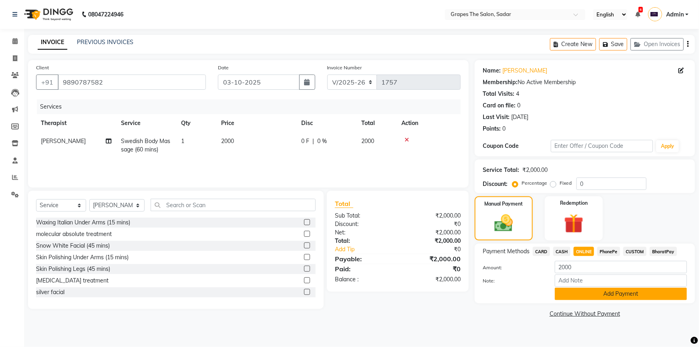
click at [608, 291] on button "Add Payment" at bounding box center [621, 294] width 132 height 12
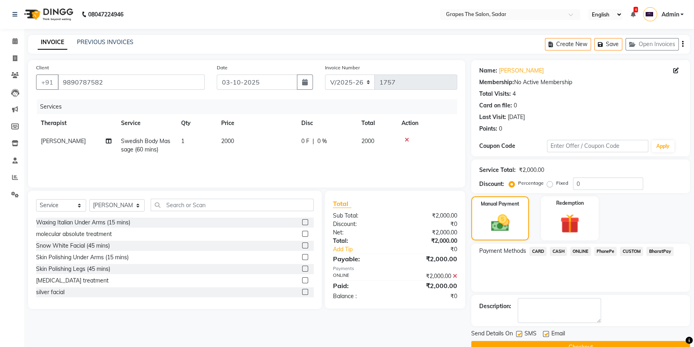
click at [544, 331] on label at bounding box center [546, 334] width 6 height 6
click at [544, 332] on input "checkbox" at bounding box center [545, 334] width 5 height 5
checkbox input "false"
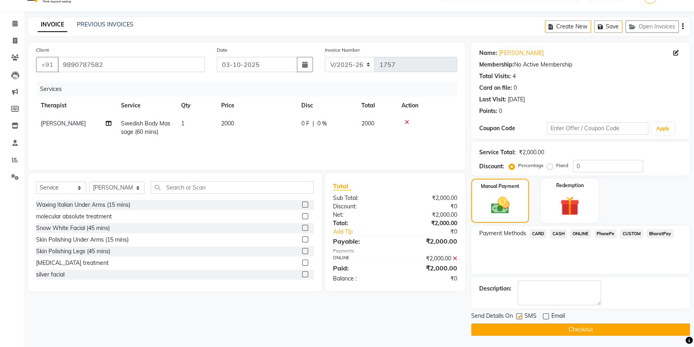
click at [518, 316] on label at bounding box center [519, 316] width 6 height 6
click at [518, 316] on input "checkbox" at bounding box center [518, 316] width 5 height 5
checkbox input "false"
click at [549, 328] on button "Checkout" at bounding box center [580, 329] width 219 height 12
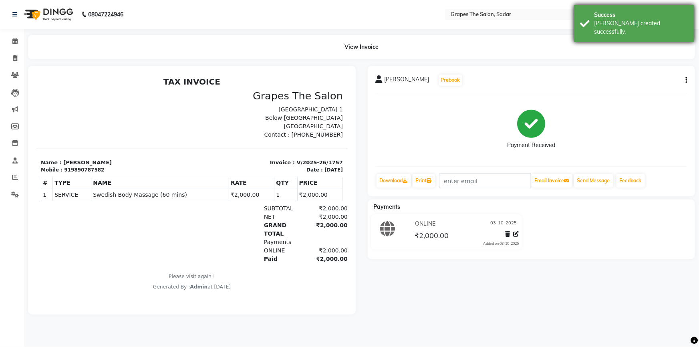
click at [588, 21] on div "Success [PERSON_NAME] created successfully." at bounding box center [634, 23] width 120 height 37
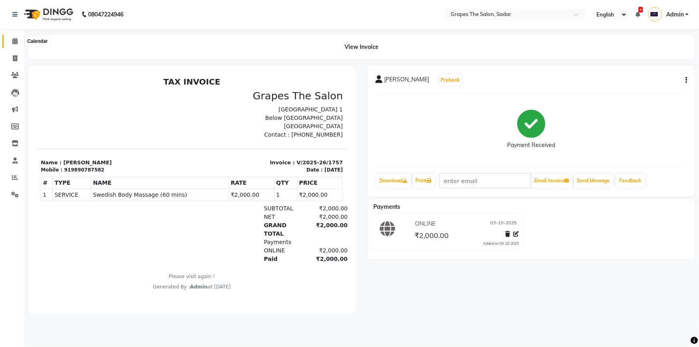
click at [14, 39] on icon at bounding box center [14, 41] width 5 height 6
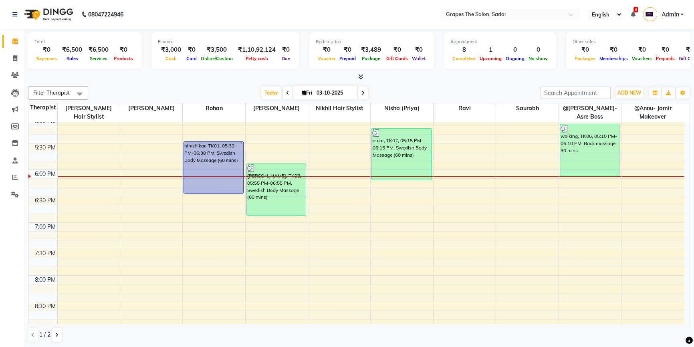
scroll to position [476, 0]
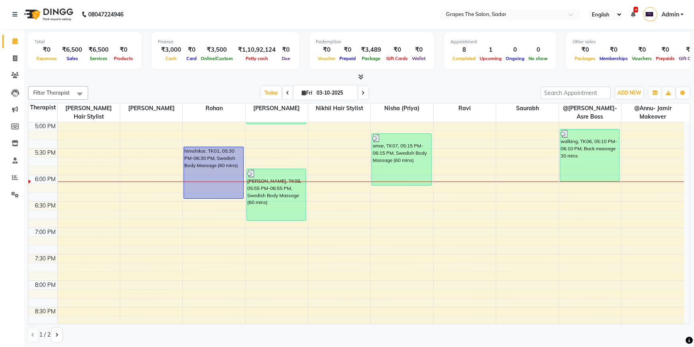
click at [377, 188] on div "8:00 AM 8:30 AM 9:00 AM 9:30 AM 10:00 AM 10:30 AM 11:00 AM 11:30 AM 12:00 PM 12…" at bounding box center [356, 16] width 656 height 740
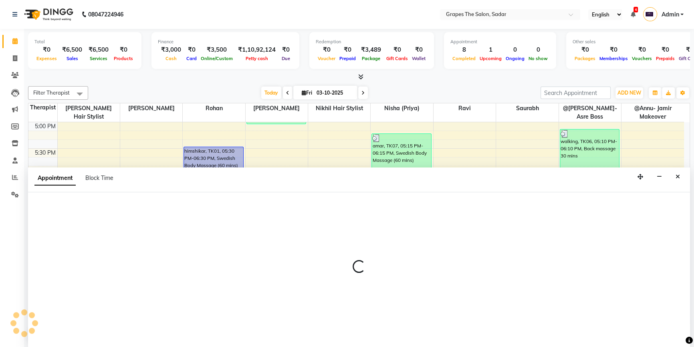
select select "52017"
select select "tentative"
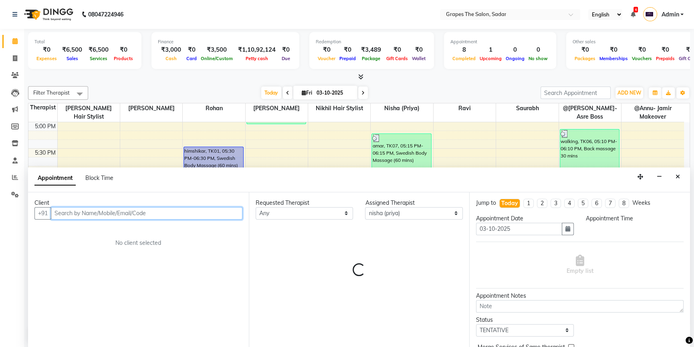
select select "1095"
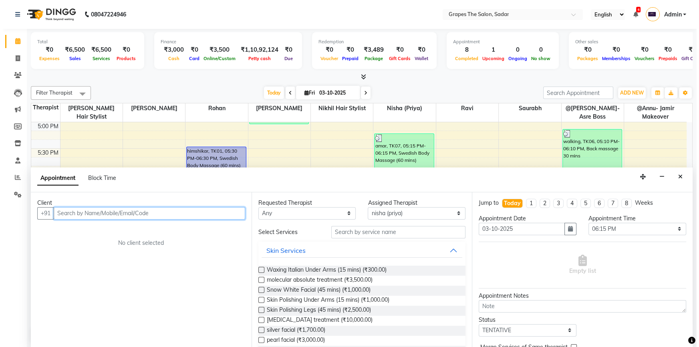
scroll to position [0, 0]
click at [63, 218] on input "text" at bounding box center [147, 213] width 192 height 12
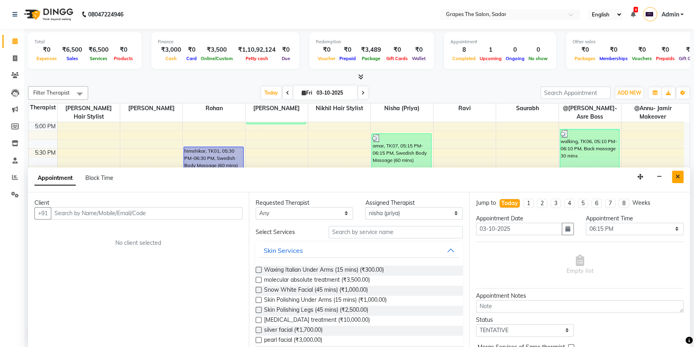
click at [677, 178] on icon "Close" at bounding box center [678, 177] width 4 height 6
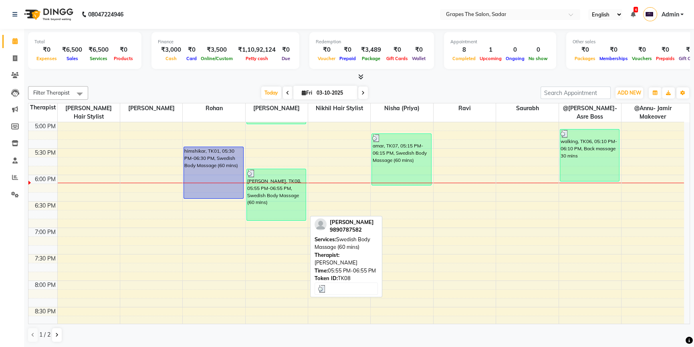
click at [267, 198] on div "[PERSON_NAME], TK08, 05:55 PM-06:55 PM, Swedish Body Massage (60 mins)" at bounding box center [276, 194] width 59 height 51
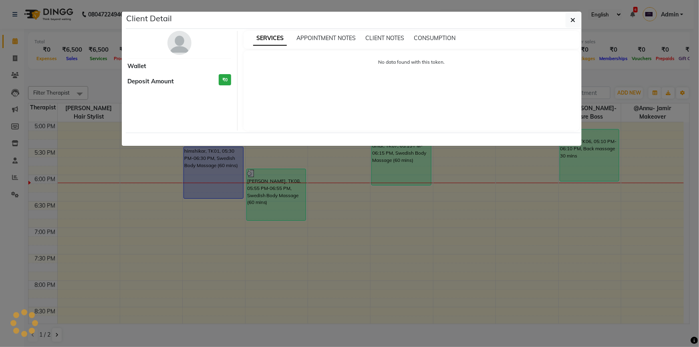
select select "3"
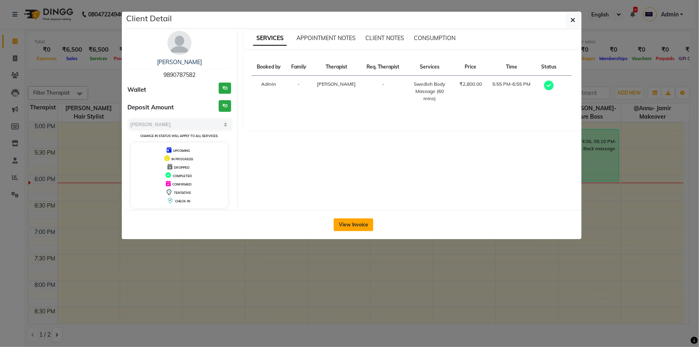
click at [361, 226] on button "View Invoice" at bounding box center [354, 224] width 40 height 13
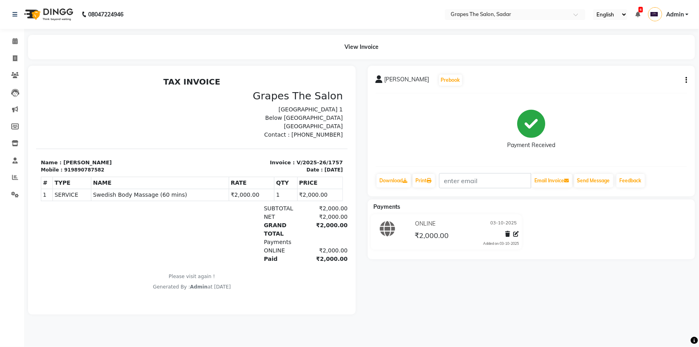
click at [685, 81] on button "button" at bounding box center [685, 80] width 5 height 8
click at [645, 59] on div "Cancel Invoice" at bounding box center [646, 60] width 55 height 10
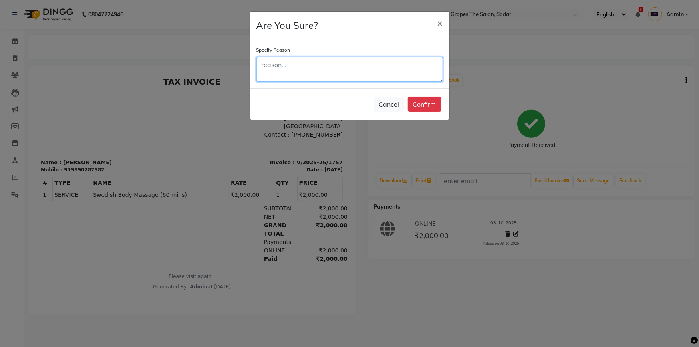
click at [297, 69] on textarea at bounding box center [349, 69] width 187 height 25
type textarea "CANCEL"
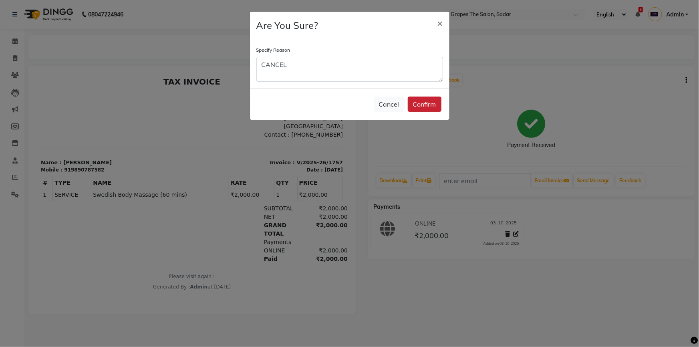
click at [429, 101] on button "Confirm" at bounding box center [425, 104] width 34 height 15
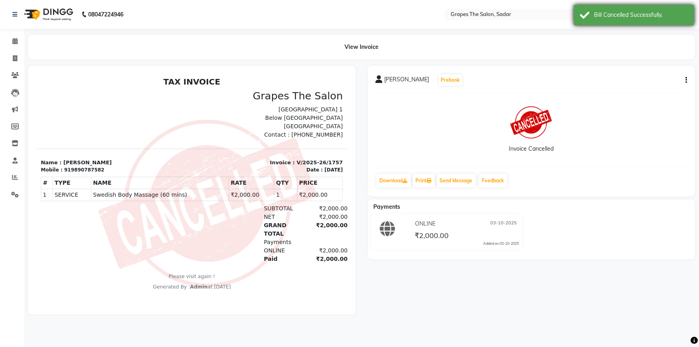
click at [586, 16] on div "Bill Cancelled Successfully." at bounding box center [634, 15] width 120 height 20
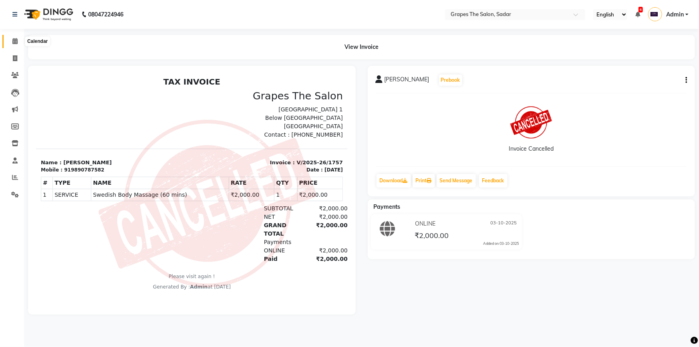
click at [16, 42] on icon at bounding box center [14, 41] width 5 height 6
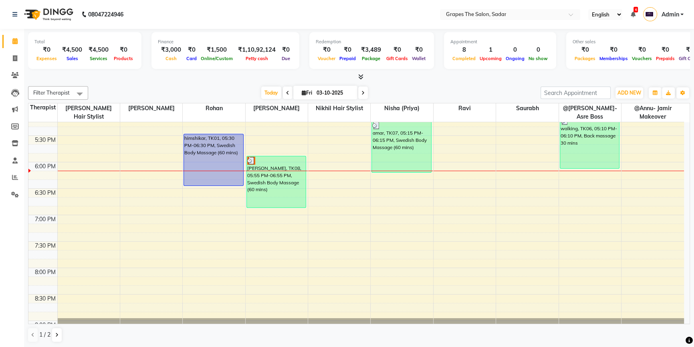
scroll to position [457, 0]
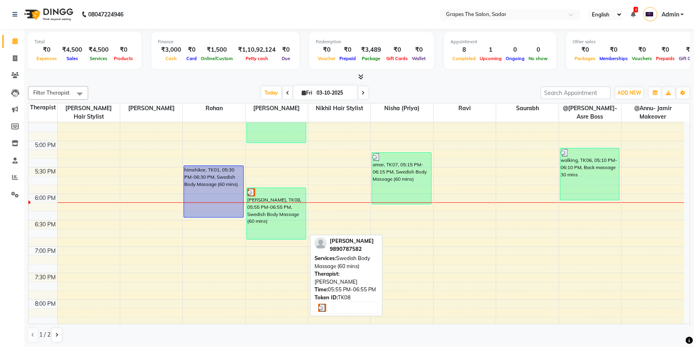
click at [277, 210] on div "[PERSON_NAME], TK08, 05:55 PM-06:55 PM, Swedish Body Massage (60 mins)" at bounding box center [276, 213] width 59 height 51
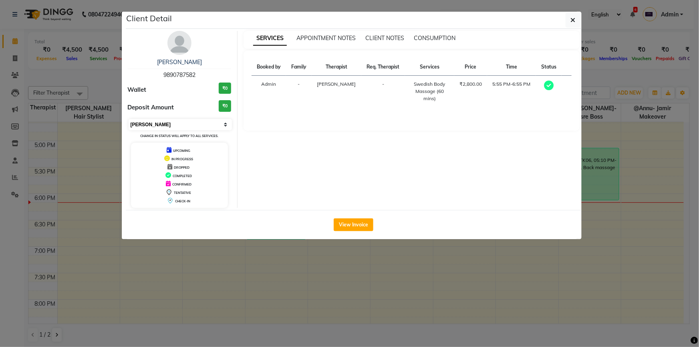
click at [212, 129] on select "Select MARK DONE UPCOMING" at bounding box center [181, 124] width 104 height 11
select select "5"
click at [129, 119] on select "Select MARK DONE UPCOMING" at bounding box center [181, 124] width 104 height 11
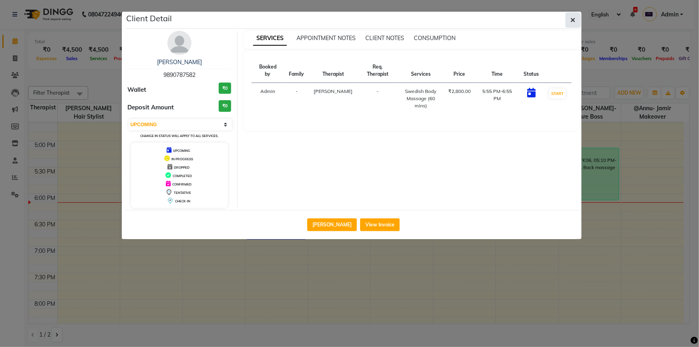
click at [569, 18] on button "button" at bounding box center [573, 19] width 15 height 15
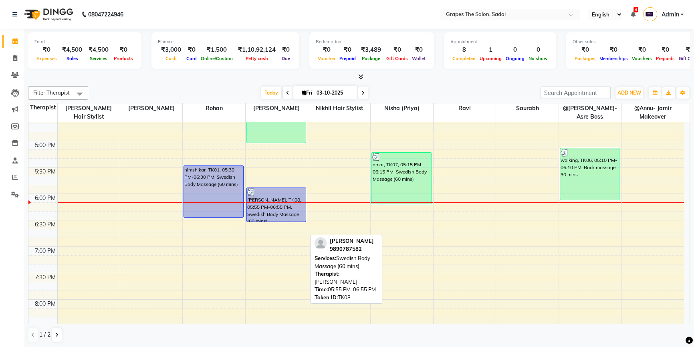
drag, startPoint x: 273, startPoint y: 237, endPoint x: 276, endPoint y: 224, distance: 12.9
click at [276, 224] on div "8:00 AM 8:30 AM 9:00 AM 9:30 AM 10:00 AM 10:30 AM 11:00 AM 11:30 AM 12:00 PM 12…" at bounding box center [356, 35] width 656 height 740
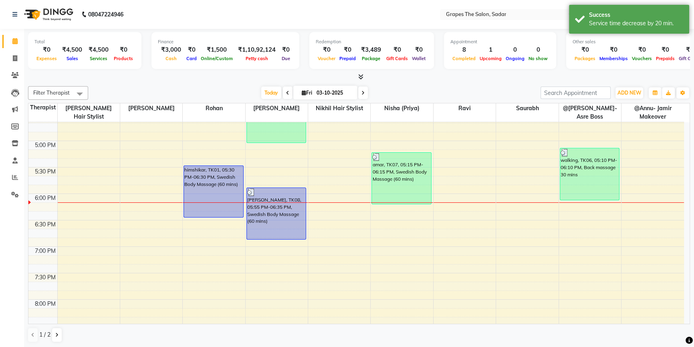
drag, startPoint x: 278, startPoint y: 221, endPoint x: 277, endPoint y: 236, distance: 14.9
click at [277, 236] on div "ankit sir, TK04, 02:10 PM-03:10 PM, Swedish Body Massage (60 mins) ashish, TK05…" at bounding box center [277, 35] width 62 height 740
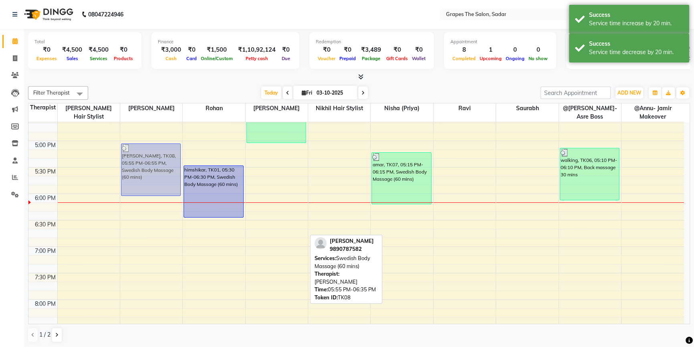
drag, startPoint x: 282, startPoint y: 212, endPoint x: 147, endPoint y: 171, distance: 141.6
click at [147, 171] on tr "[PERSON_NAME], TK08, 05:55 PM-06:55 PM, Swedish Body Massage (60 mins) himshika…" at bounding box center [356, 35] width 656 height 740
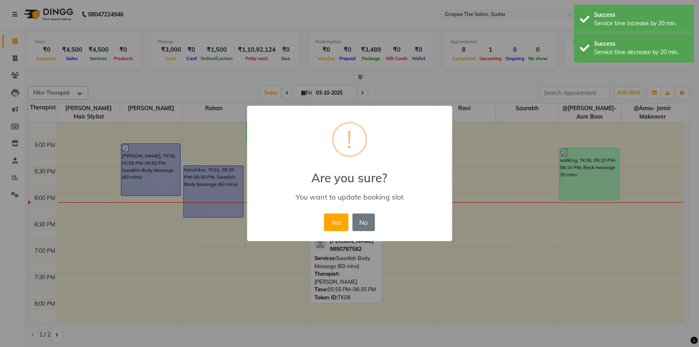
drag, startPoint x: 330, startPoint y: 219, endPoint x: 239, endPoint y: 216, distance: 90.6
click at [330, 220] on button "Yes" at bounding box center [336, 223] width 24 height 18
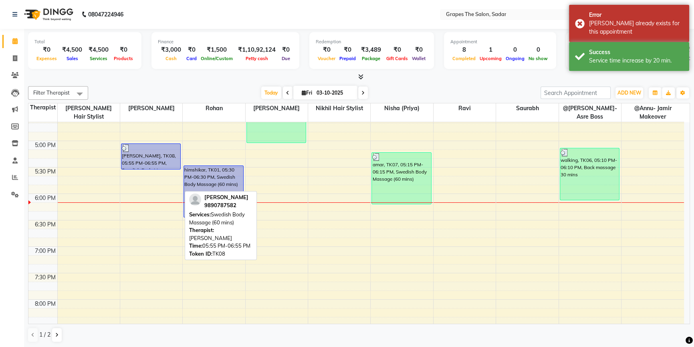
drag, startPoint x: 143, startPoint y: 194, endPoint x: 145, endPoint y: 167, distance: 26.9
click at [145, 167] on div "[PERSON_NAME], TK08, 05:55 PM-06:55 PM, Swedish Body Massage (60 mins) [PERSON_…" at bounding box center [151, 35] width 62 height 740
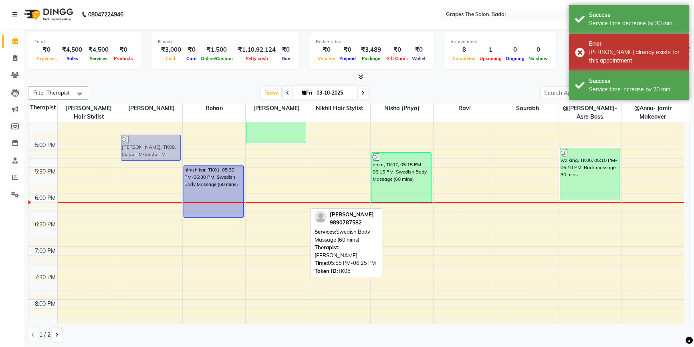
drag, startPoint x: 274, startPoint y: 200, endPoint x: 126, endPoint y: 150, distance: 156.3
click at [126, 150] on tr "[PERSON_NAME], TK08, 05:55 PM-06:25 PM, Swedish Body Massage (60 mins) himshika…" at bounding box center [356, 35] width 656 height 740
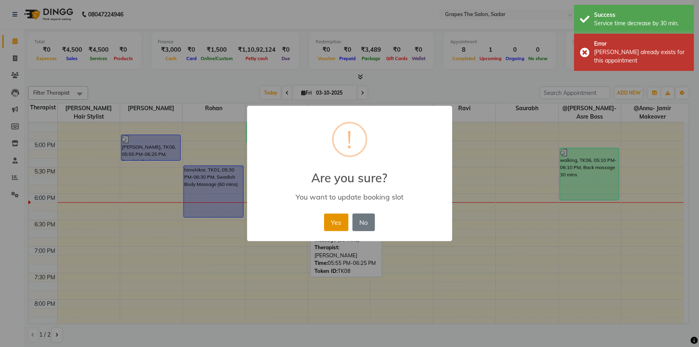
click at [341, 224] on button "Yes" at bounding box center [336, 223] width 24 height 18
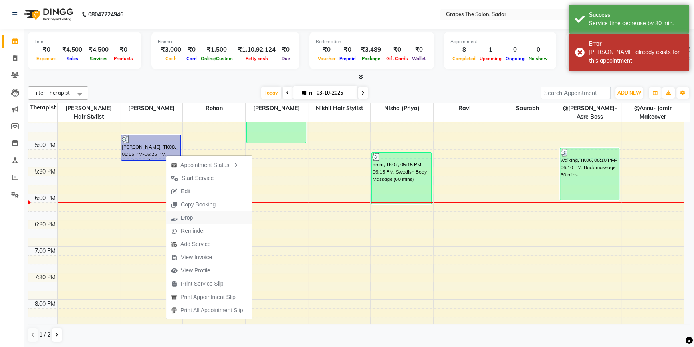
click at [200, 220] on button "Drop" at bounding box center [209, 217] width 86 height 13
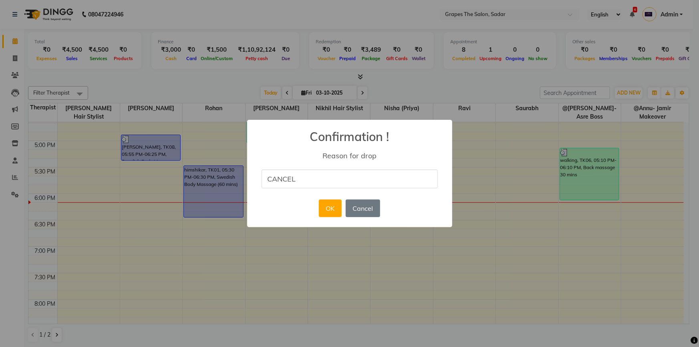
type input "cancel"
click at [321, 208] on button "OK" at bounding box center [330, 209] width 23 height 18
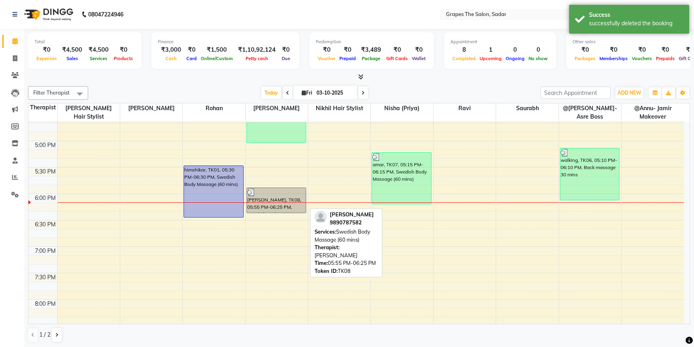
click at [281, 200] on div "[PERSON_NAME], TK08, 05:55 PM-06:25 PM, Swedish Body Massage (60 mins)" at bounding box center [276, 200] width 59 height 25
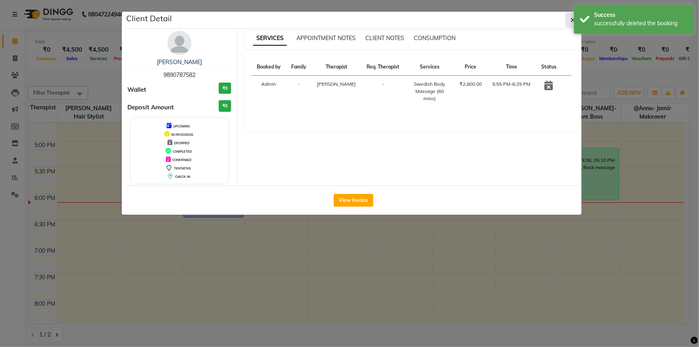
click at [569, 20] on button "button" at bounding box center [573, 19] width 15 height 15
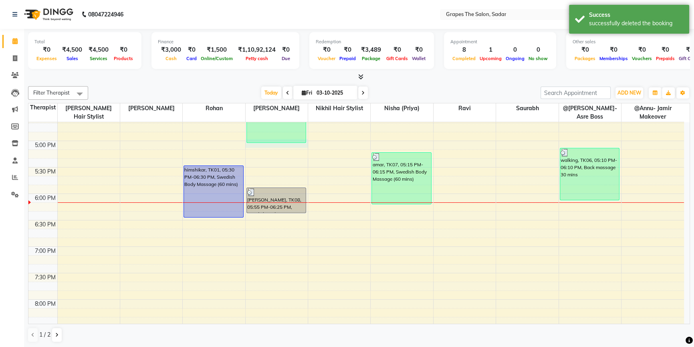
click at [256, 147] on div "8:00 AM 8:30 AM 9:00 AM 9:30 AM 10:00 AM 10:30 AM 11:00 AM 11:30 AM 12:00 PM 12…" at bounding box center [356, 35] width 656 height 740
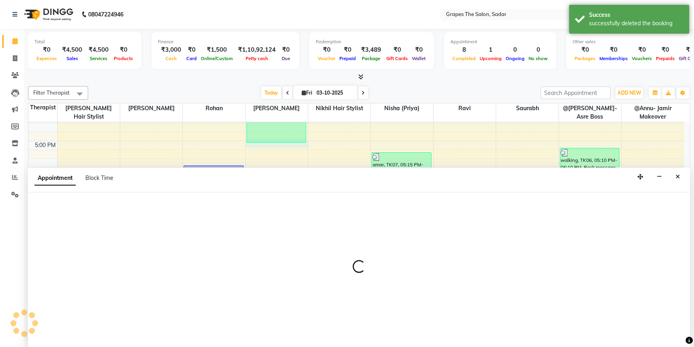
select select "51713"
select select "tentative"
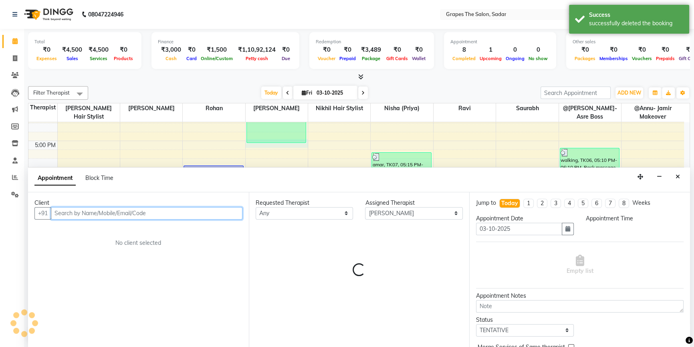
select select "1020"
click at [60, 215] on input "text" at bounding box center [147, 213] width 192 height 12
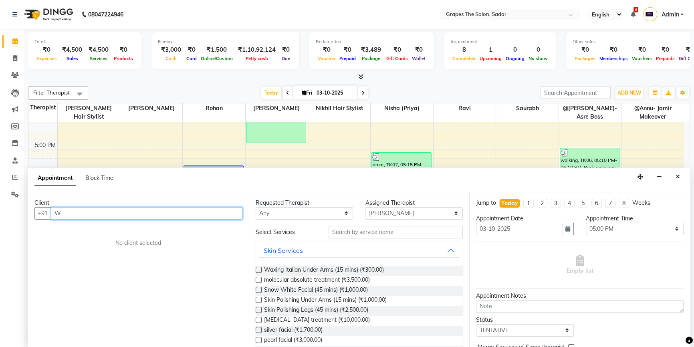
scroll to position [0, 0]
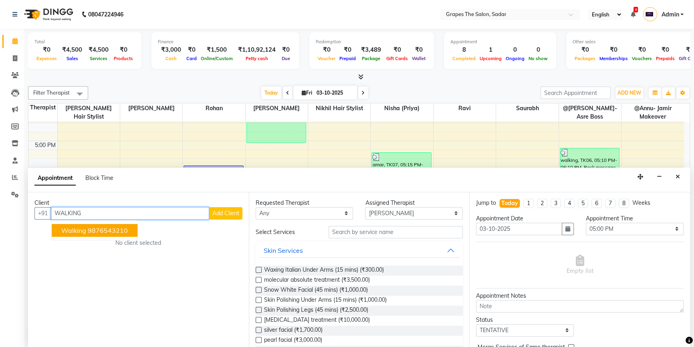
click at [79, 230] on span "walking" at bounding box center [73, 230] width 25 height 8
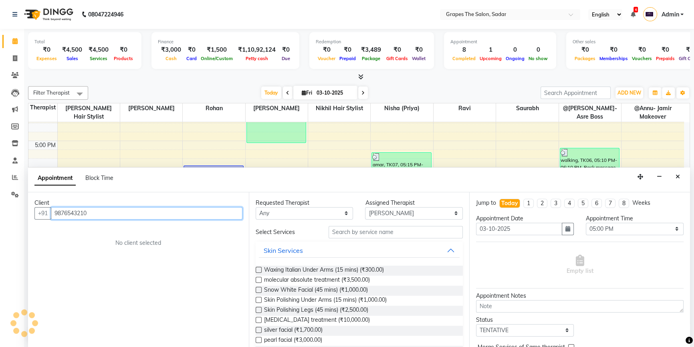
type input "9876543210"
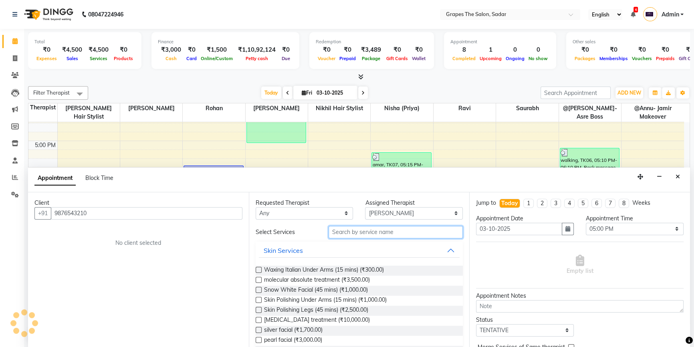
click at [335, 234] on input "text" at bounding box center [396, 232] width 134 height 12
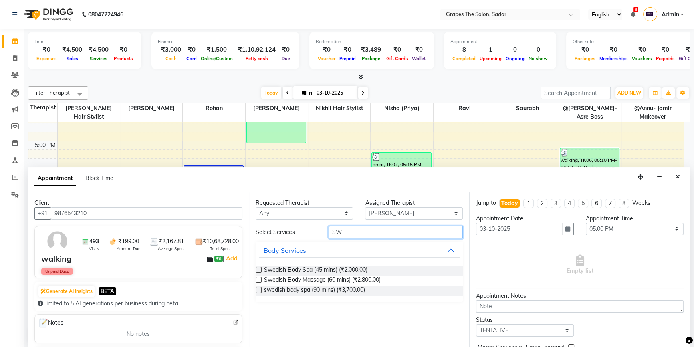
type input "SWE"
click at [258, 277] on label at bounding box center [259, 280] width 6 height 6
click at [258, 278] on input "checkbox" at bounding box center [258, 280] width 5 height 5
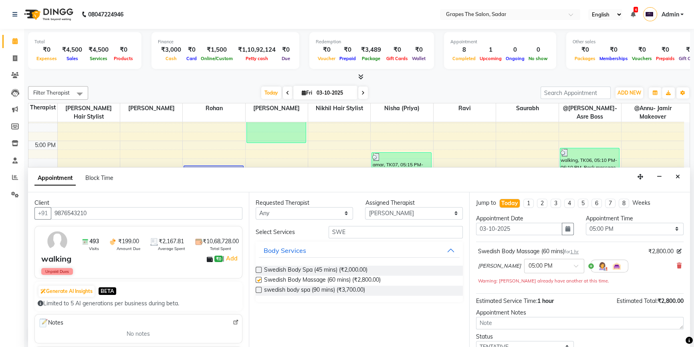
checkbox input "false"
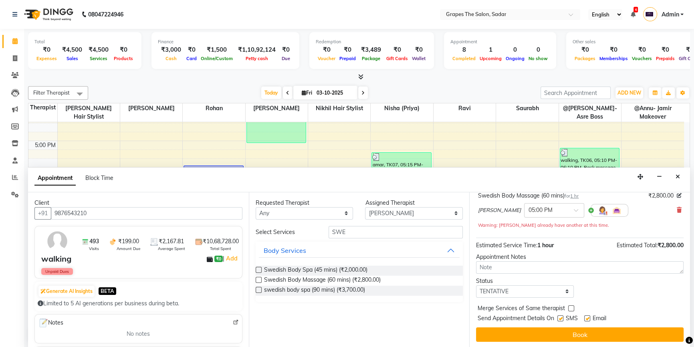
drag, startPoint x: 587, startPoint y: 317, endPoint x: 565, endPoint y: 317, distance: 21.6
click at [587, 317] on label at bounding box center [587, 318] width 6 height 6
click at [587, 317] on input "checkbox" at bounding box center [586, 319] width 5 height 5
checkbox input "false"
click at [560, 315] on label at bounding box center [560, 318] width 6 height 6
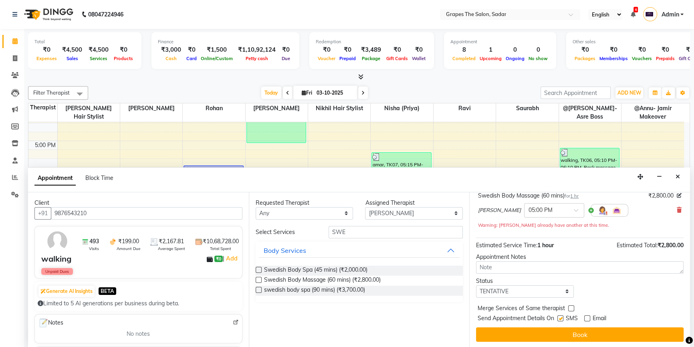
click at [560, 317] on input "checkbox" at bounding box center [559, 319] width 5 height 5
checkbox input "false"
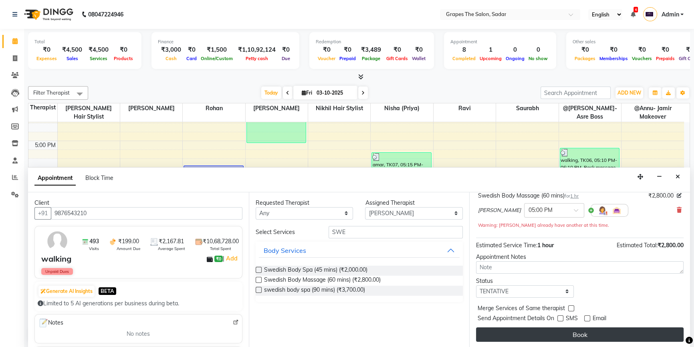
click at [562, 331] on button "Book" at bounding box center [580, 334] width 208 height 14
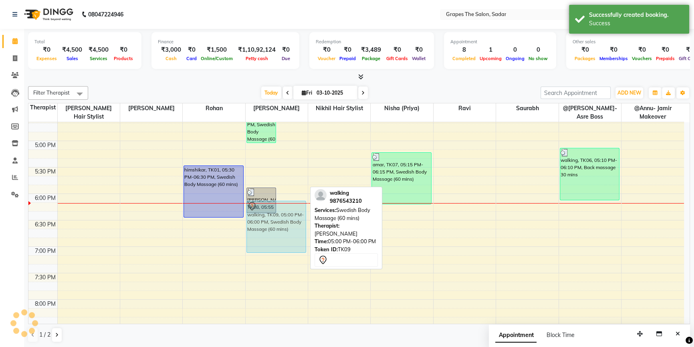
scroll to position [0, 0]
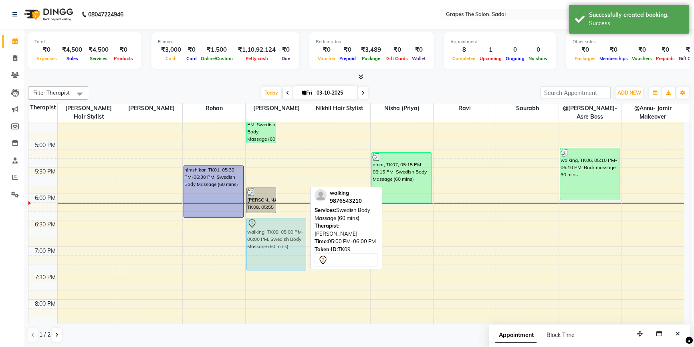
drag, startPoint x: 289, startPoint y: 165, endPoint x: 289, endPoint y: 240, distance: 74.5
click at [289, 240] on div "ashish, TK05, 04:05 PM-05:05 PM, Swedish Body Massage (60 mins) walking, TK09, …" at bounding box center [277, 35] width 62 height 740
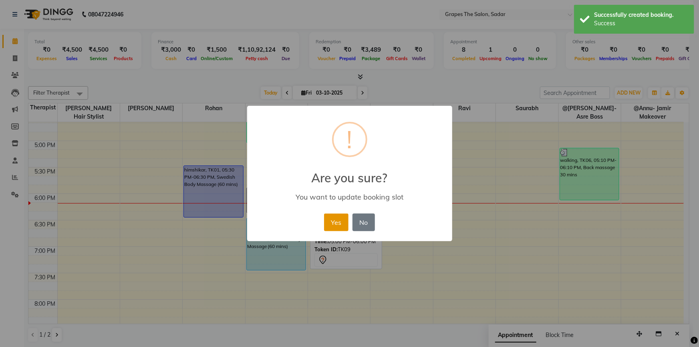
click at [335, 225] on button "Yes" at bounding box center [336, 223] width 24 height 18
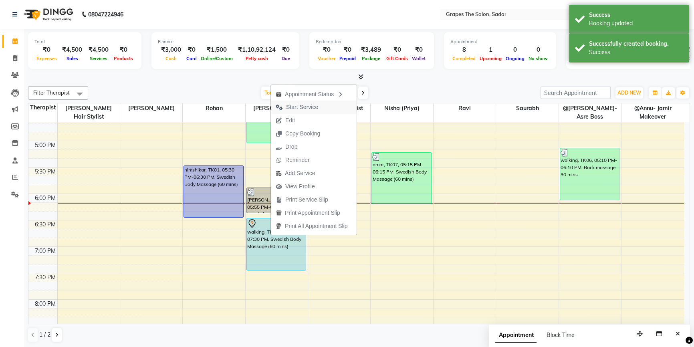
click at [311, 105] on span "Start Service" at bounding box center [302, 107] width 32 height 8
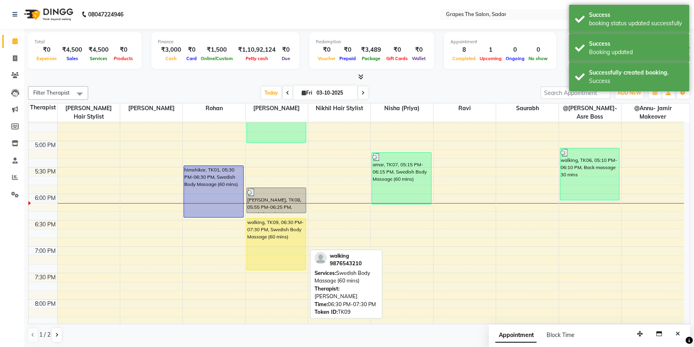
click at [269, 245] on div "walking, TK09, 06:30 PM-07:30 PM, Swedish Body Massage (60 mins)" at bounding box center [276, 244] width 59 height 52
click at [268, 245] on div "walking, TK09, 06:30 PM-07:30 PM, Swedish Body Massage (60 mins)" at bounding box center [276, 244] width 59 height 52
select select "1"
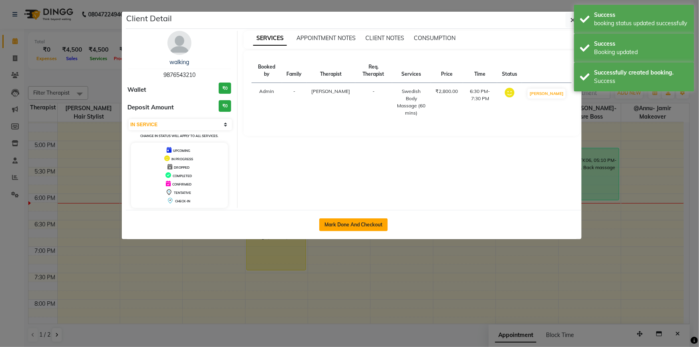
click at [344, 224] on button "Mark Done And Checkout" at bounding box center [353, 224] width 69 height 13
select select "service"
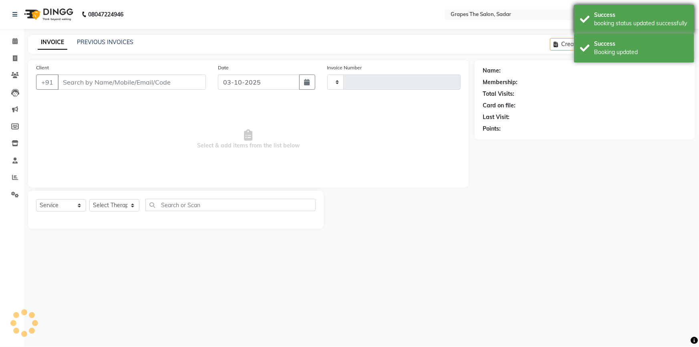
click at [586, 28] on div "Success booking status updated successfully" at bounding box center [634, 19] width 120 height 29
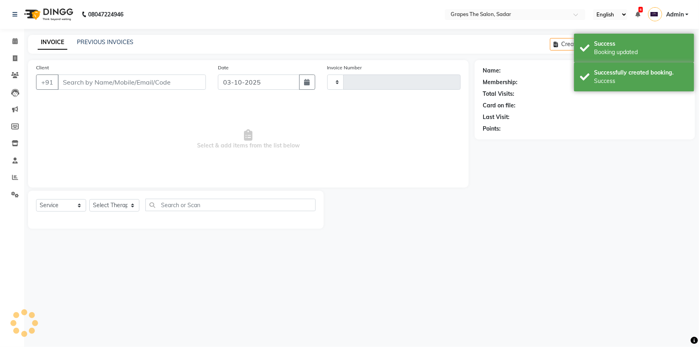
type input "1758"
select select "55"
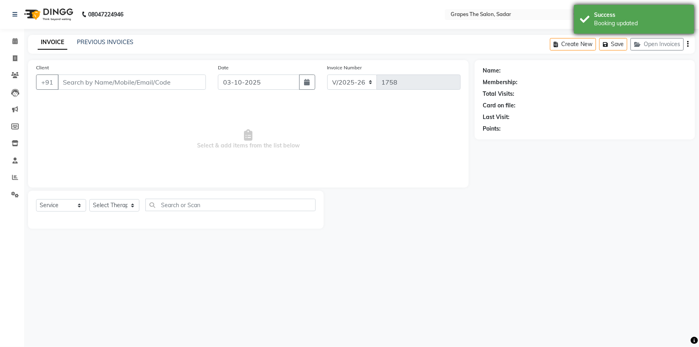
click at [586, 24] on div "Success Booking updated" at bounding box center [634, 19] width 120 height 29
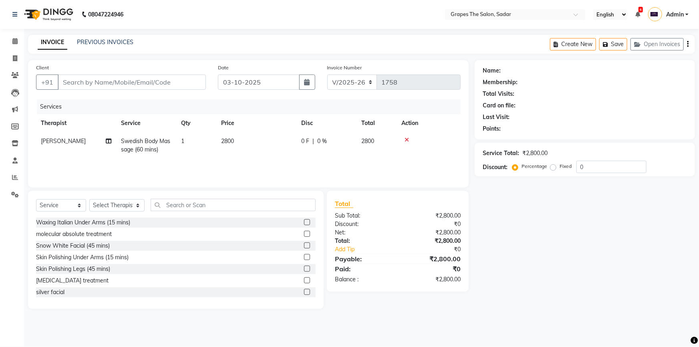
type input "9876543210"
select select "51713"
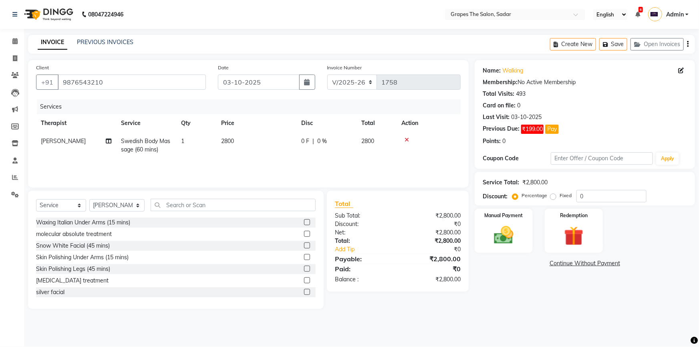
click at [226, 151] on td "2800" at bounding box center [256, 145] width 80 height 26
select select "51713"
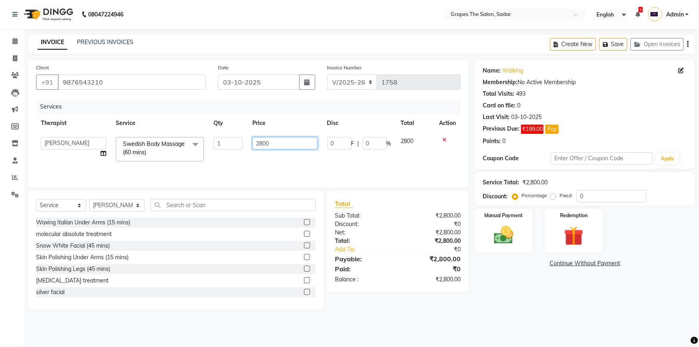
drag, startPoint x: 285, startPoint y: 141, endPoint x: 228, endPoint y: 154, distance: 58.4
click at [228, 154] on tr "@Annu- jamir makeover [PERSON_NAME] @[PERSON_NAME]-Asre Boss [PERSON_NAME] Nikh…" at bounding box center [248, 149] width 425 height 34
type input "2000"
click at [222, 155] on tr "@Annu- jamir makeover [PERSON_NAME] @[PERSON_NAME]-Asre Boss [PERSON_NAME] Nikh…" at bounding box center [248, 149] width 425 height 34
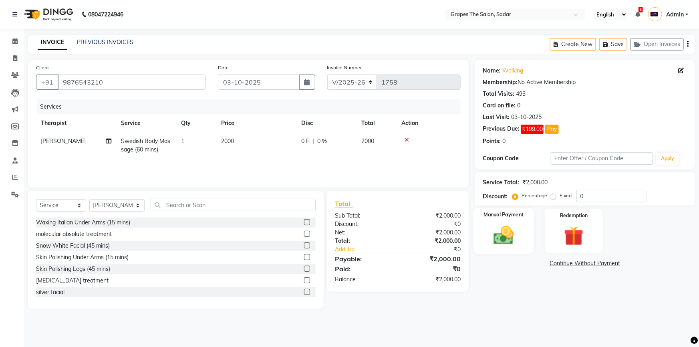
click at [512, 244] on img at bounding box center [504, 235] width 33 height 23
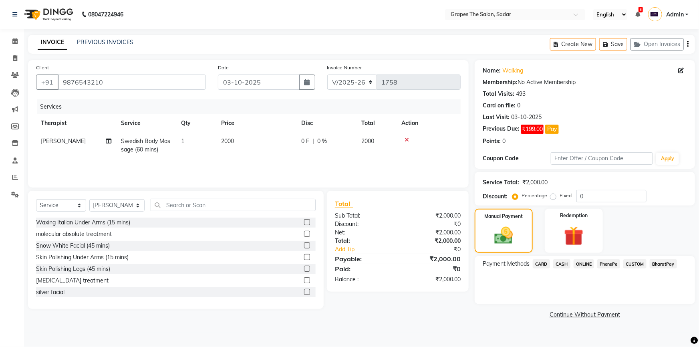
click at [557, 262] on span "CASH" at bounding box center [561, 263] width 17 height 9
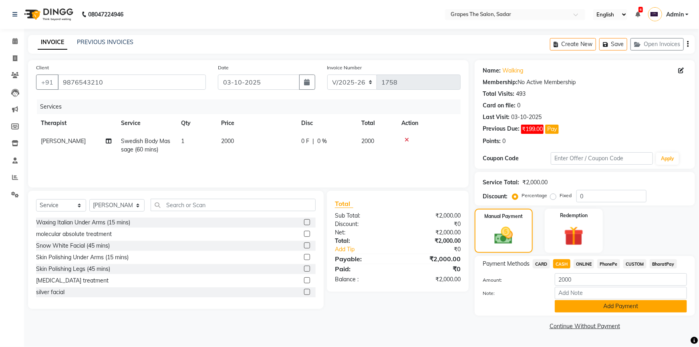
click at [587, 301] on button "Add Payment" at bounding box center [621, 306] width 132 height 12
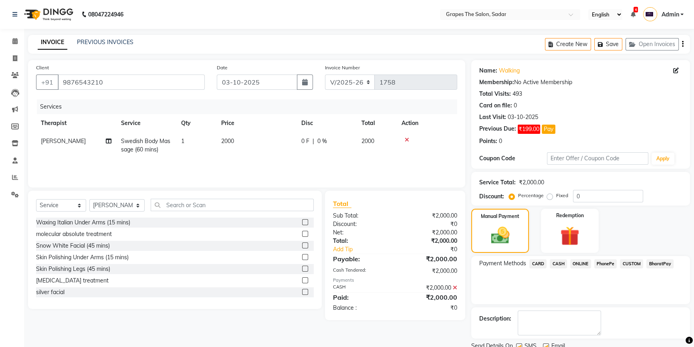
click at [546, 343] on label at bounding box center [546, 346] width 6 height 6
click at [546, 344] on input "checkbox" at bounding box center [545, 346] width 5 height 5
checkbox input "false"
click at [521, 343] on label at bounding box center [519, 346] width 6 height 6
click at [521, 344] on input "checkbox" at bounding box center [518, 346] width 5 height 5
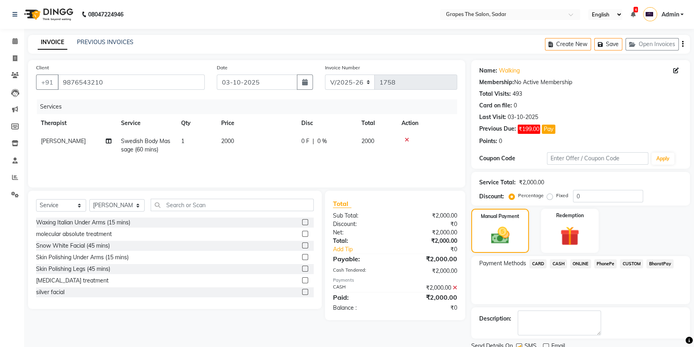
checkbox input "false"
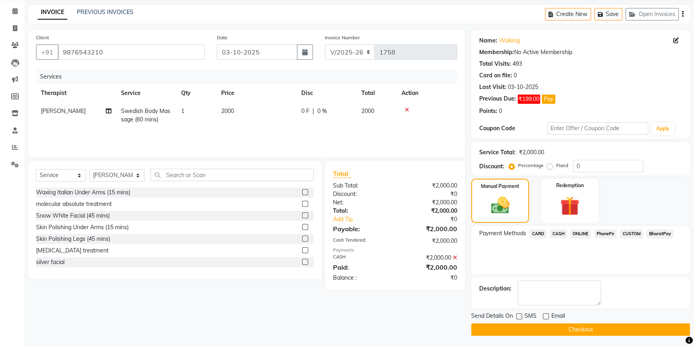
click at [521, 329] on button "Checkout" at bounding box center [580, 329] width 219 height 12
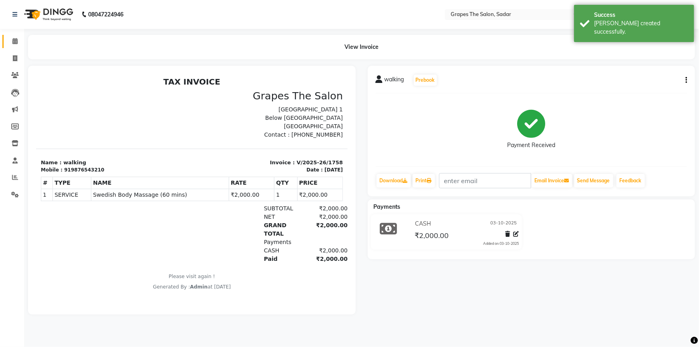
click at [14, 36] on link "Calendar" at bounding box center [11, 41] width 19 height 13
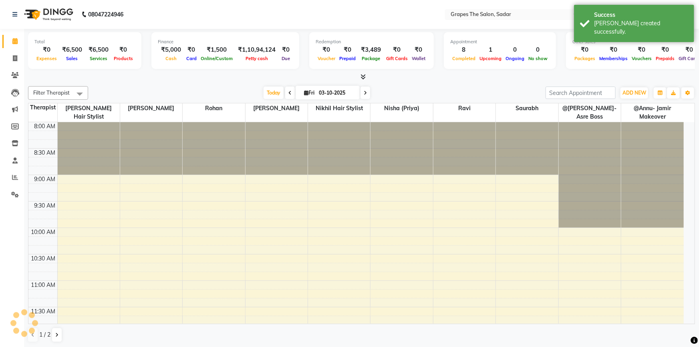
click at [581, 22] on div "Success [PERSON_NAME] created successfully." at bounding box center [634, 23] width 120 height 37
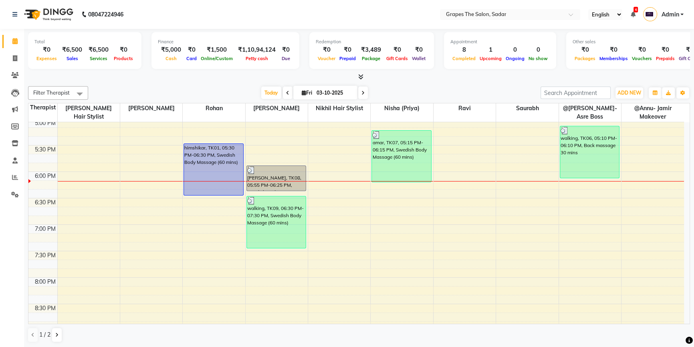
scroll to position [464, 0]
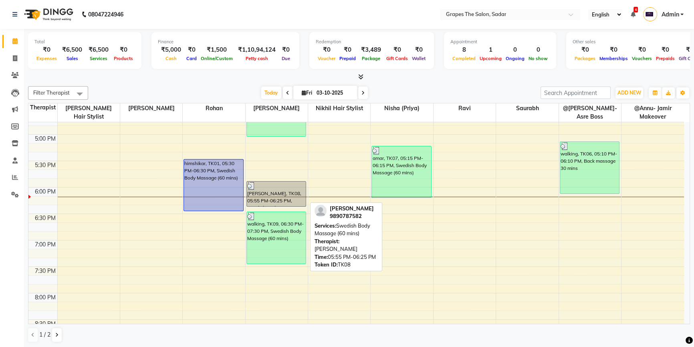
click at [272, 184] on div at bounding box center [276, 186] width 59 height 8
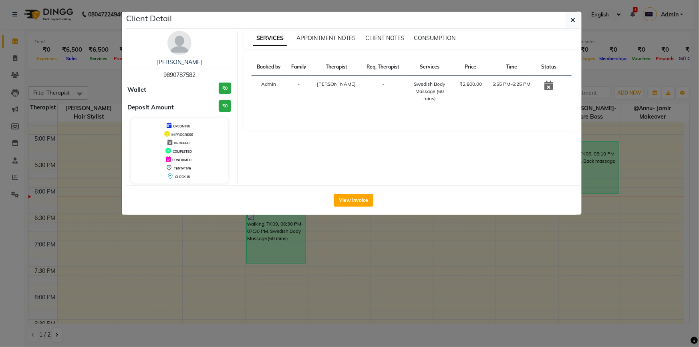
drag, startPoint x: 160, startPoint y: 72, endPoint x: 205, endPoint y: 75, distance: 44.6
click at [205, 75] on div "[PERSON_NAME] 9890787582" at bounding box center [180, 68] width 104 height 21
copy span "9890787582"
click at [575, 20] on icon "button" at bounding box center [573, 20] width 5 height 6
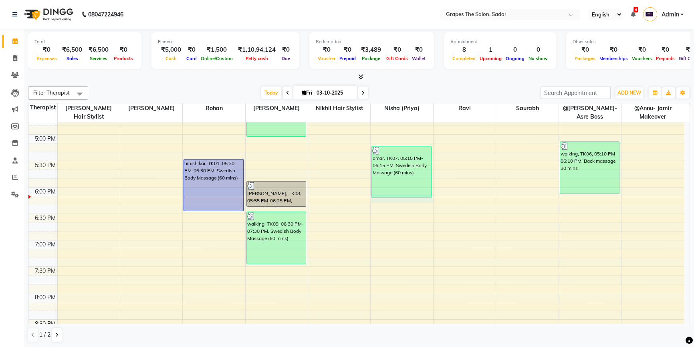
click at [376, 198] on div "8:00 AM 8:30 AM 9:00 AM 9:30 AM 10:00 AM 10:30 AM 11:00 AM 11:30 AM 12:00 PM 12…" at bounding box center [356, 29] width 656 height 740
select select "52017"
select select "tentative"
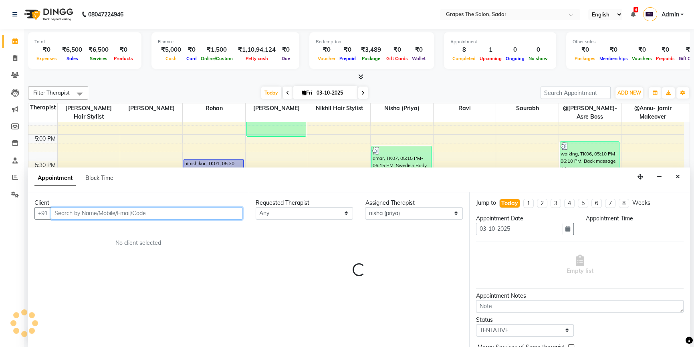
select select "1095"
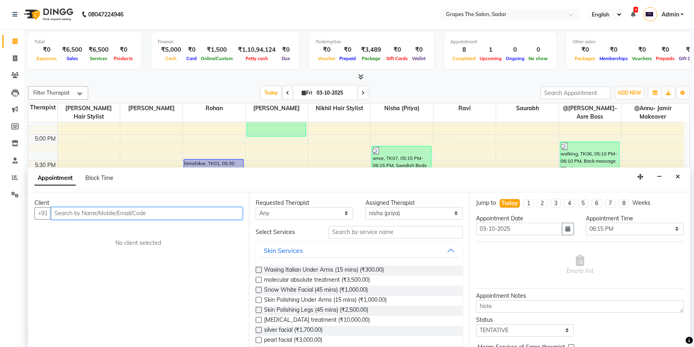
scroll to position [0, 0]
paste input "9890787582"
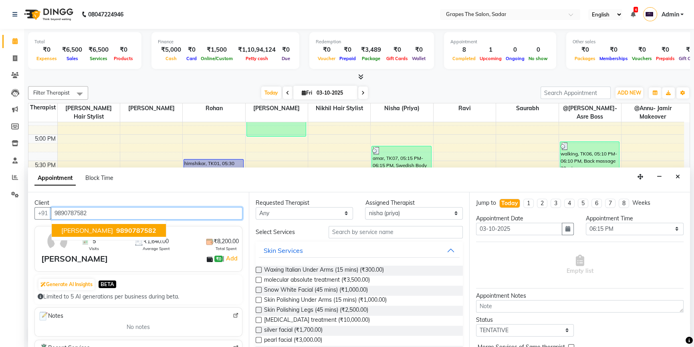
click at [116, 226] on span "9890787582" at bounding box center [136, 230] width 40 height 8
type input "9890787582"
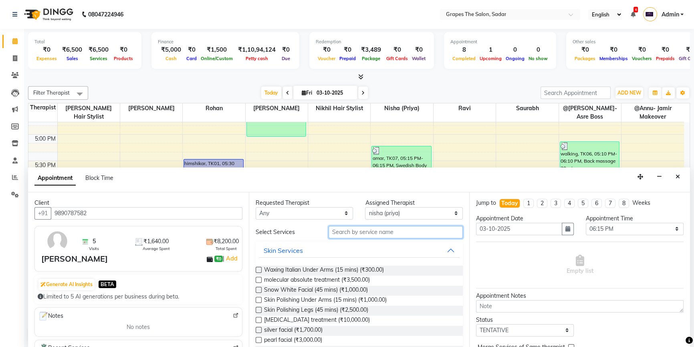
click at [361, 233] on input "text" at bounding box center [396, 232] width 134 height 12
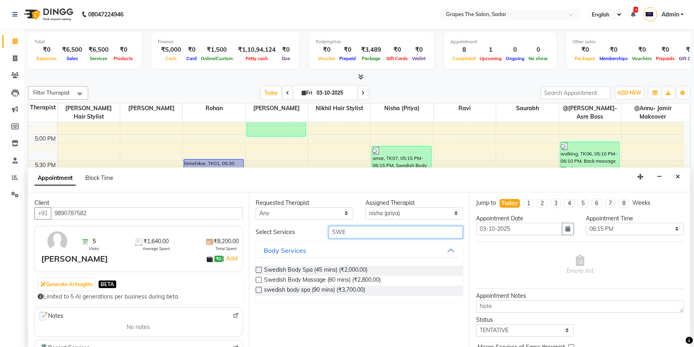
type input "SWE"
click at [260, 279] on label at bounding box center [259, 280] width 6 height 6
click at [260, 279] on input "checkbox" at bounding box center [258, 280] width 5 height 5
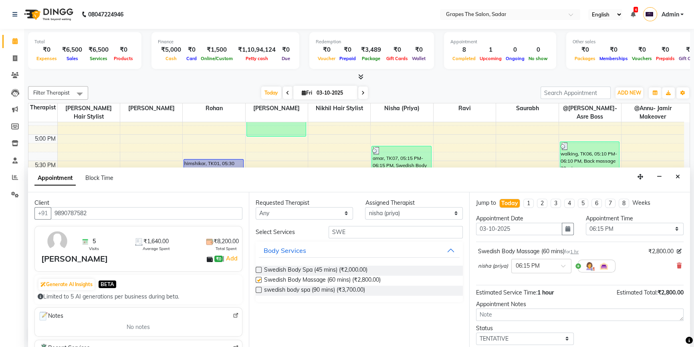
checkbox input "false"
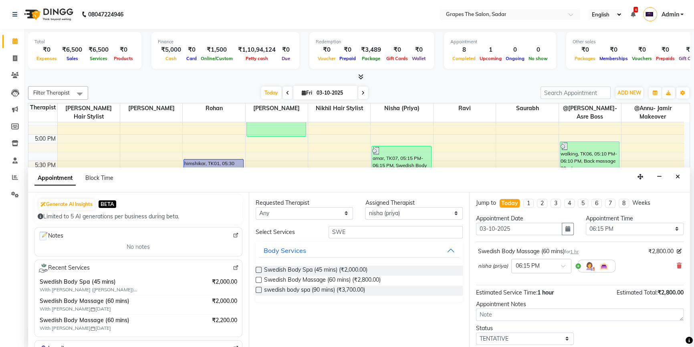
scroll to position [47, 0]
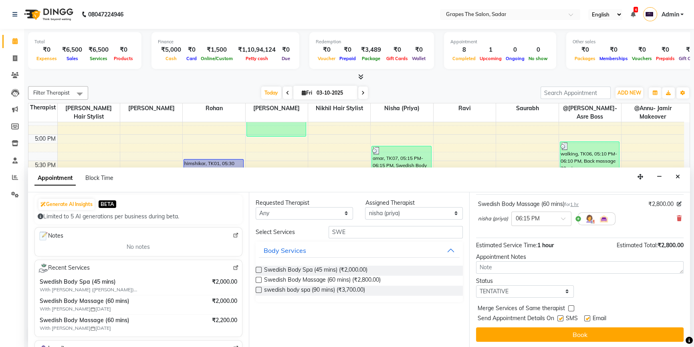
click at [585, 316] on label at bounding box center [587, 318] width 6 height 6
click at [585, 317] on input "checkbox" at bounding box center [586, 319] width 5 height 5
checkbox input "false"
click at [561, 318] on label at bounding box center [560, 318] width 6 height 6
click at [561, 318] on input "checkbox" at bounding box center [559, 319] width 5 height 5
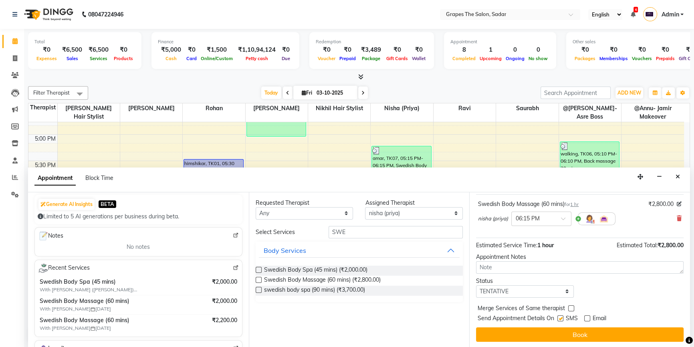
checkbox input "false"
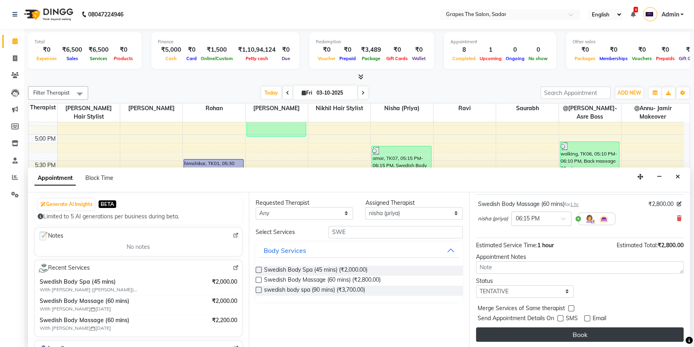
click at [564, 330] on button "Book" at bounding box center [580, 334] width 208 height 14
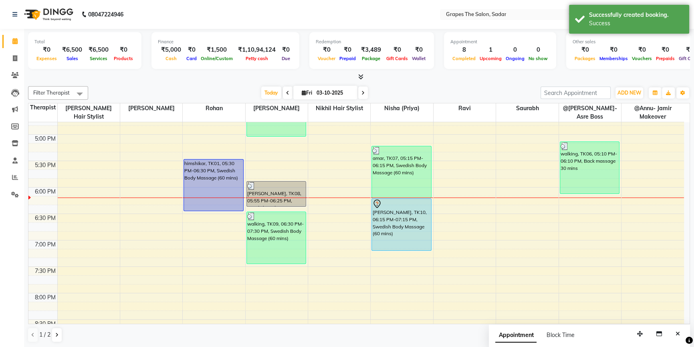
scroll to position [0, 0]
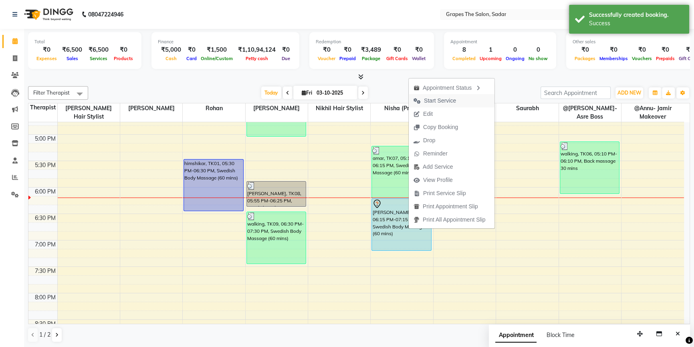
click at [456, 102] on span "Start Service" at bounding box center [440, 101] width 32 height 8
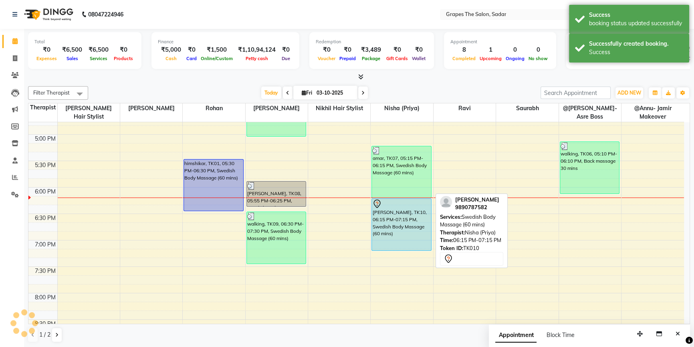
click at [394, 223] on div "[PERSON_NAME], TK10, 06:15 PM-07:15 PM, Swedish Body Massage (60 mins)" at bounding box center [401, 225] width 59 height 52
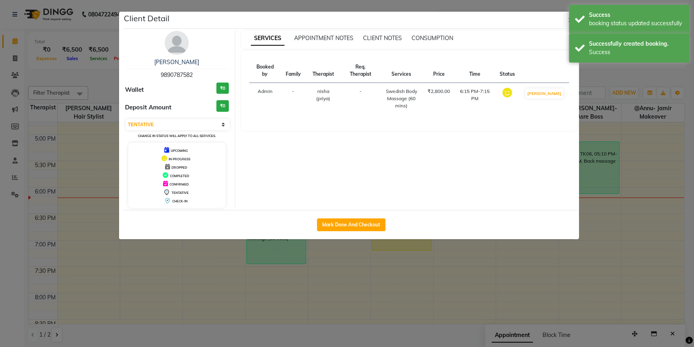
select select "1"
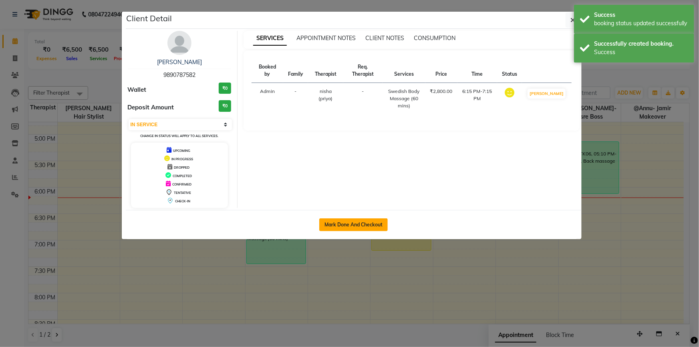
click at [359, 227] on button "Mark Done And Checkout" at bounding box center [353, 224] width 69 height 13
select select "service"
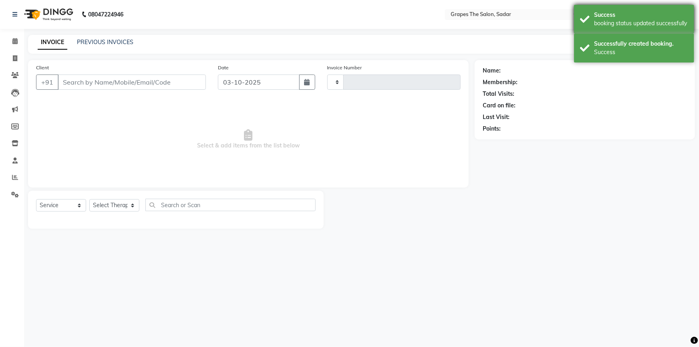
type input "1759"
select select "55"
click at [582, 24] on div "Success booking status updated successfully" at bounding box center [634, 19] width 120 height 29
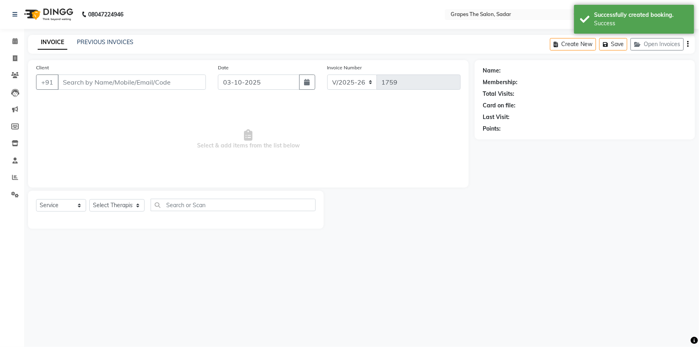
click at [582, 24] on div "Successfully created booking. Success" at bounding box center [634, 19] width 120 height 29
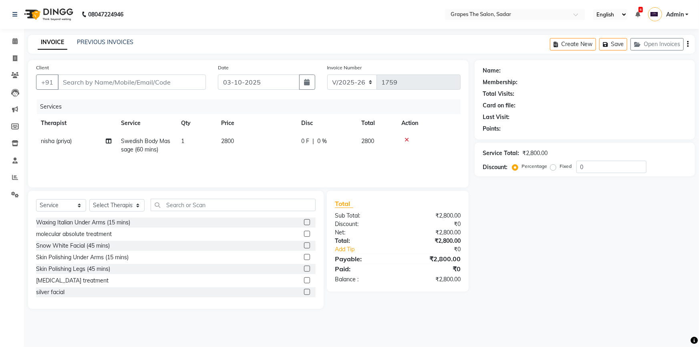
type input "9890787582"
select select "52017"
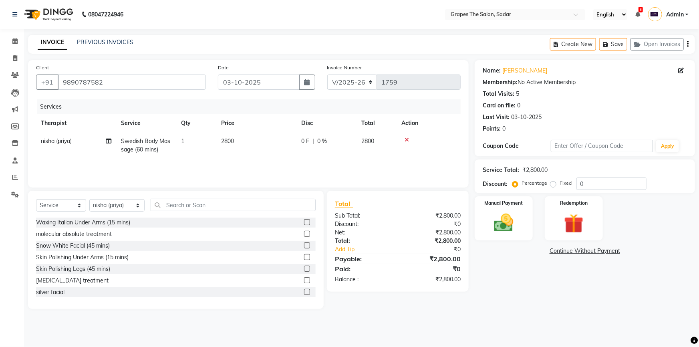
click at [226, 146] on td "2800" at bounding box center [256, 145] width 80 height 26
select select "52017"
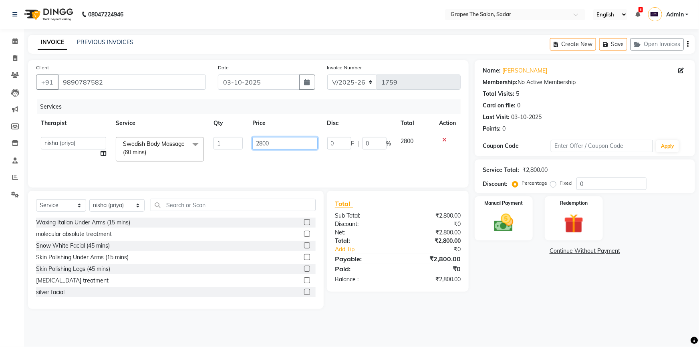
drag, startPoint x: 279, startPoint y: 140, endPoint x: 219, endPoint y: 158, distance: 62.3
click at [219, 158] on tr "@Annu- jamir makeover [PERSON_NAME] @[PERSON_NAME]-Asre Boss [PERSON_NAME] Nikh…" at bounding box center [248, 149] width 425 height 34
type input "2000"
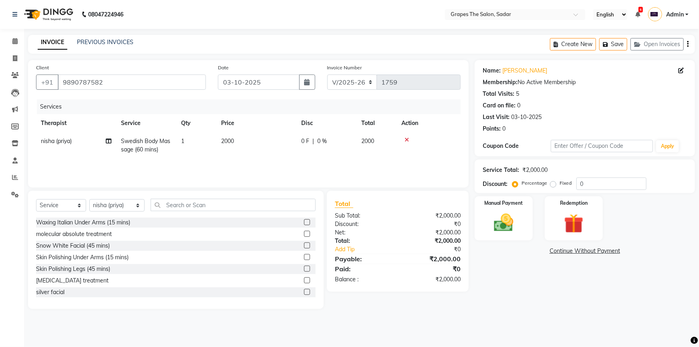
click at [214, 160] on div "Services Therapist Service Qty Price Disc Total Action nisha (priya) Swedish Bo…" at bounding box center [248, 139] width 425 height 80
click at [501, 223] on img at bounding box center [504, 222] width 33 height 23
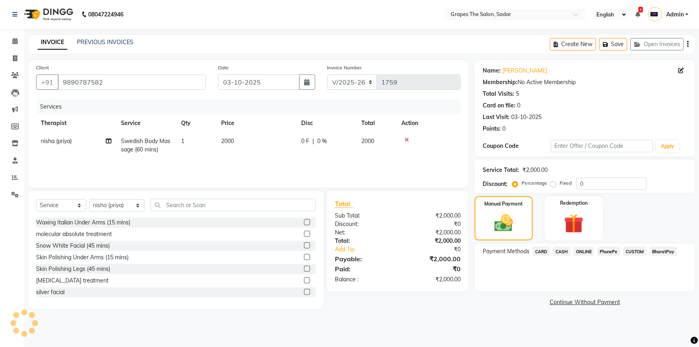
click at [583, 252] on span "ONLINE" at bounding box center [584, 251] width 21 height 9
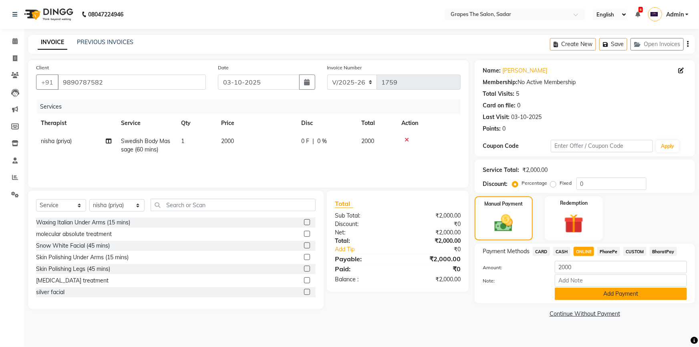
click at [600, 289] on button "Add Payment" at bounding box center [621, 294] width 132 height 12
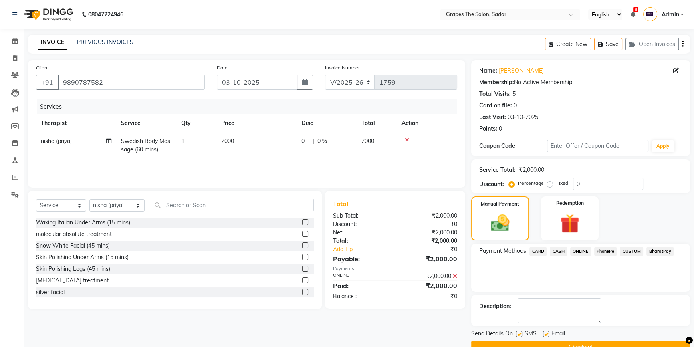
click at [544, 310] on div "Name: [PERSON_NAME] Membership: No Active Membership Total Visits: 5 Card on fi…" at bounding box center [583, 206] width 225 height 293
click at [545, 331] on label at bounding box center [546, 334] width 6 height 6
click at [545, 332] on input "checkbox" at bounding box center [545, 334] width 5 height 5
checkbox input "false"
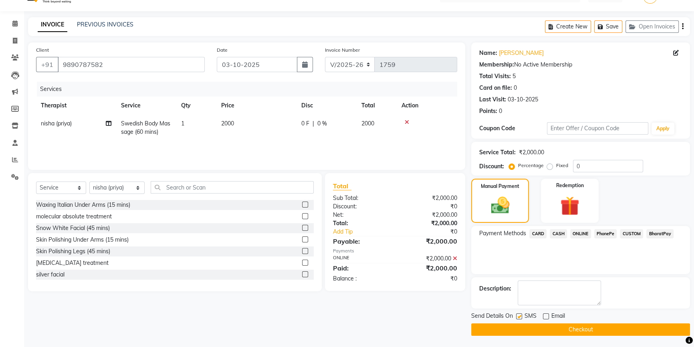
click at [516, 314] on label at bounding box center [519, 316] width 6 height 6
click at [516, 314] on input "checkbox" at bounding box center [518, 316] width 5 height 5
checkbox input "false"
click at [532, 328] on button "Checkout" at bounding box center [580, 329] width 219 height 12
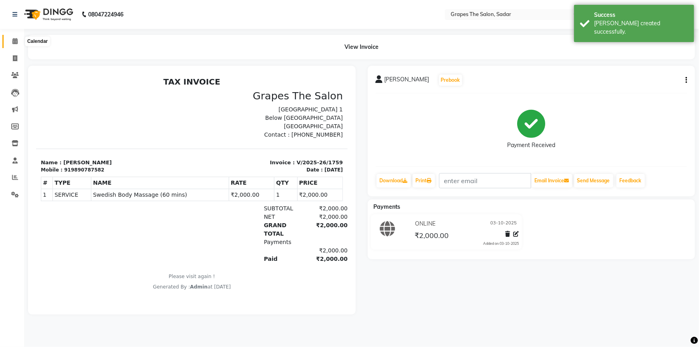
click at [8, 40] on span at bounding box center [15, 41] width 14 height 9
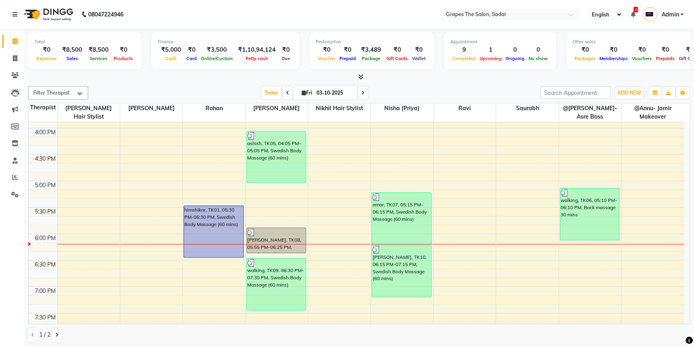
scroll to position [440, 0]
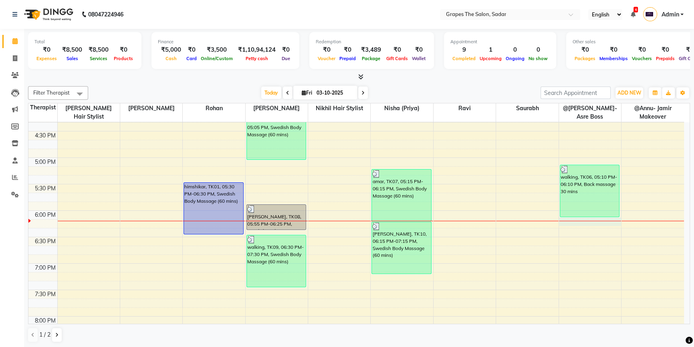
click at [569, 224] on div "8:00 AM 8:30 AM 9:00 AM 9:30 AM 10:00 AM 10:30 AM 11:00 AM 11:30 AM 12:00 PM 12…" at bounding box center [356, 52] width 656 height 740
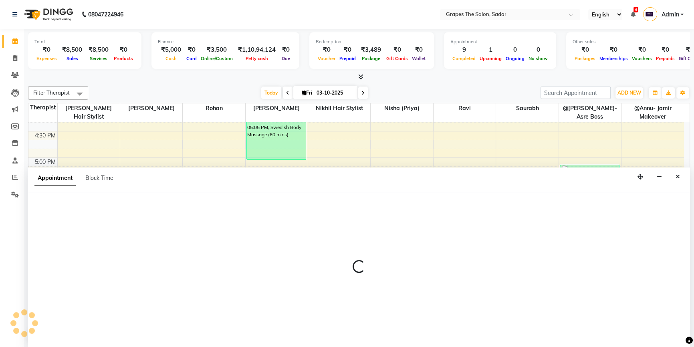
select select "2180"
select select "tentative"
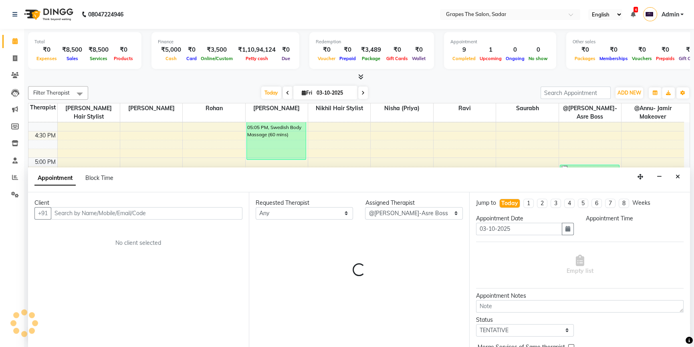
scroll to position [0, 0]
click at [61, 213] on input "text" at bounding box center [147, 213] width 192 height 12
select select "1095"
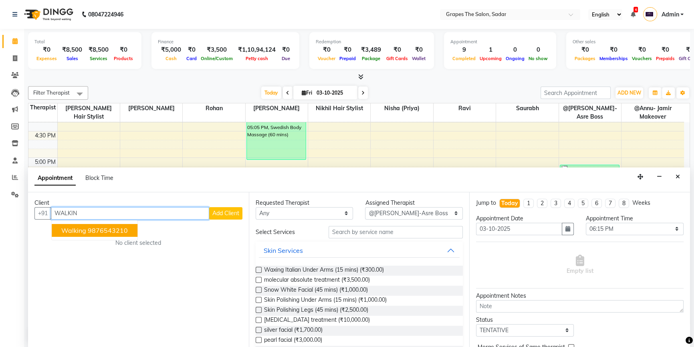
click at [71, 230] on span "walking" at bounding box center [73, 230] width 25 height 8
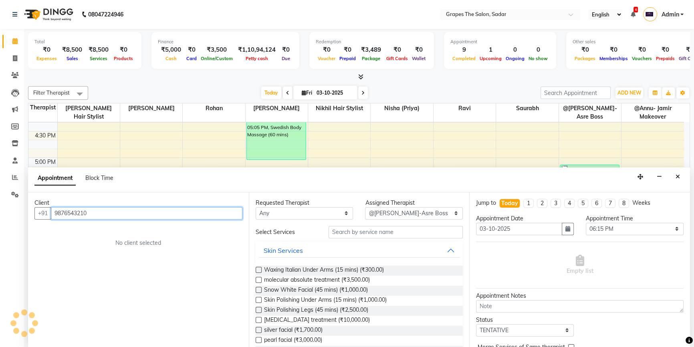
type input "9876543210"
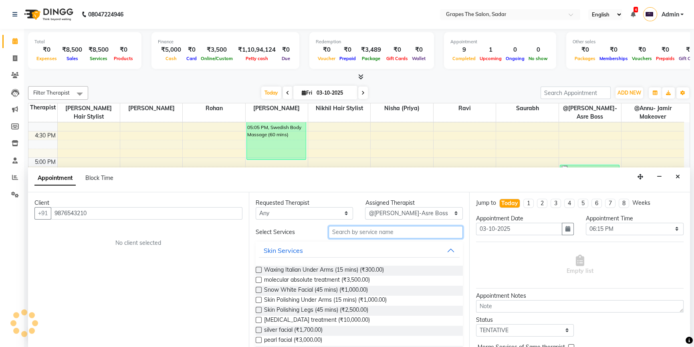
click at [336, 233] on input "text" at bounding box center [396, 232] width 134 height 12
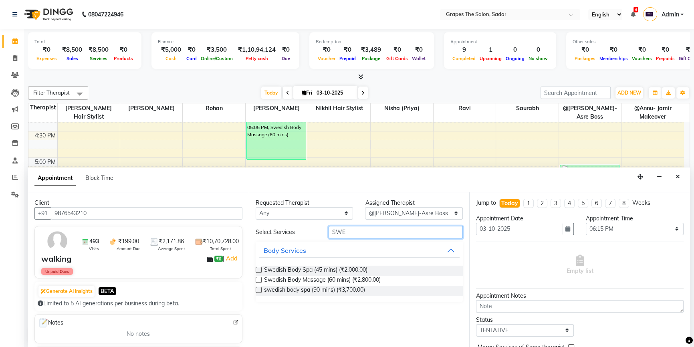
type input "SWE"
click at [258, 281] on label at bounding box center [259, 280] width 6 height 6
click at [258, 281] on input "checkbox" at bounding box center [258, 280] width 5 height 5
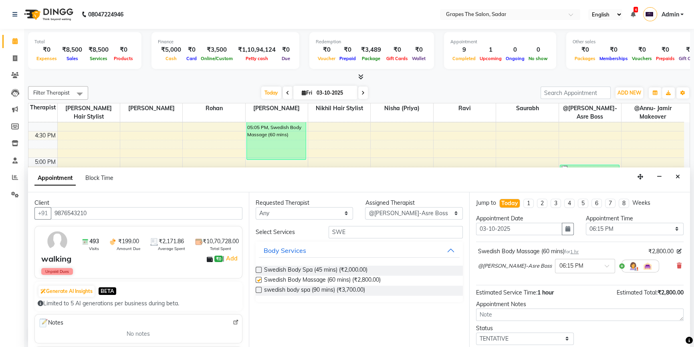
checkbox input "false"
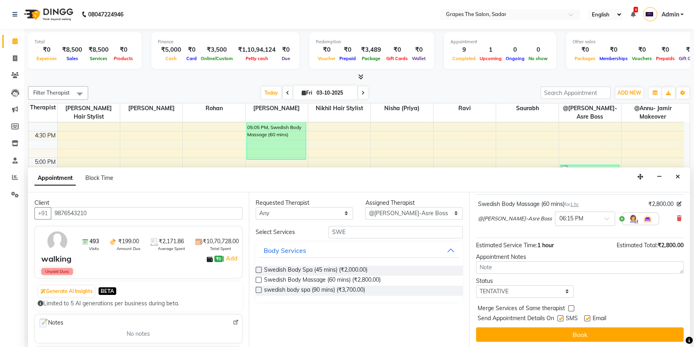
click at [585, 317] on label at bounding box center [587, 318] width 6 height 6
click at [585, 317] on input "checkbox" at bounding box center [586, 319] width 5 height 5
checkbox input "false"
click at [560, 318] on label at bounding box center [560, 318] width 6 height 6
click at [560, 318] on input "checkbox" at bounding box center [559, 319] width 5 height 5
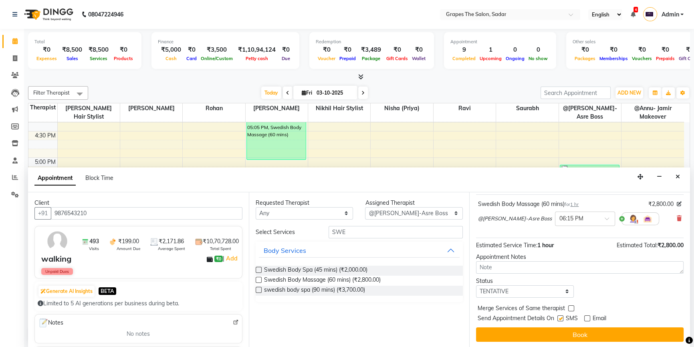
checkbox input "false"
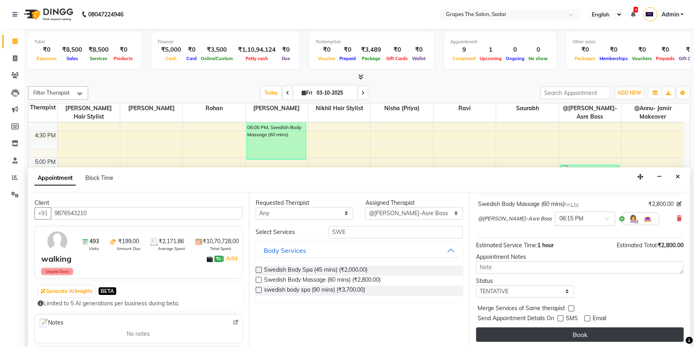
click at [565, 328] on button "Book" at bounding box center [580, 334] width 208 height 14
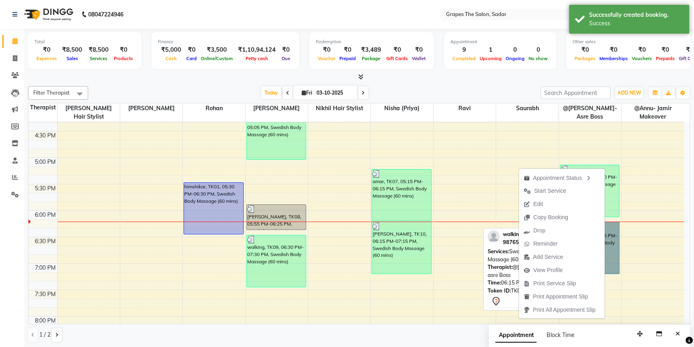
scroll to position [0, 0]
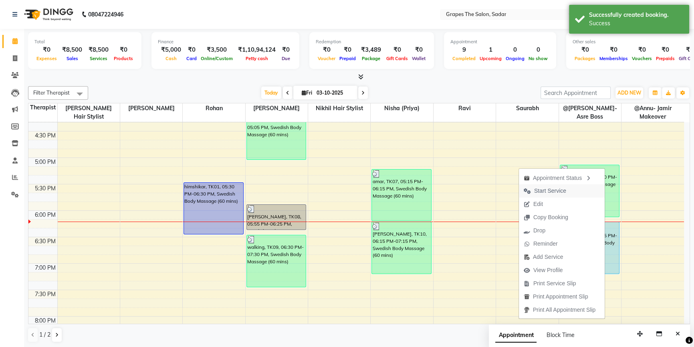
click at [544, 189] on span "Start Service" at bounding box center [550, 191] width 32 height 8
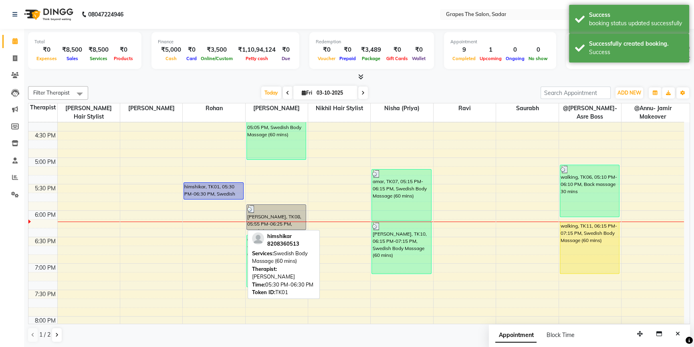
drag, startPoint x: 216, startPoint y: 232, endPoint x: 216, endPoint y: 213, distance: 18.4
click at [220, 192] on div "himshikar, TK01, 05:30 PM-06:30 PM, Swedish Body Massage (60 mins) himshikar, T…" at bounding box center [214, 52] width 62 height 740
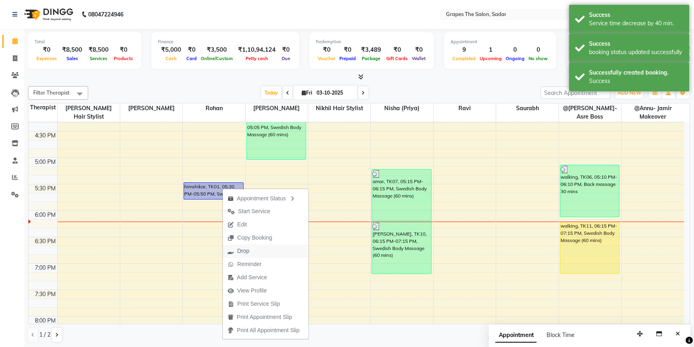
click at [246, 247] on span "Drop" at bounding box center [243, 251] width 12 height 8
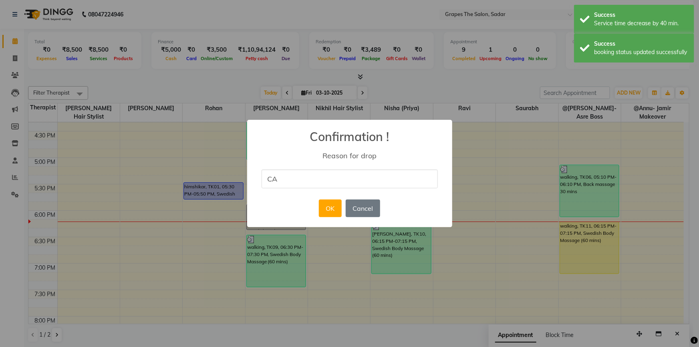
type input "cancel"
click at [404, 200] on div "× Confirmation ! Reason for drop cancel OK No Cancel" at bounding box center [349, 174] width 205 height 108
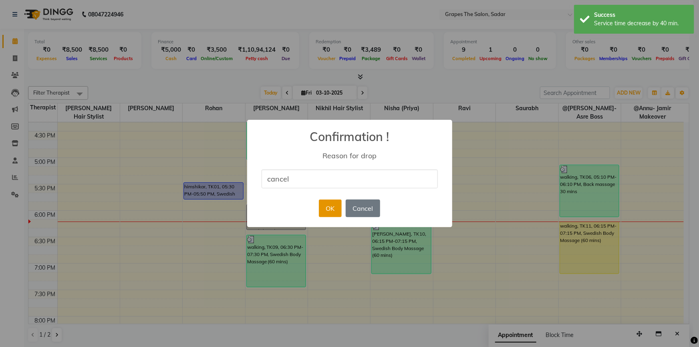
click at [329, 208] on button "OK" at bounding box center [330, 209] width 23 height 18
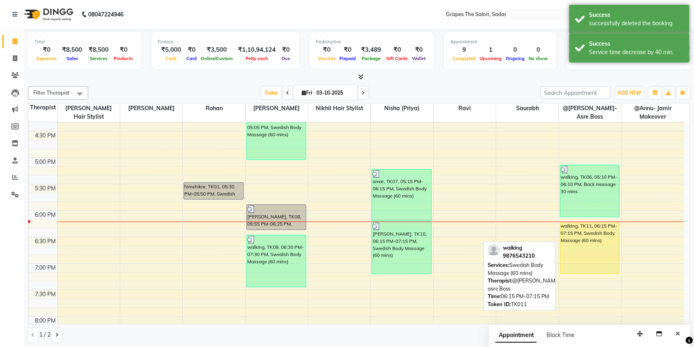
click at [589, 248] on div "walking, TK11, 06:15 PM-07:15 PM, Swedish Body Massage (60 mins)" at bounding box center [589, 248] width 59 height 52
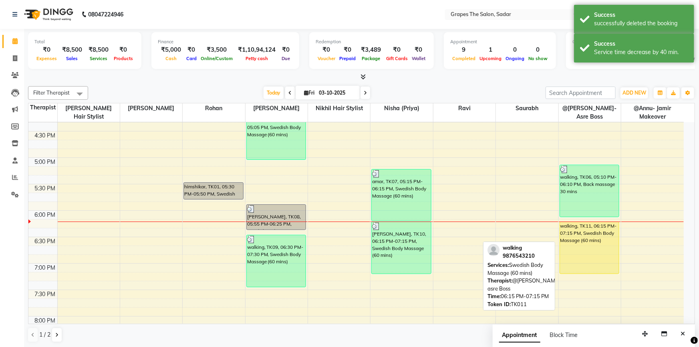
select select "1"
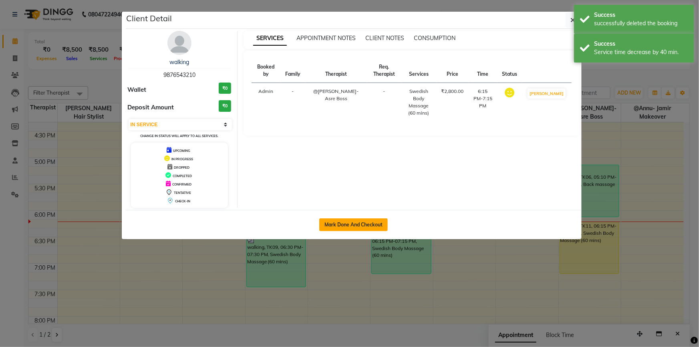
click at [360, 225] on button "Mark Done And Checkout" at bounding box center [353, 224] width 69 height 13
select select "service"
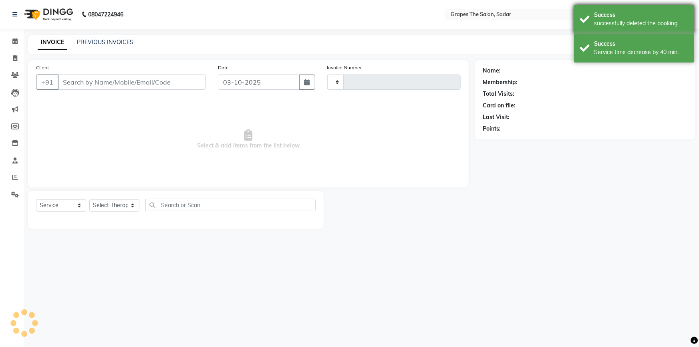
type input "1760"
select select "55"
click at [594, 20] on div "successfully deleted the booking" at bounding box center [641, 23] width 94 height 8
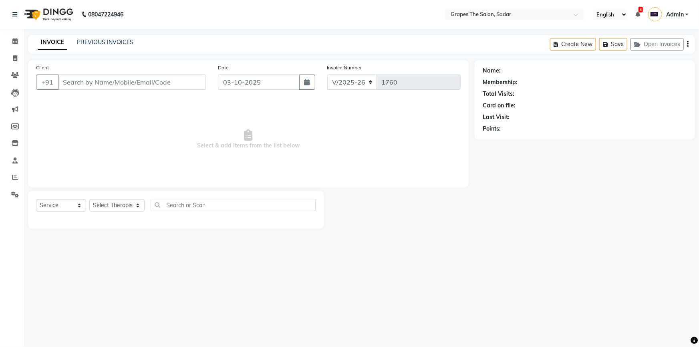
type input "9876543210"
select select "2180"
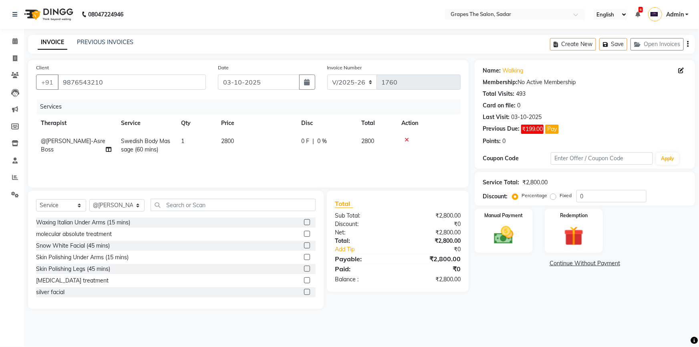
click at [218, 147] on td "2800" at bounding box center [256, 145] width 80 height 26
select select "2180"
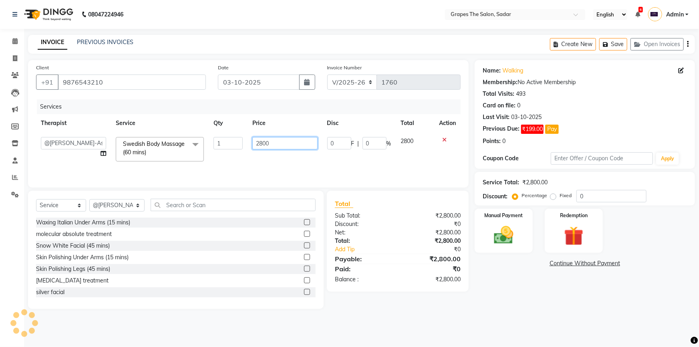
drag, startPoint x: 283, startPoint y: 144, endPoint x: 249, endPoint y: 152, distance: 34.9
click at [249, 152] on td "2800" at bounding box center [285, 149] width 75 height 34
type input "1500"
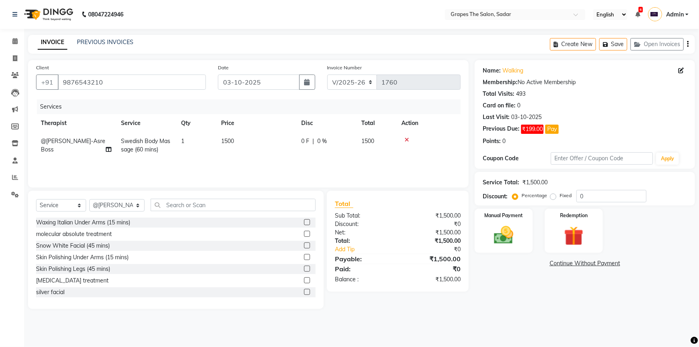
click at [249, 155] on td "1500" at bounding box center [256, 145] width 80 height 26
select select "2180"
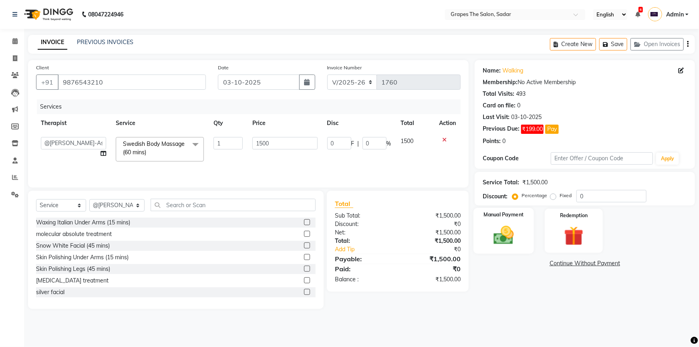
click at [528, 245] on div "Manual Payment" at bounding box center [504, 231] width 61 height 46
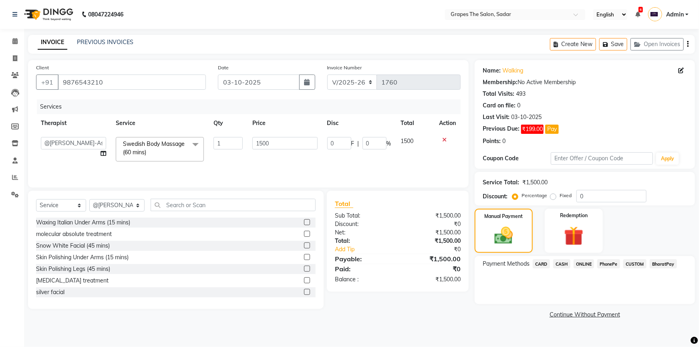
click at [585, 261] on span "ONLINE" at bounding box center [584, 263] width 21 height 9
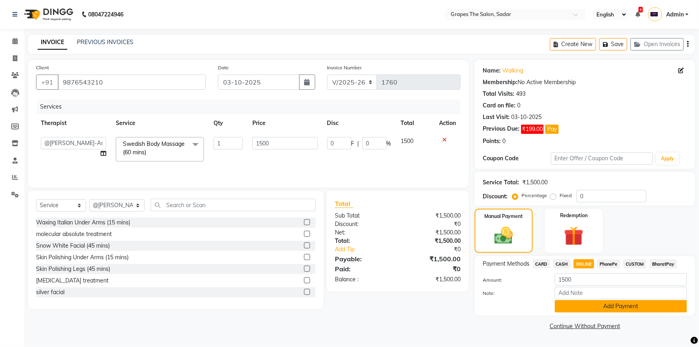
click at [608, 302] on button "Add Payment" at bounding box center [621, 306] width 132 height 12
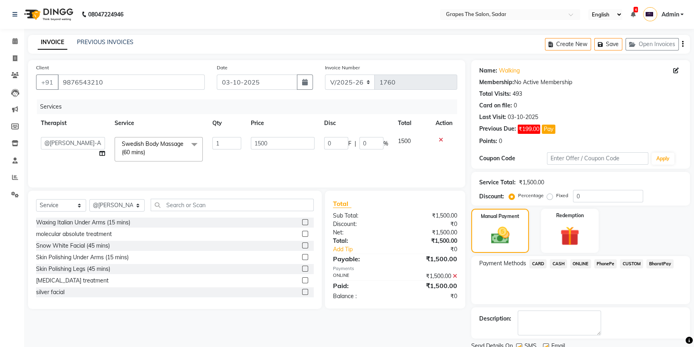
click at [542, 342] on div "SMS" at bounding box center [529, 347] width 27 height 10
click at [522, 342] on div "SMS" at bounding box center [529, 347] width 27 height 10
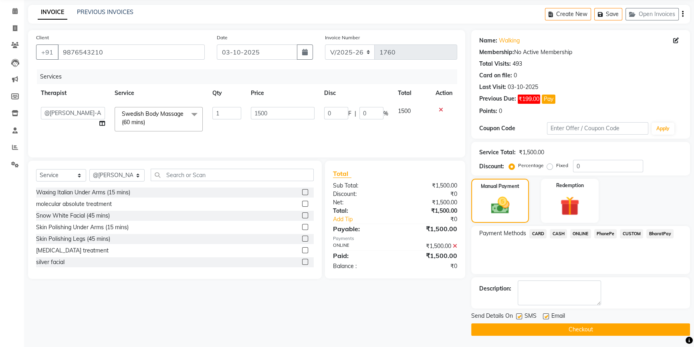
click at [547, 317] on label at bounding box center [546, 316] width 6 height 6
click at [547, 317] on input "checkbox" at bounding box center [545, 316] width 5 height 5
checkbox input "false"
click at [519, 314] on label at bounding box center [519, 316] width 6 height 6
click at [519, 314] on input "checkbox" at bounding box center [518, 316] width 5 height 5
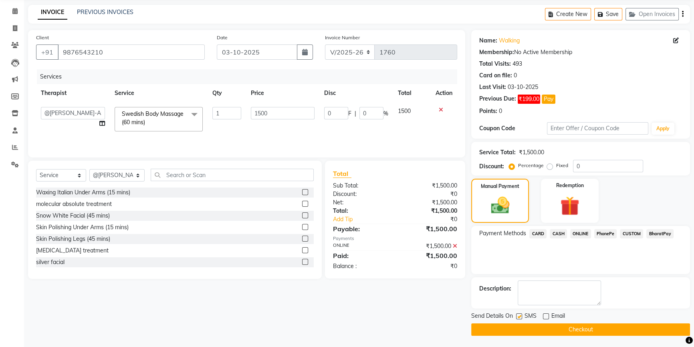
checkbox input "false"
click at [545, 330] on button "Checkout" at bounding box center [580, 329] width 219 height 12
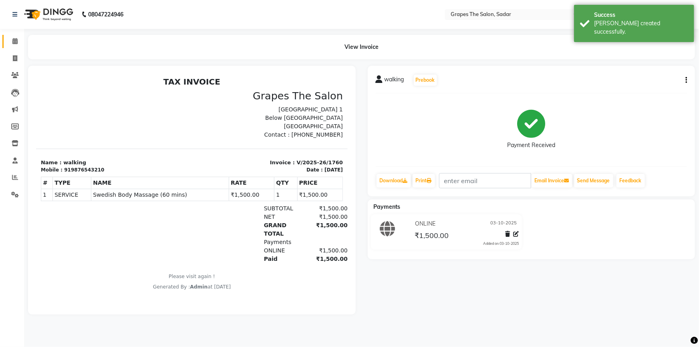
click at [15, 42] on icon at bounding box center [14, 41] width 5 height 6
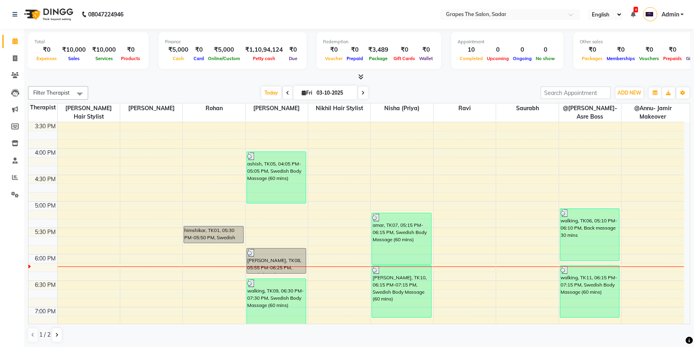
scroll to position [435, 0]
